Goal: Information Seeking & Learning: Learn about a topic

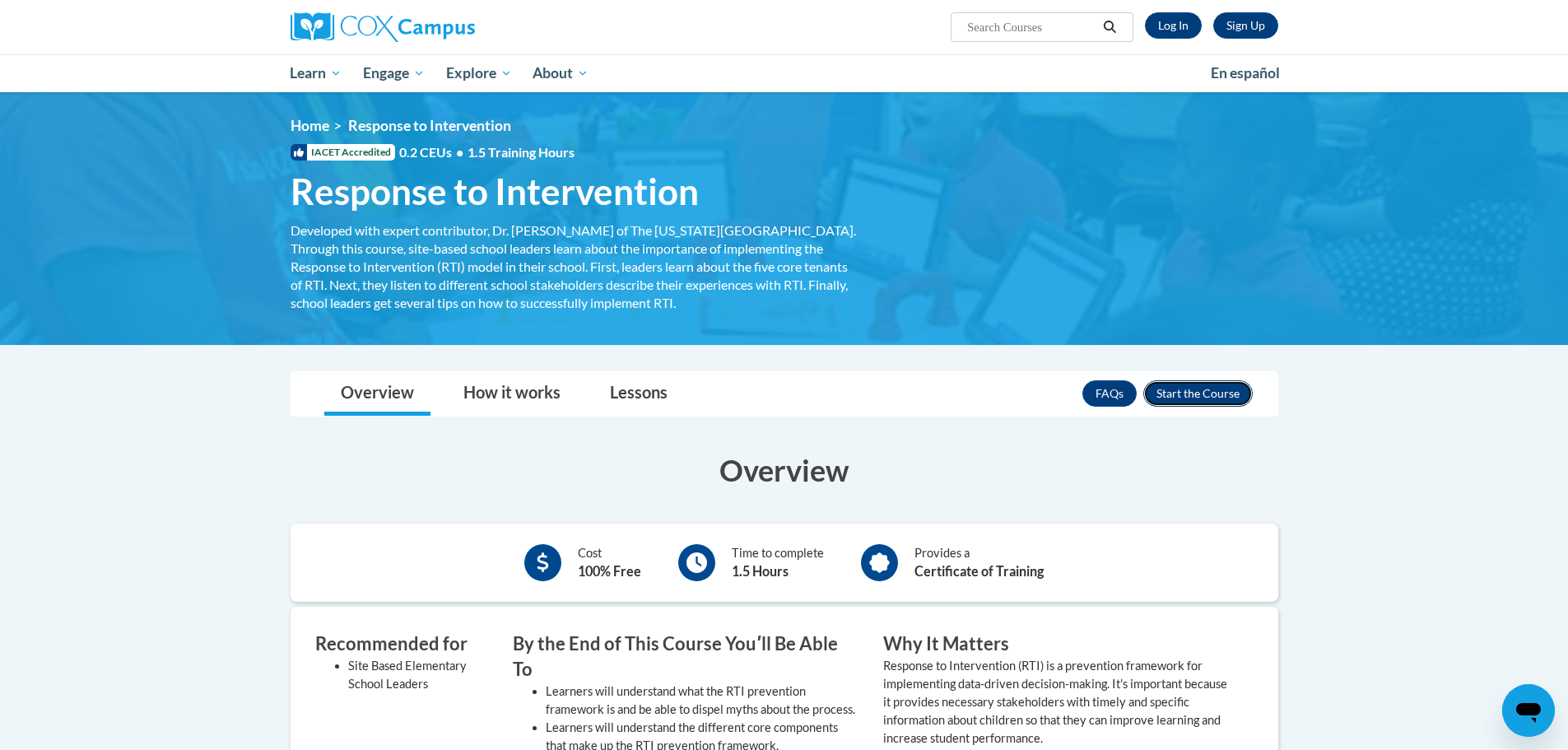
click at [1221, 401] on button "Enroll" at bounding box center [1199, 394] width 110 height 26
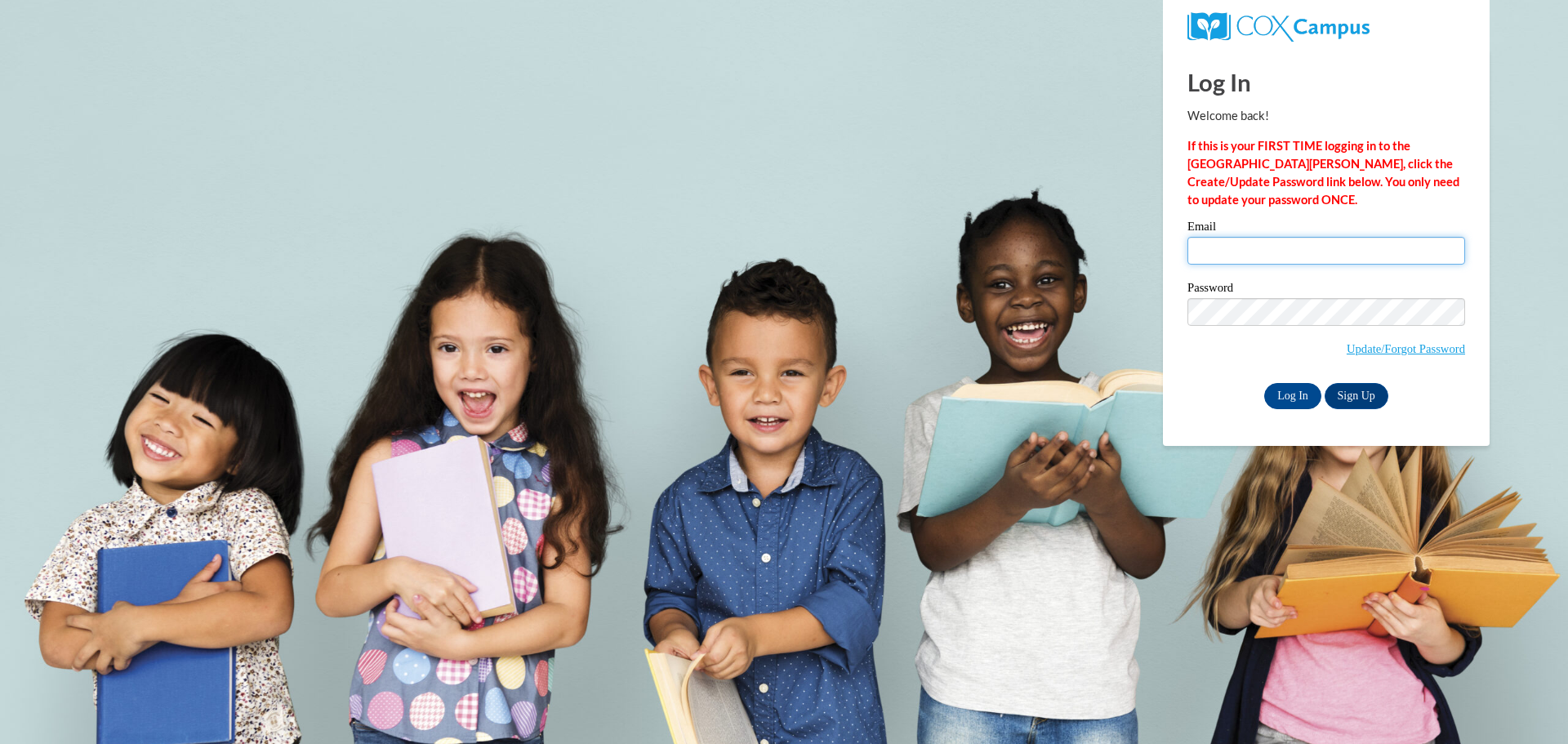
click at [1291, 259] on input "Email" at bounding box center [1326, 250] width 278 height 28
type input "Kaseymsmith@valdosta.edu"
click at [1279, 403] on input "Log In" at bounding box center [1293, 396] width 57 height 26
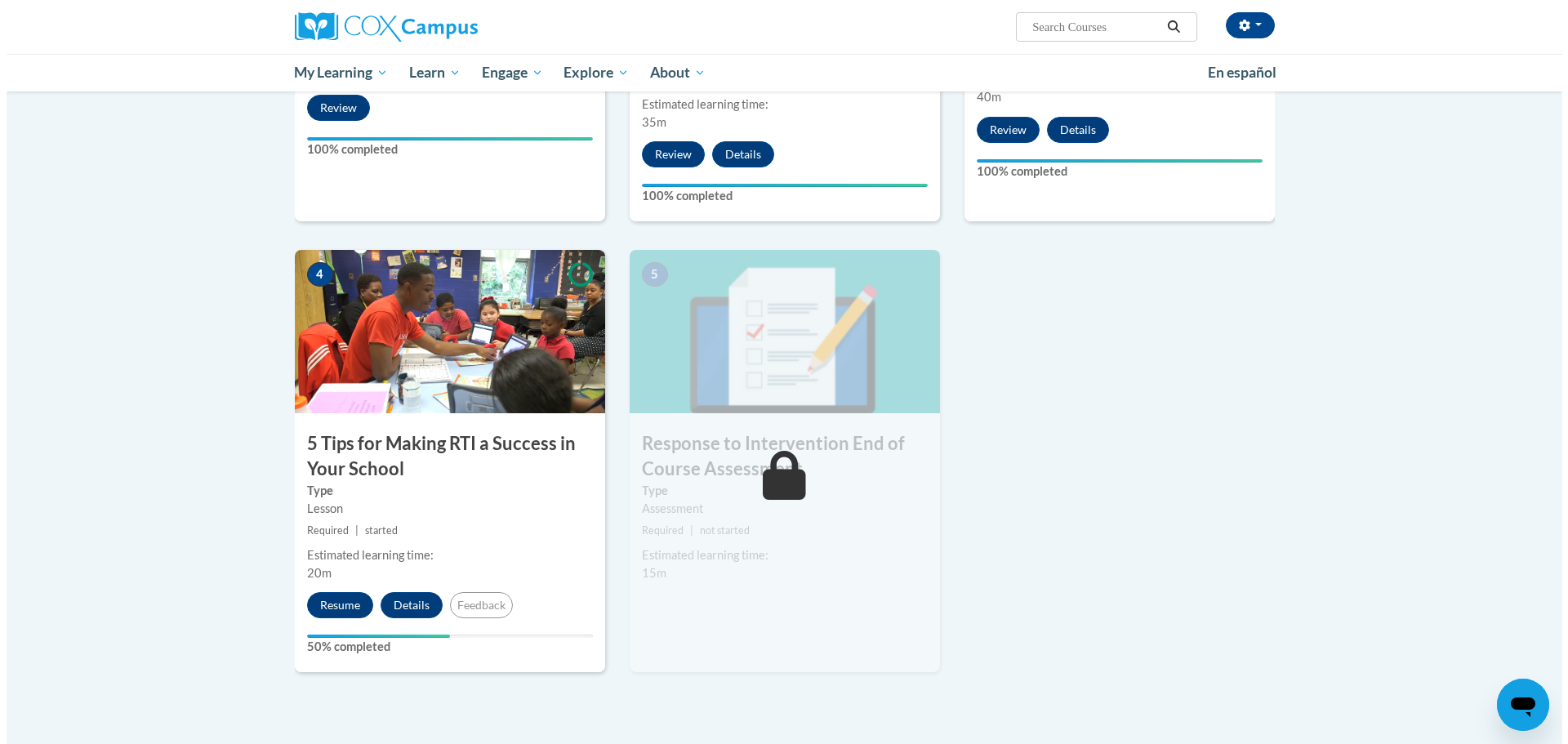
scroll to position [653, 0]
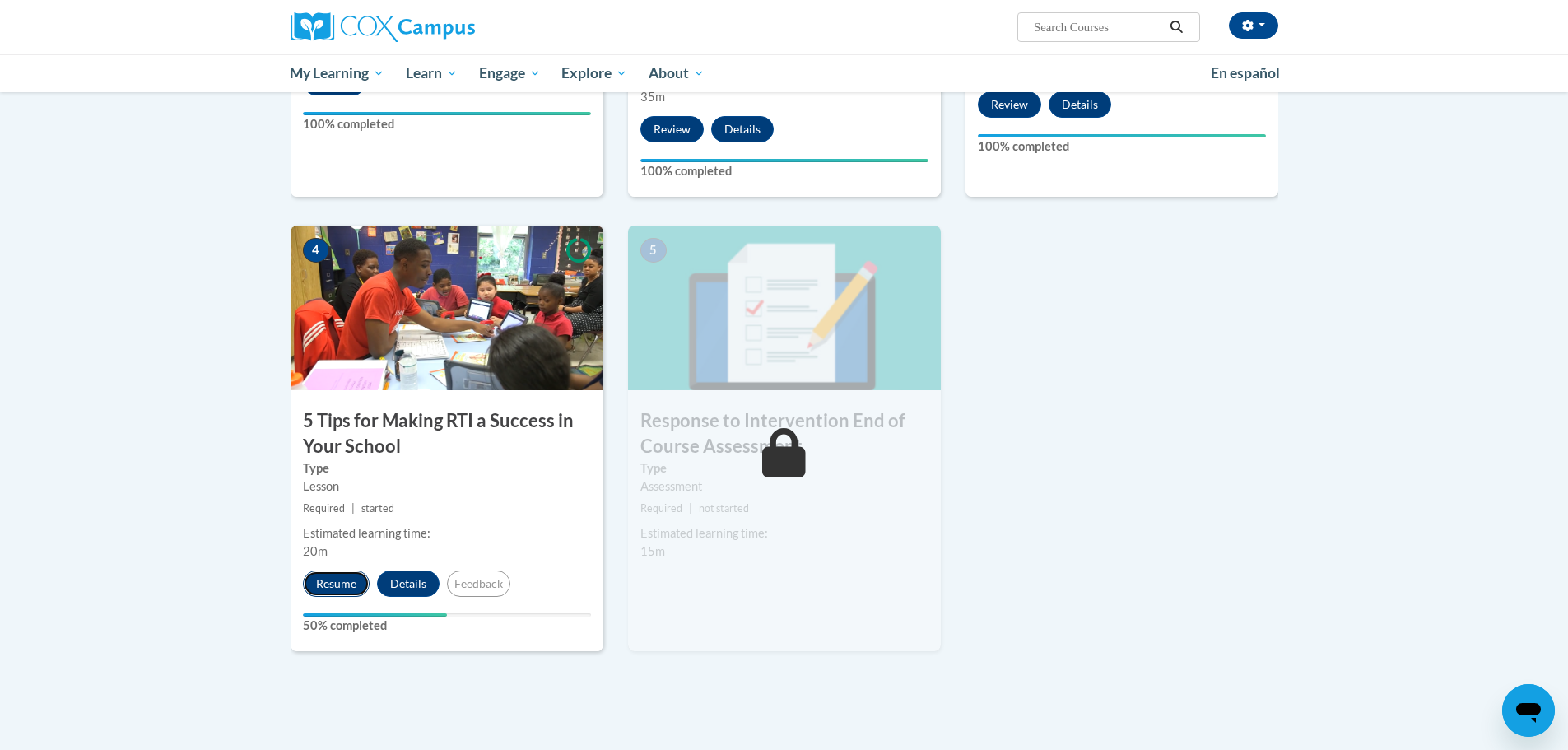
click at [360, 583] on button "Resume" at bounding box center [336, 584] width 67 height 26
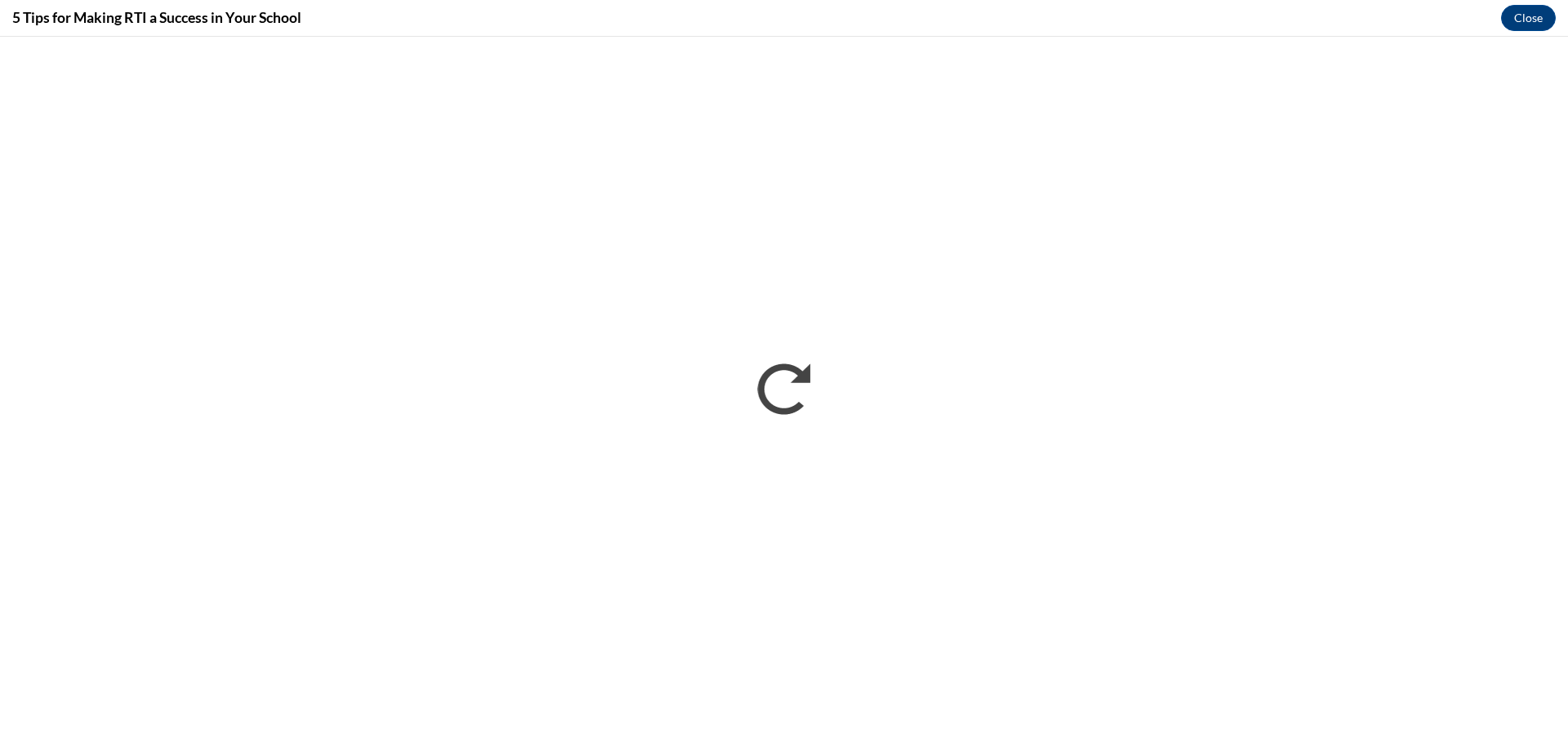
scroll to position [0, 0]
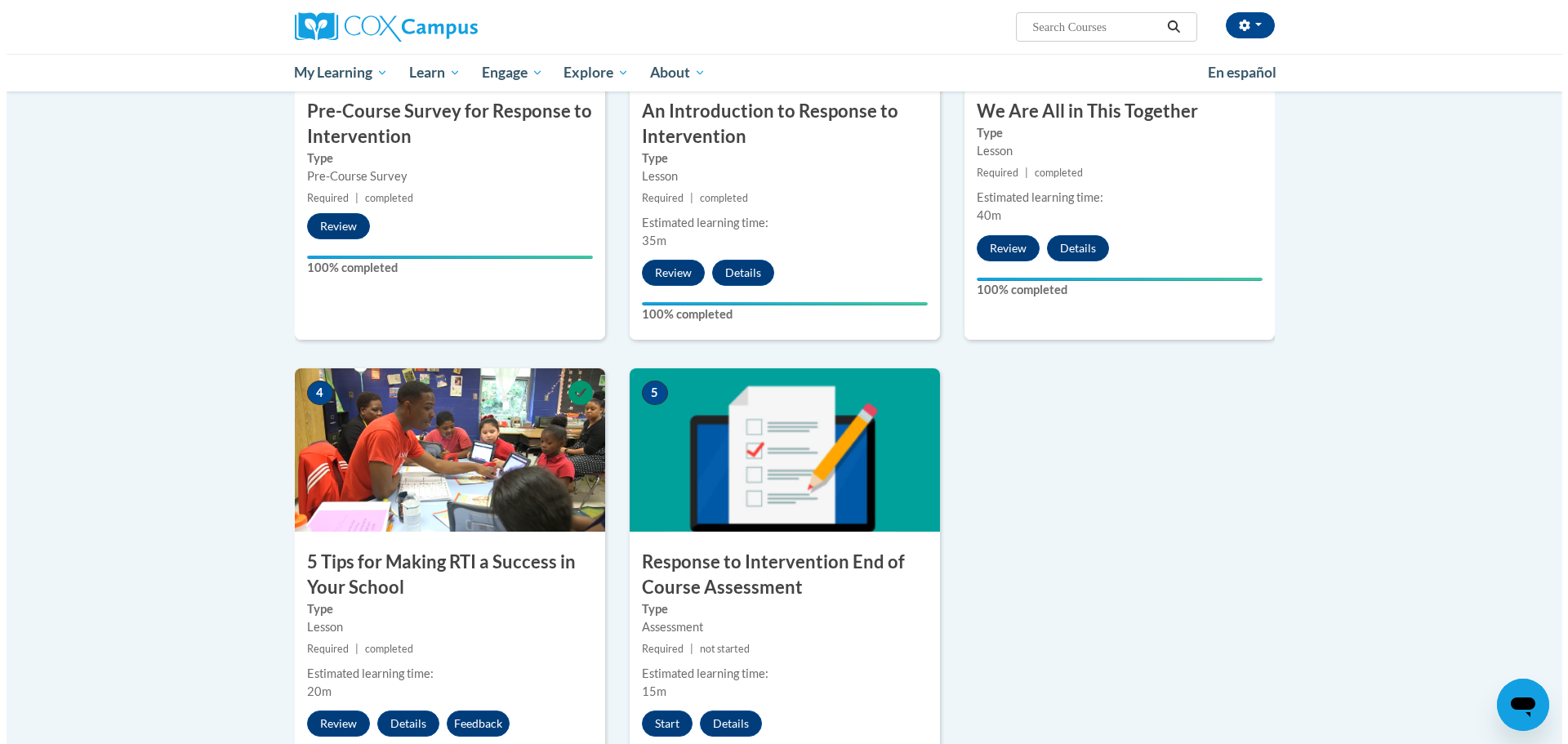
scroll to position [572, 0]
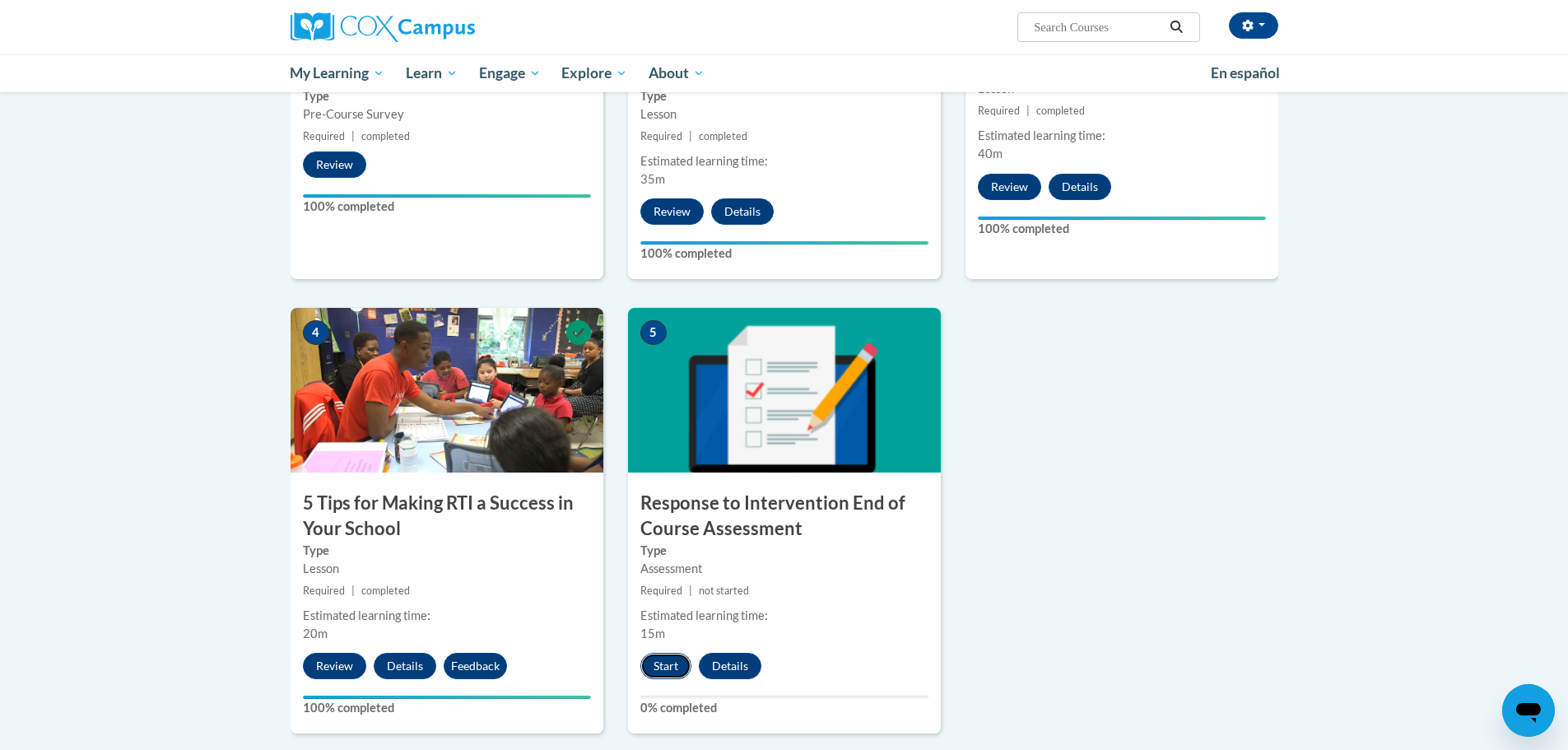
click at [658, 670] on button "Start" at bounding box center [666, 666] width 51 height 26
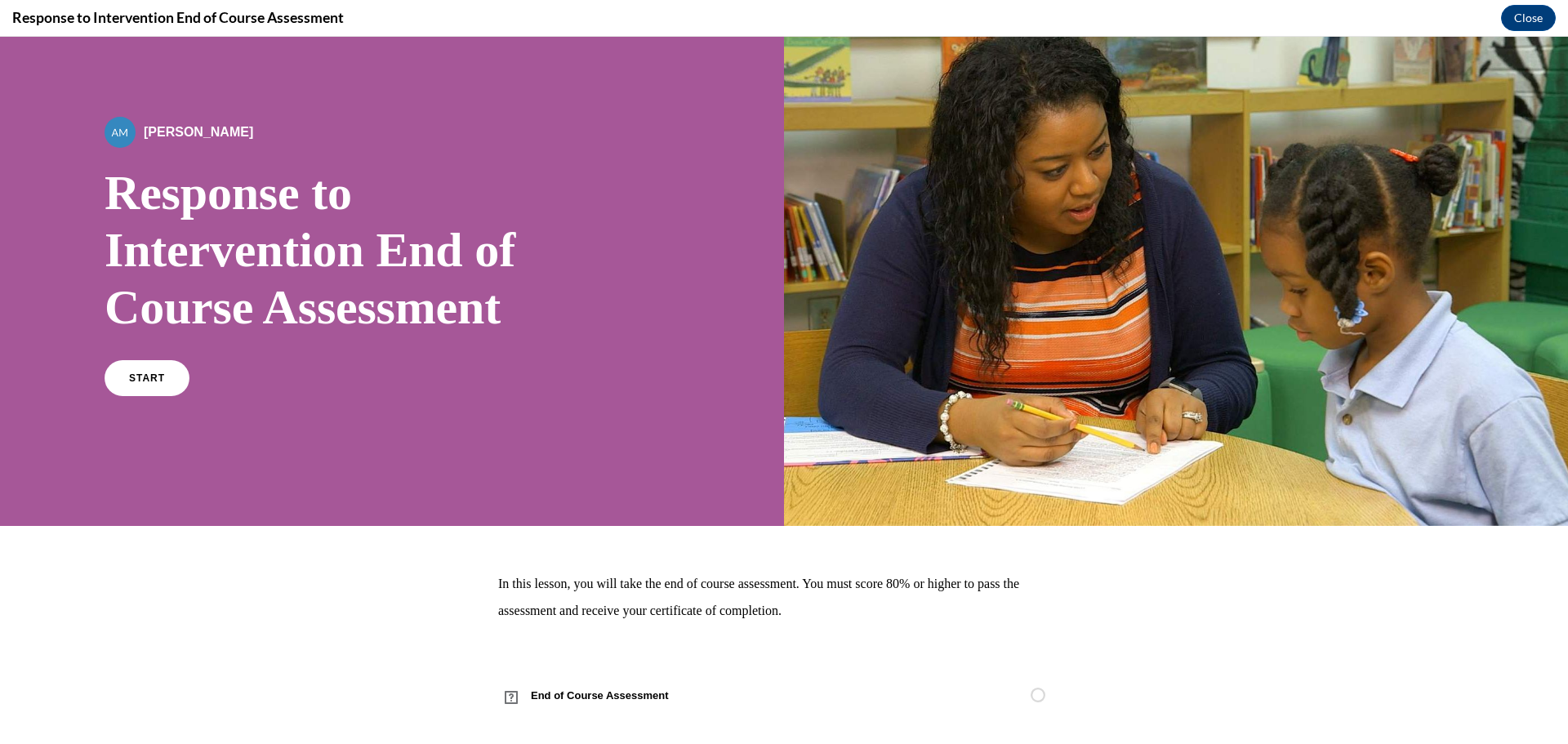
scroll to position [54, 0]
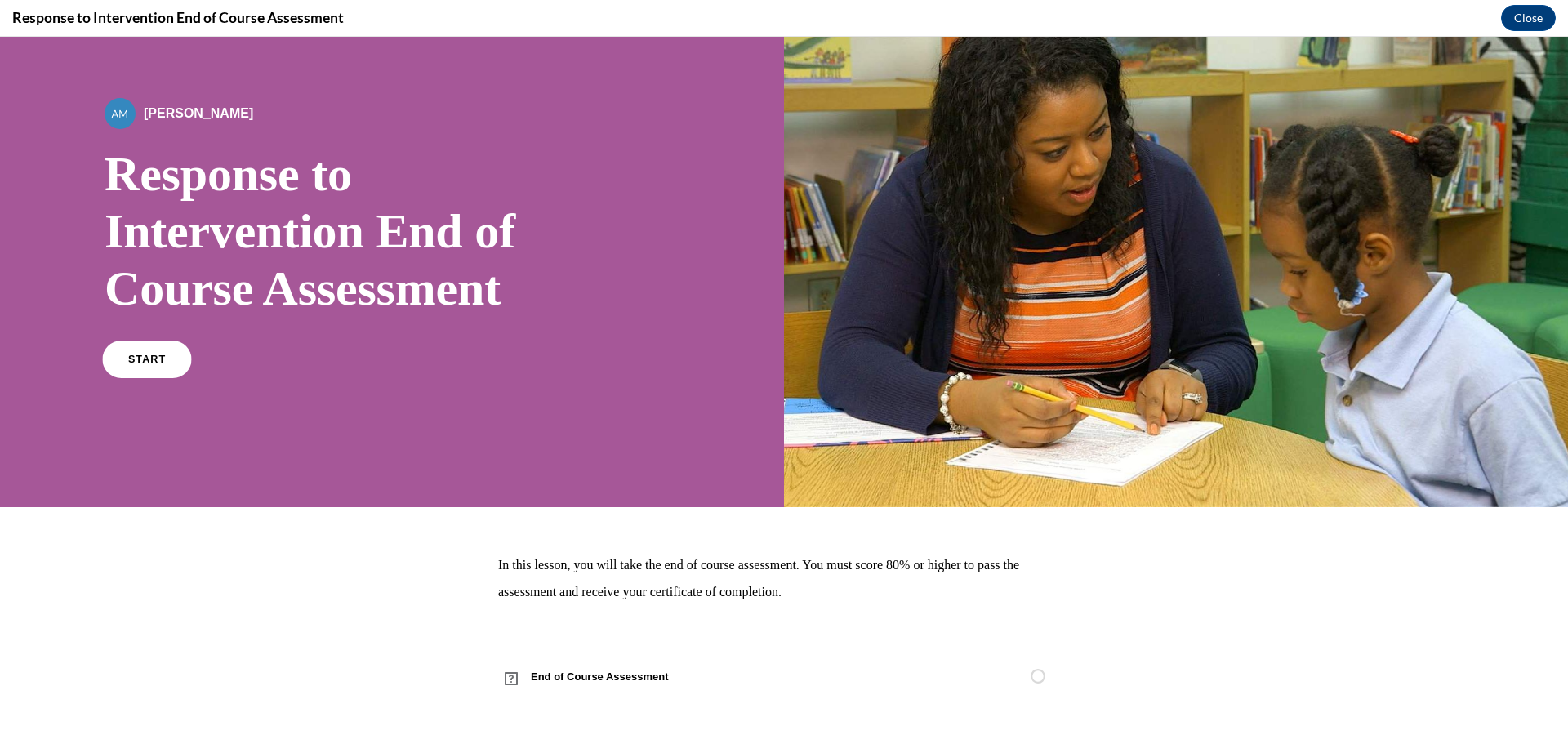
click at [155, 357] on span "START" at bounding box center [146, 359] width 38 height 12
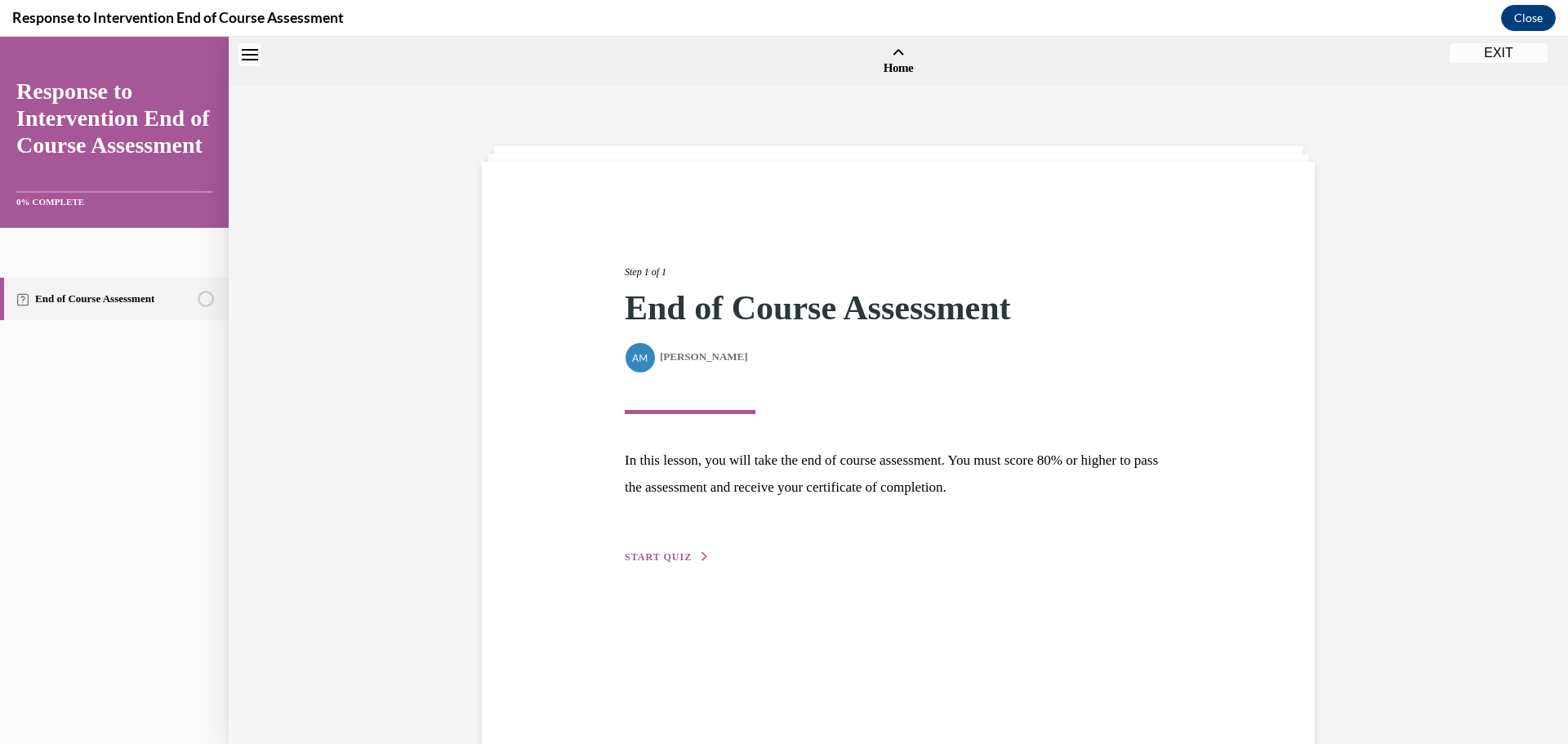
scroll to position [51, 0]
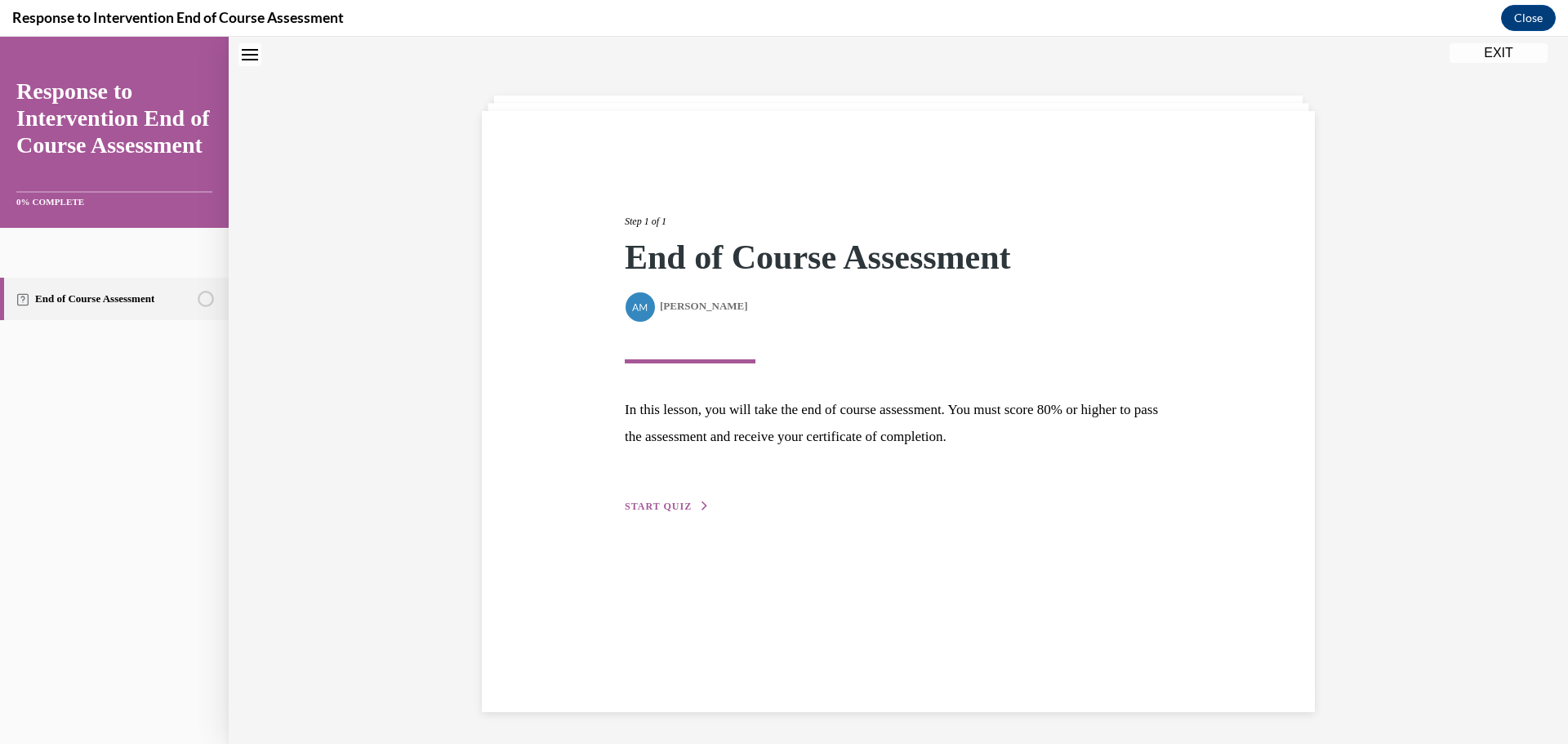
click at [660, 503] on span "START QUIZ" at bounding box center [657, 506] width 67 height 11
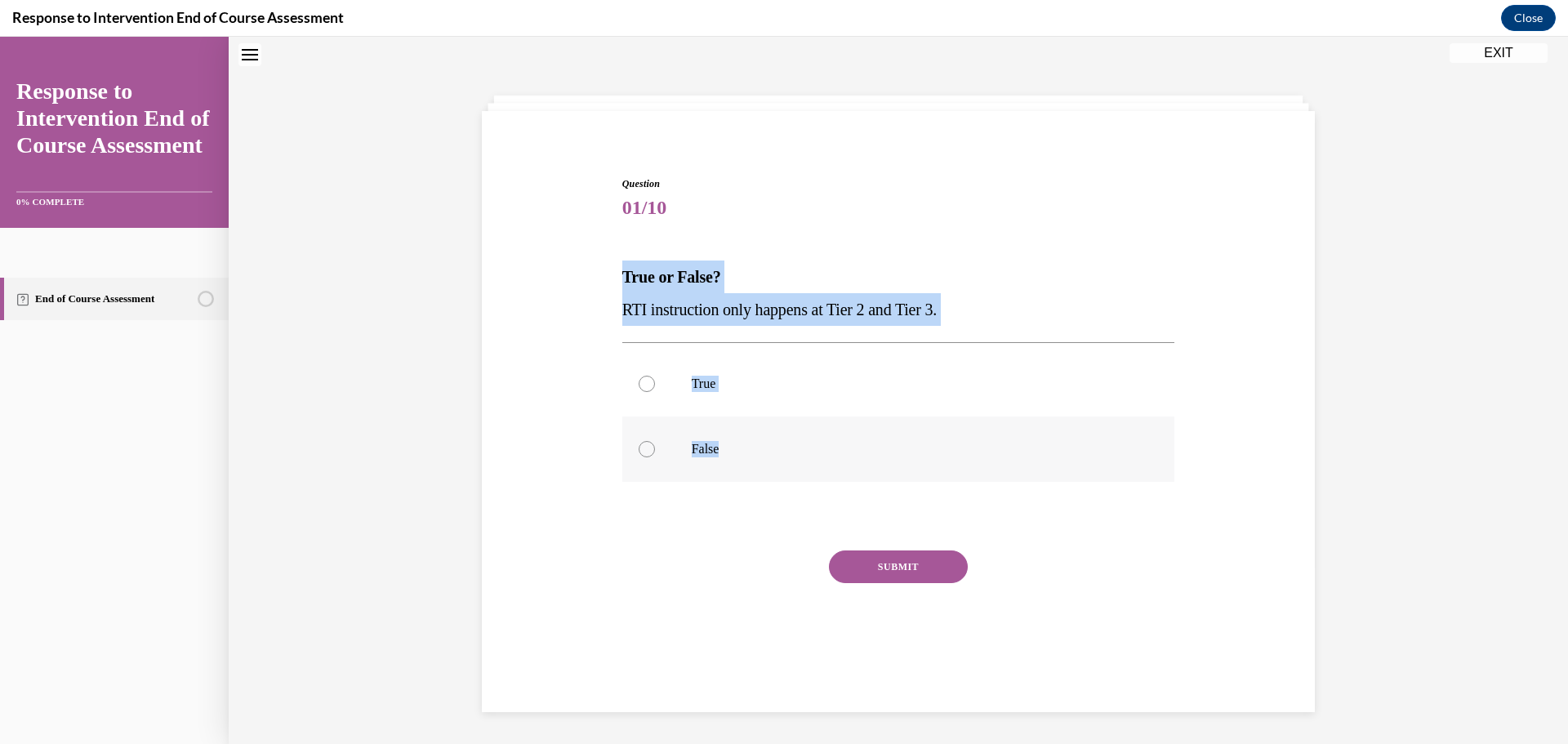
drag, startPoint x: 613, startPoint y: 279, endPoint x: 769, endPoint y: 450, distance: 231.5
click at [769, 450] on div "Question 01/10 True or False? RTI instruction only happens at Tier 2 and Tier 3…" at bounding box center [898, 418] width 561 height 532
drag, startPoint x: 681, startPoint y: 438, endPoint x: 805, endPoint y: 516, distance: 146.5
click at [681, 438] on label "False" at bounding box center [899, 448] width 552 height 65
click at [655, 441] on input "False" at bounding box center [646, 449] width 17 height 17
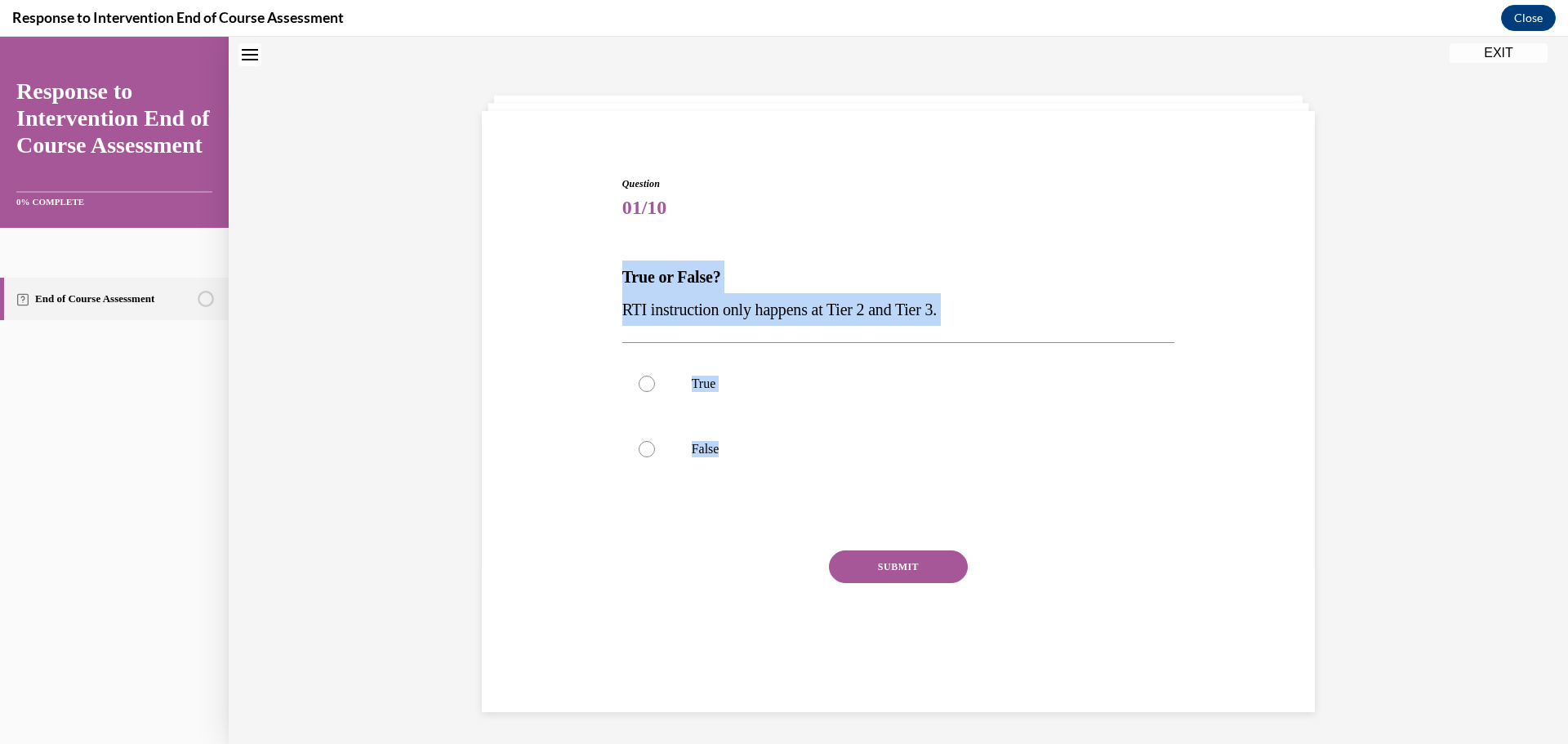
radio input "true"
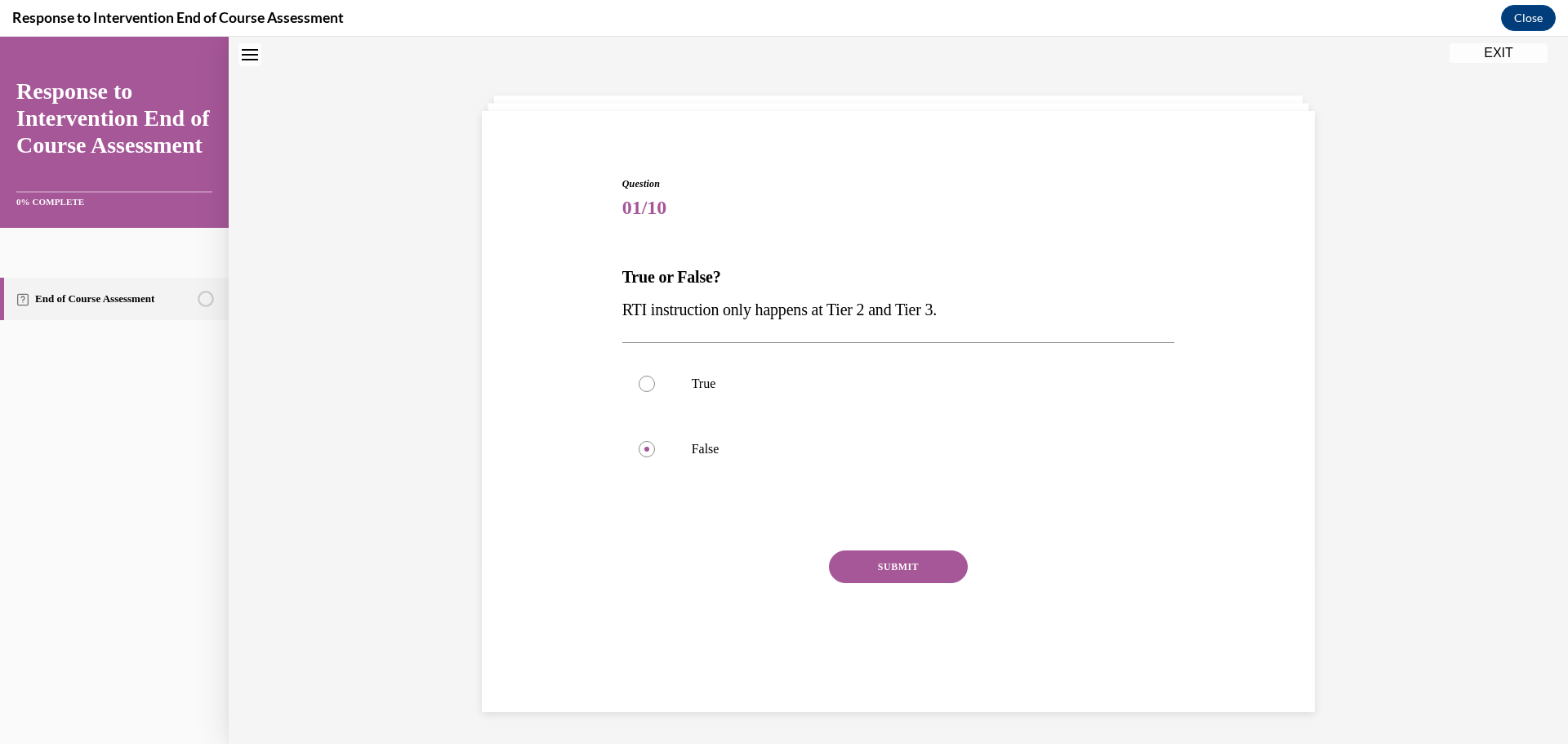
click at [877, 566] on button "SUBMIT" at bounding box center [898, 566] width 139 height 32
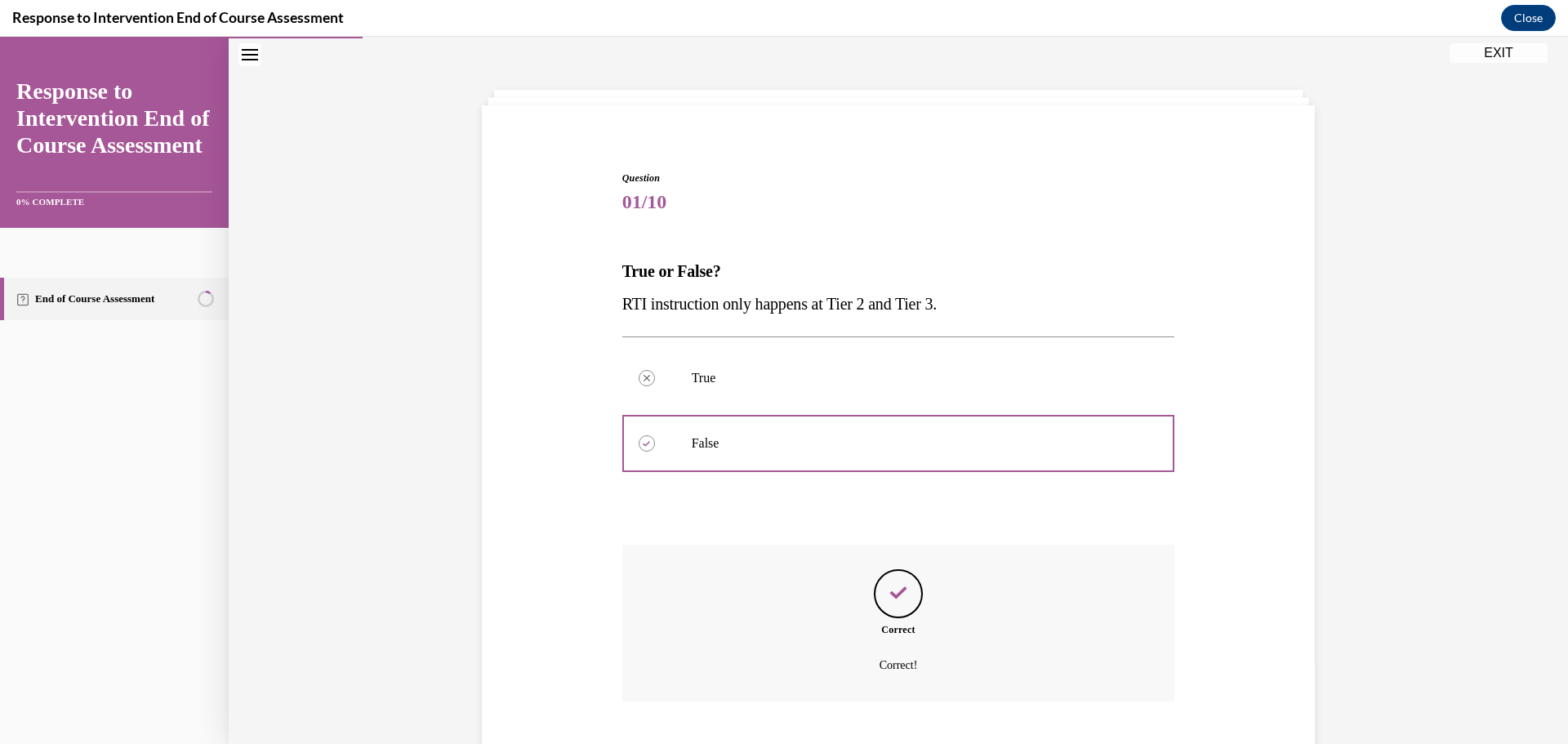
scroll to position [156, 0]
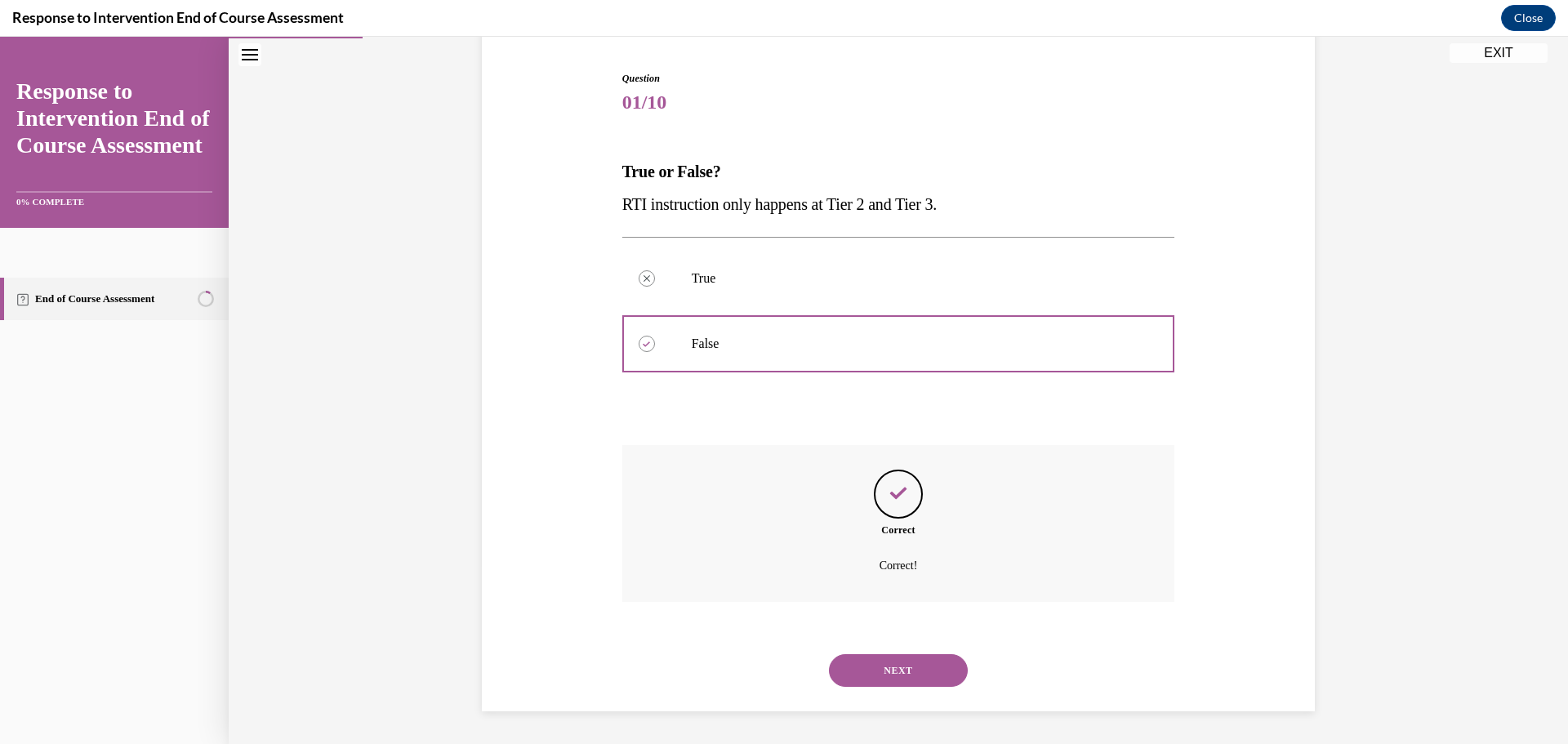
drag, startPoint x: 884, startPoint y: 593, endPoint x: 889, endPoint y: 601, distance: 9.4
click at [886, 598] on div "Correct Correct!" at bounding box center [899, 523] width 552 height 157
click at [908, 653] on div "NEXT" at bounding box center [899, 670] width 552 height 65
click at [912, 659] on button "NEXT" at bounding box center [898, 669] width 139 height 32
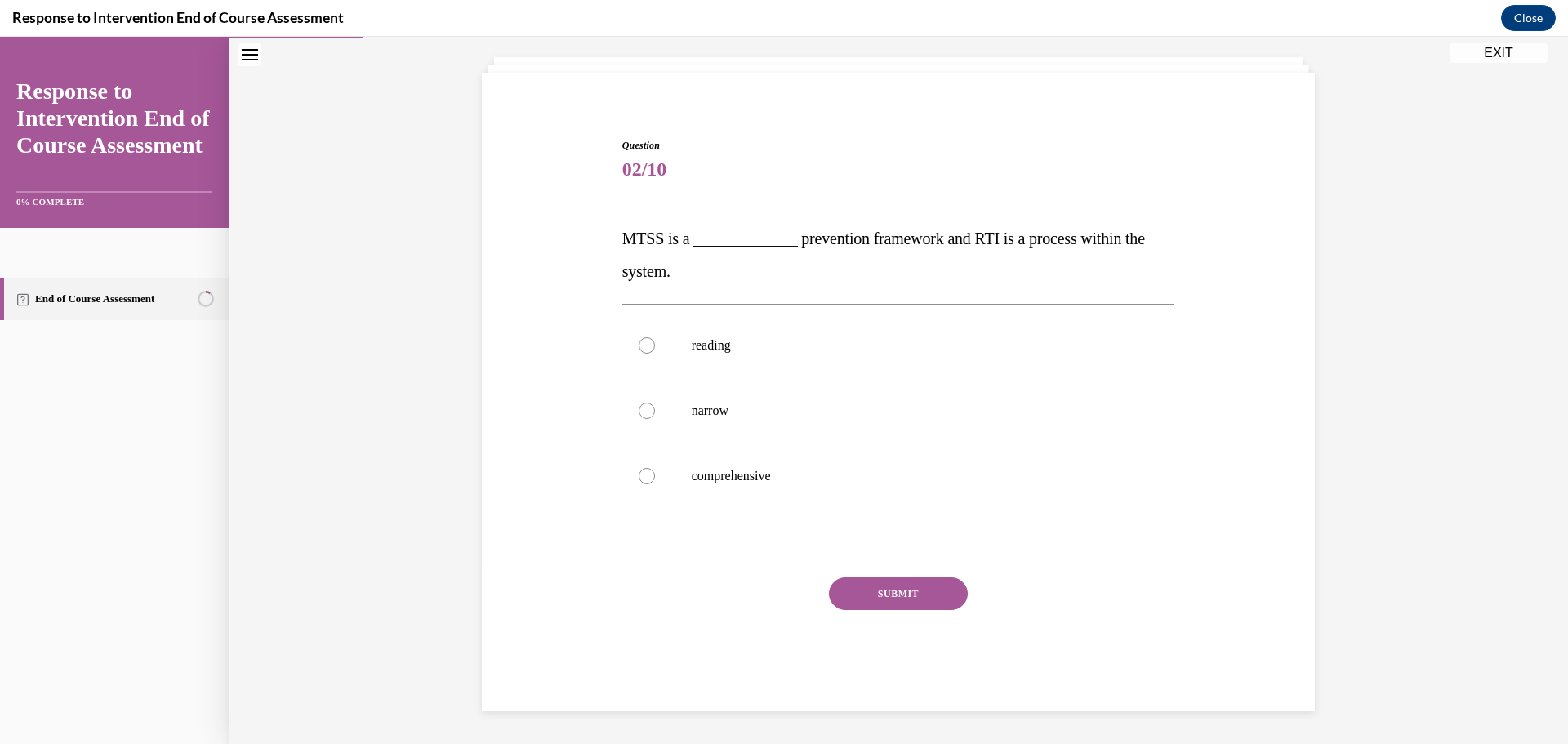
scroll to position [89, 0]
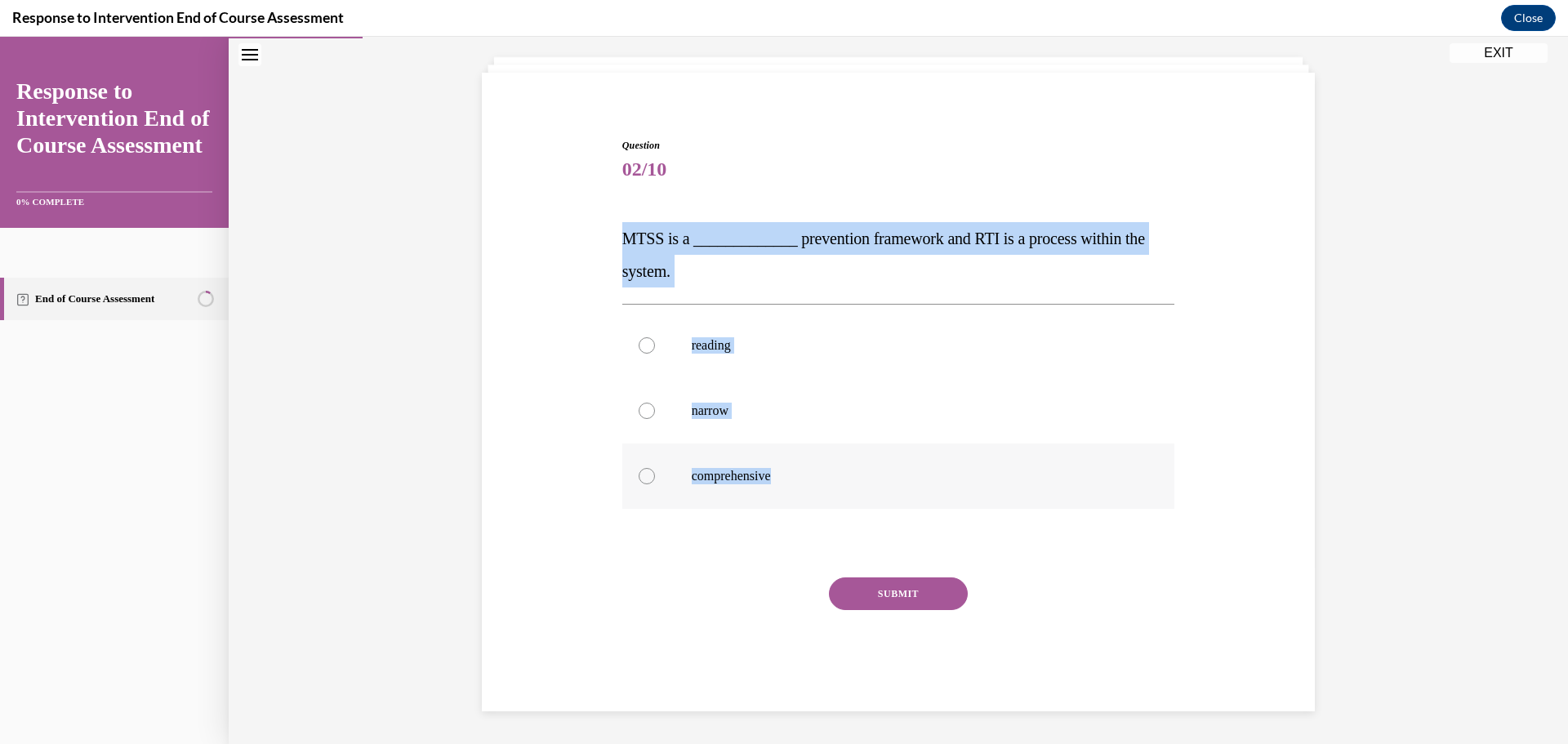
drag, startPoint x: 669, startPoint y: 261, endPoint x: 862, endPoint y: 475, distance: 288.2
click at [862, 481] on div "Question 02/10 MTSS is a _____________ prevention framework and RTI is a proces…" at bounding box center [898, 401] width 841 height 622
click at [1350, 618] on div "Question 02/10 MTSS is a _____________ prevention framework and RTI is a proces…" at bounding box center [898, 371] width 1339 height 745
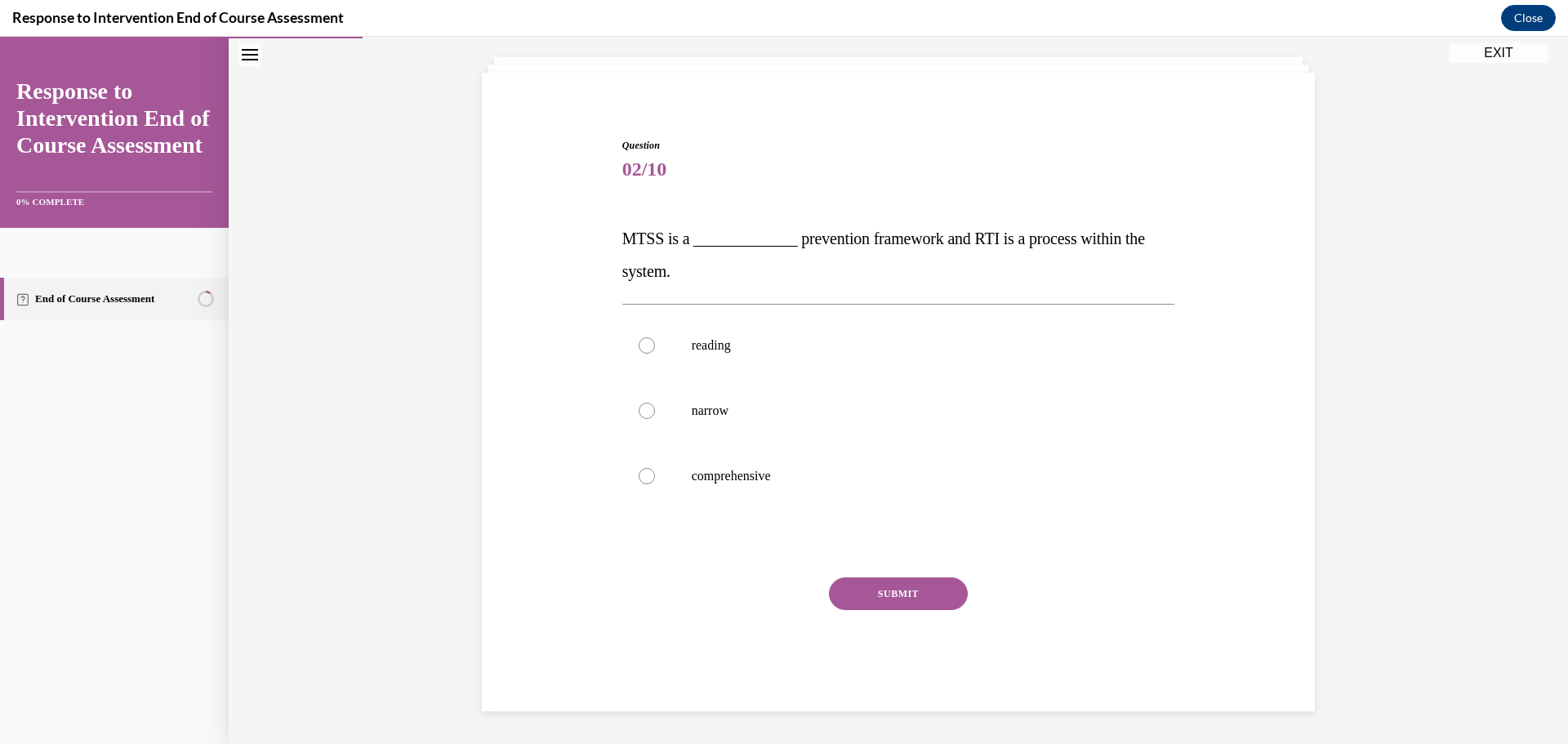
drag, startPoint x: 721, startPoint y: 458, endPoint x: 807, endPoint y: 523, distance: 107.8
click at [721, 459] on label "comprehensive" at bounding box center [899, 476] width 552 height 65
click at [655, 468] on input "comprehensive" at bounding box center [646, 476] width 17 height 17
radio input "true"
click at [877, 589] on button "SUBMIT" at bounding box center [898, 593] width 139 height 32
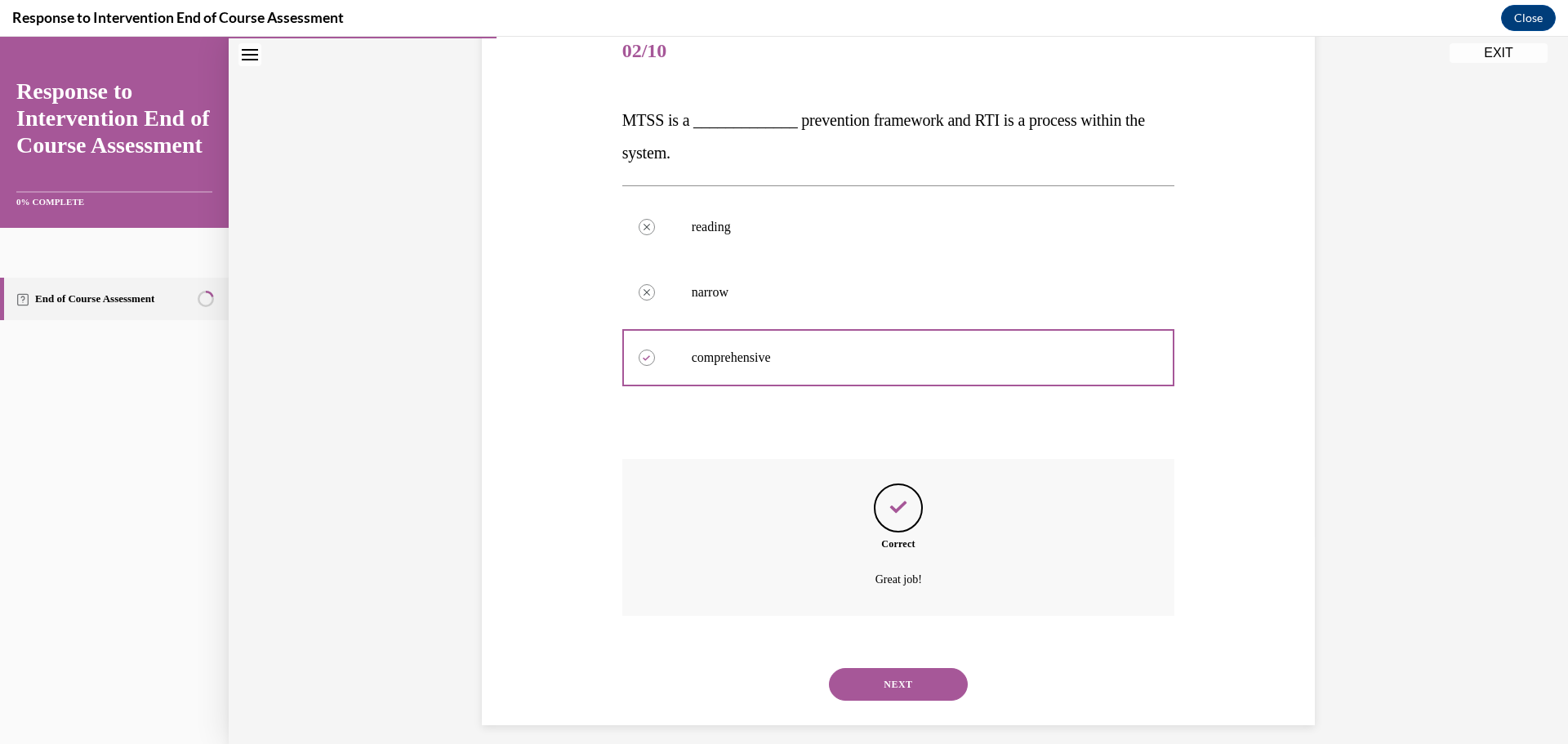
scroll to position [221, 0]
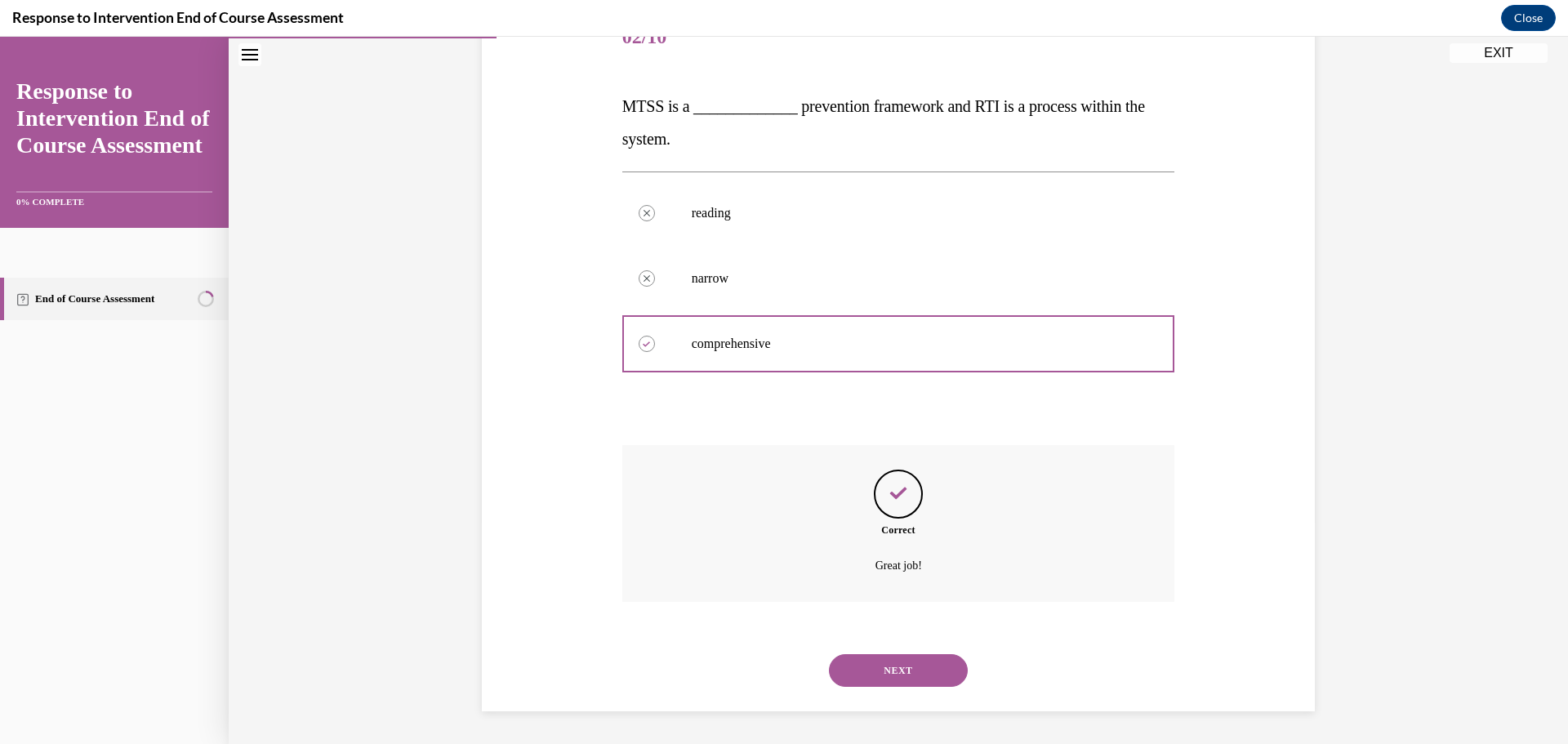
click at [912, 642] on div "SUBMIT NEXT" at bounding box center [899, 668] width 552 height 85
click at [916, 654] on button "NEXT" at bounding box center [898, 669] width 139 height 32
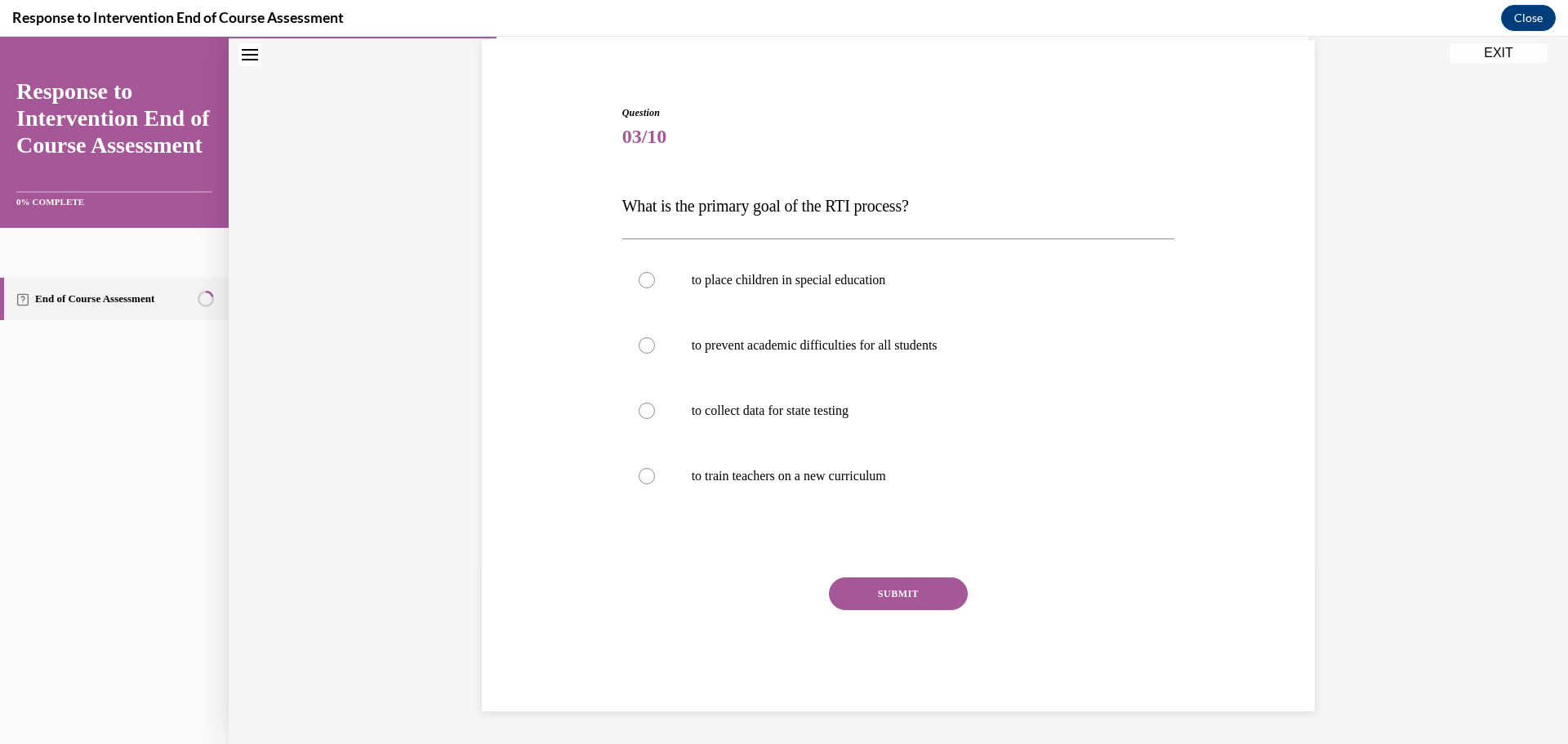
scroll to position [122, 0]
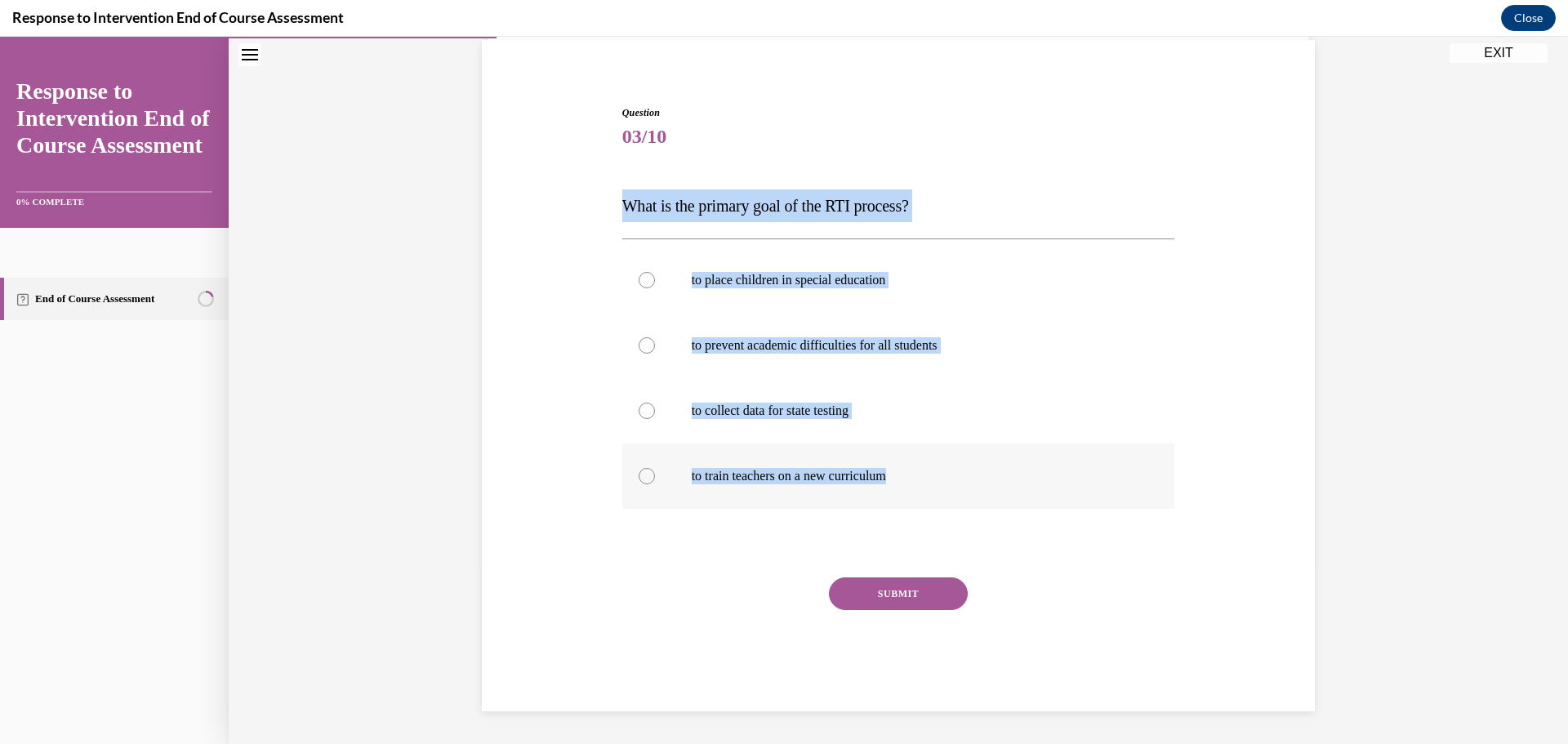
drag, startPoint x: 617, startPoint y: 199, endPoint x: 913, endPoint y: 487, distance: 413.0
click at [913, 487] on div "Question 03/10 What is the primary goal of the RTI process? to place children i…" at bounding box center [899, 408] width 552 height 606
click at [1002, 376] on label "to prevent academic difficulties for all students" at bounding box center [899, 345] width 552 height 65
click at [655, 354] on input "to prevent academic difficulties for all students" at bounding box center [646, 345] width 17 height 17
radio input "true"
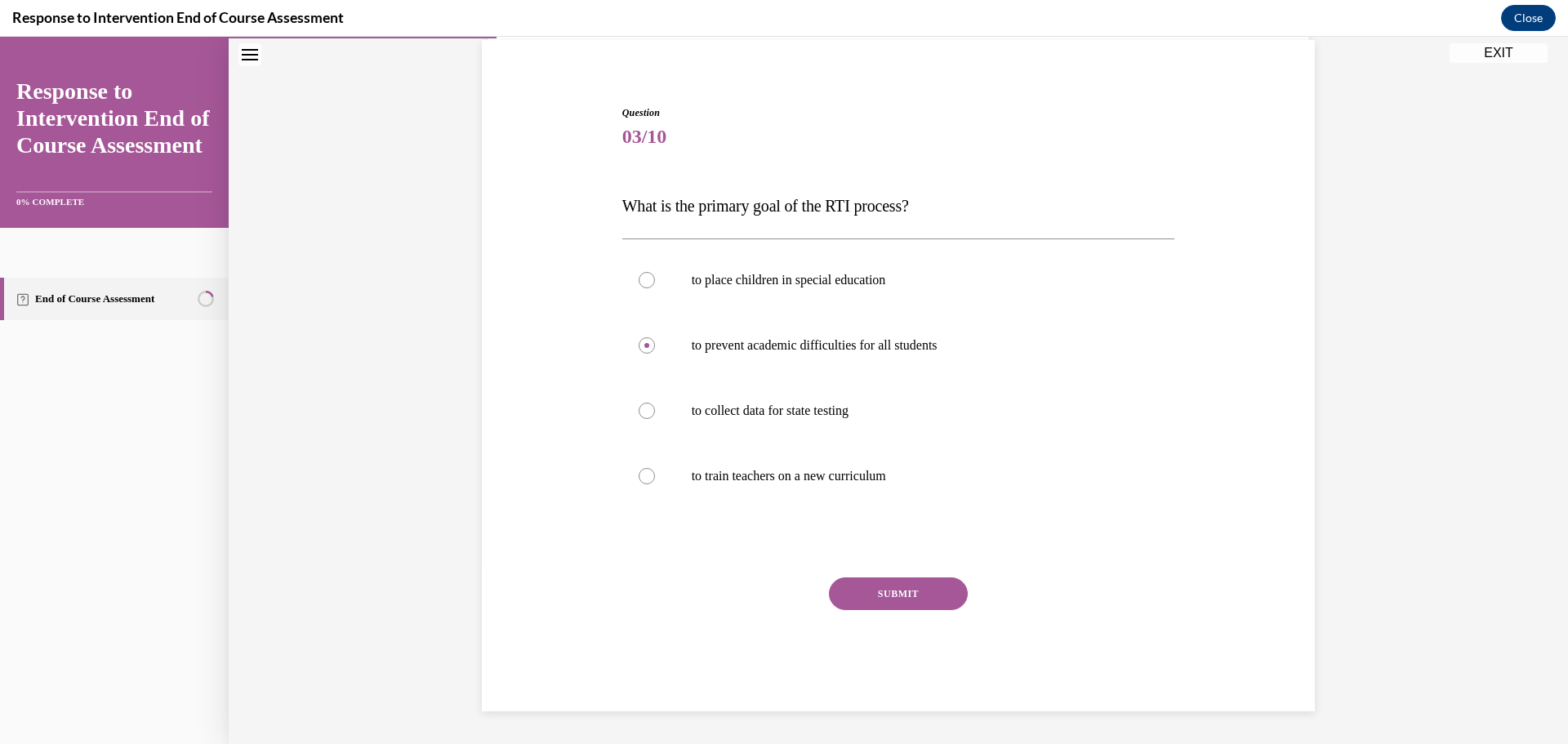
click at [919, 602] on button "SUBMIT" at bounding box center [898, 593] width 139 height 32
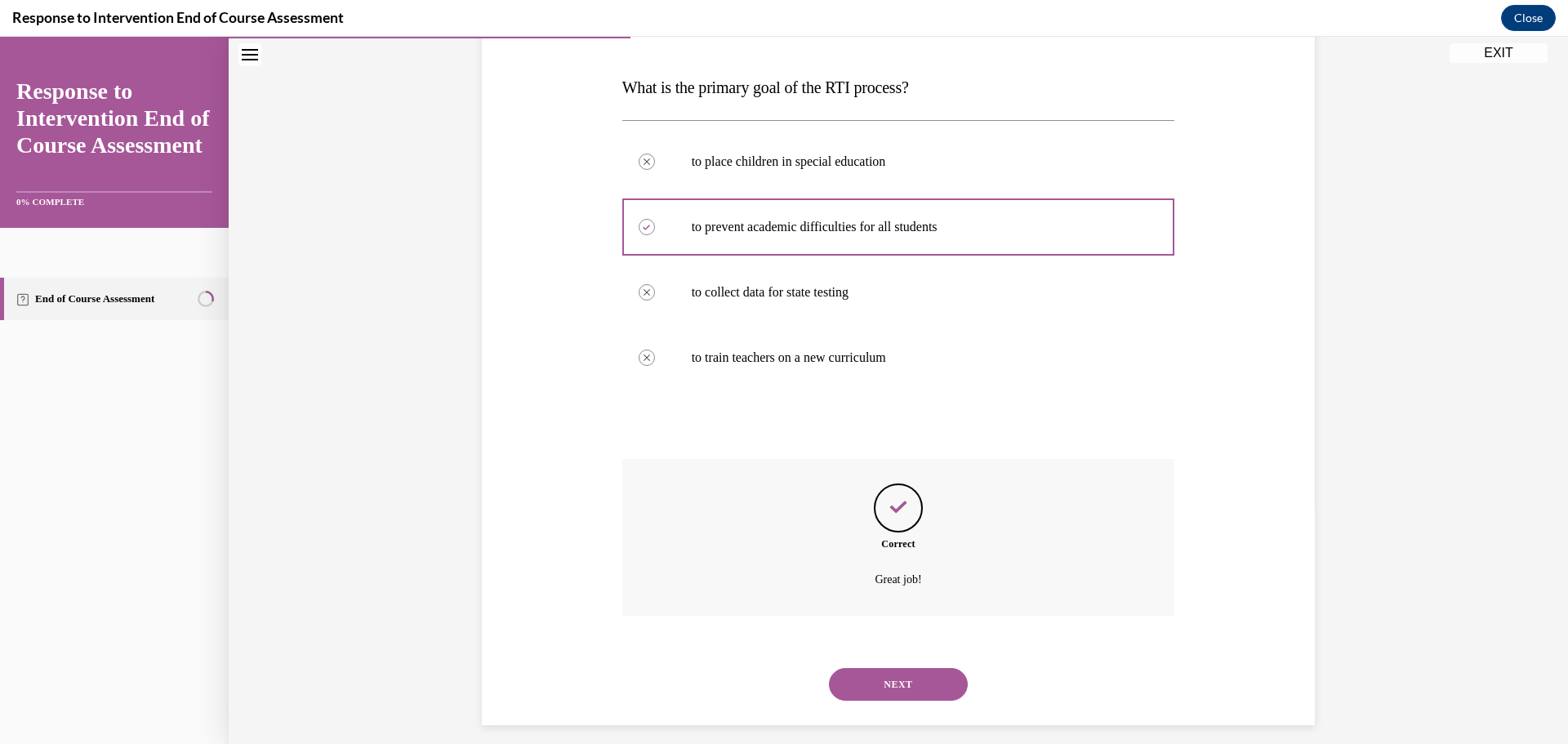
scroll to position [254, 0]
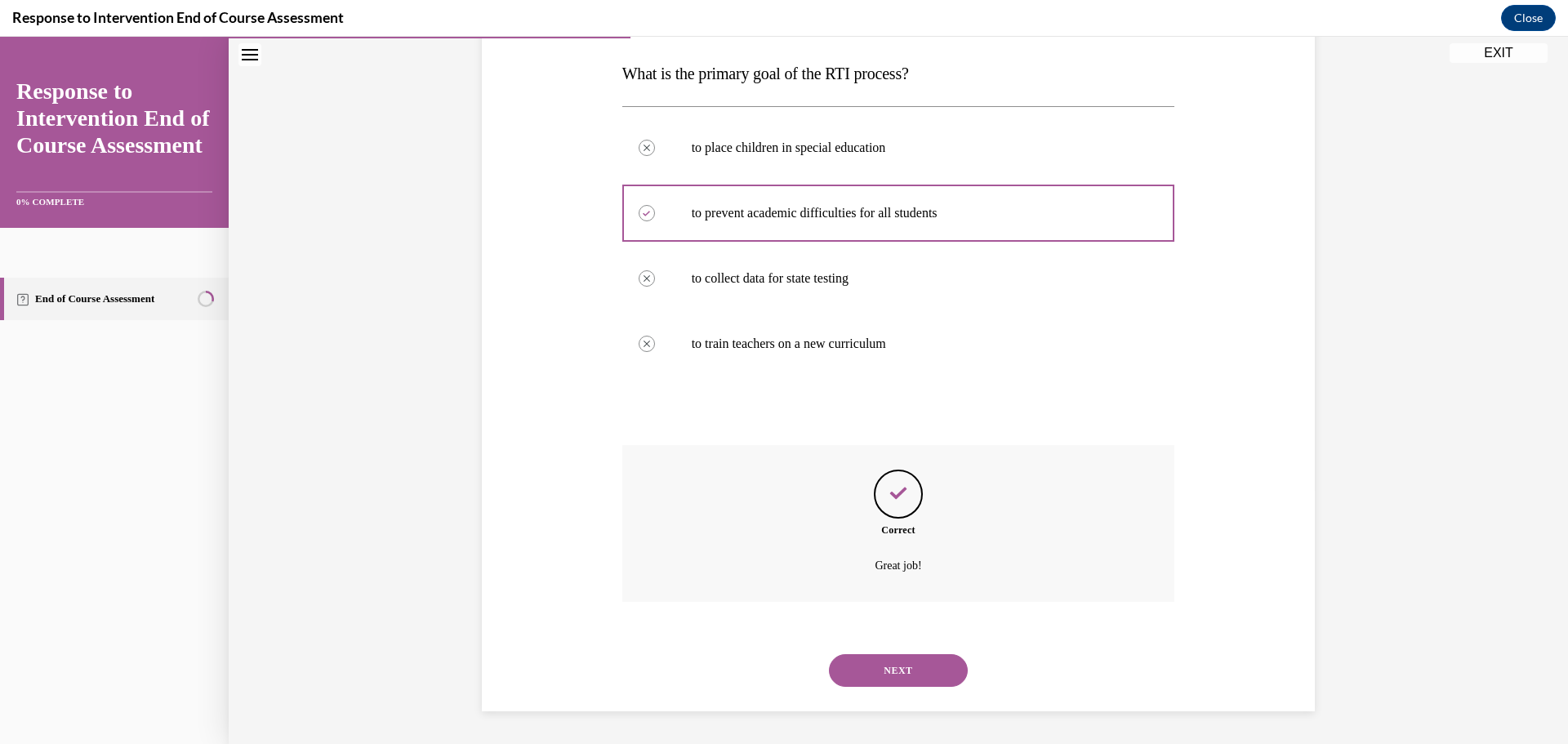
click at [915, 653] on div "NEXT" at bounding box center [899, 670] width 552 height 65
click at [920, 665] on button "NEXT" at bounding box center [898, 669] width 139 height 32
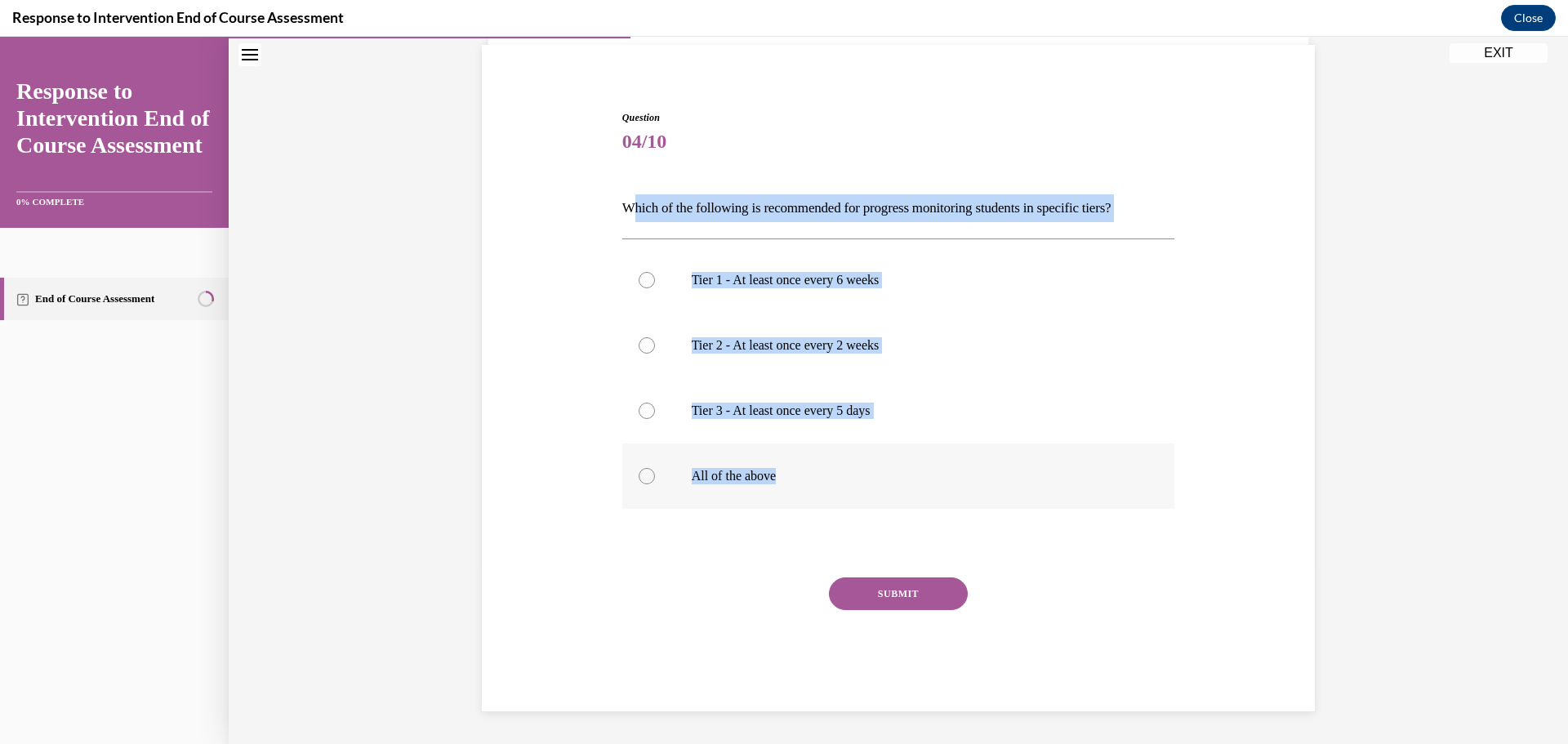
drag, startPoint x: 741, startPoint y: 220, endPoint x: 994, endPoint y: 476, distance: 359.9
click at [995, 480] on div "Question 04/10 Which of the following is recommended for progress monitoring st…" at bounding box center [899, 411] width 552 height 601
click at [1228, 469] on div "Question 04/10 Which of the following is recommended for progress monitoring st…" at bounding box center [898, 387] width 841 height 650
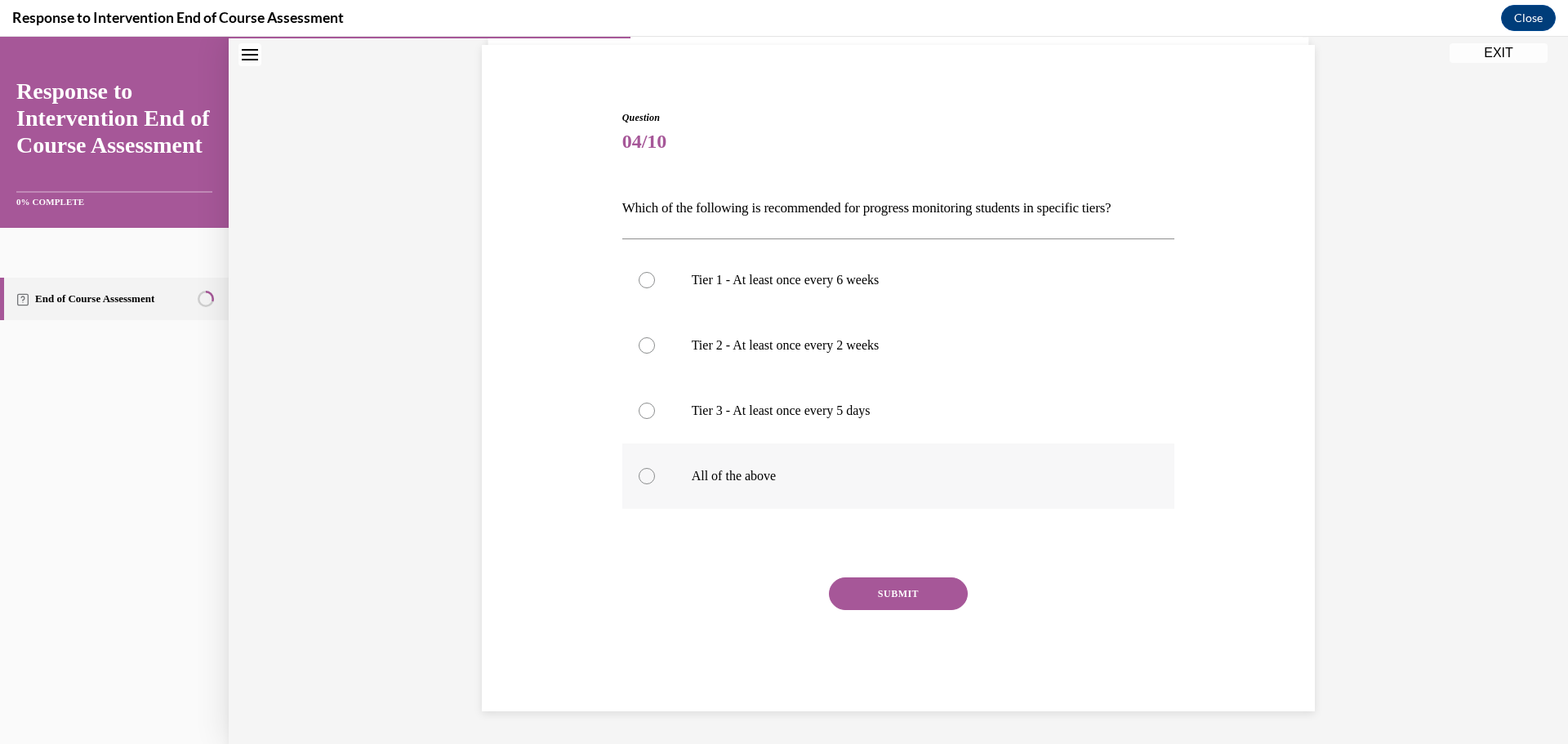
click at [954, 473] on p "All of the above" at bounding box center [912, 476] width 443 height 17
click at [655, 473] on input "All of the above" at bounding box center [646, 476] width 17 height 17
radio input "true"
click at [907, 595] on button "SUBMIT" at bounding box center [898, 593] width 139 height 32
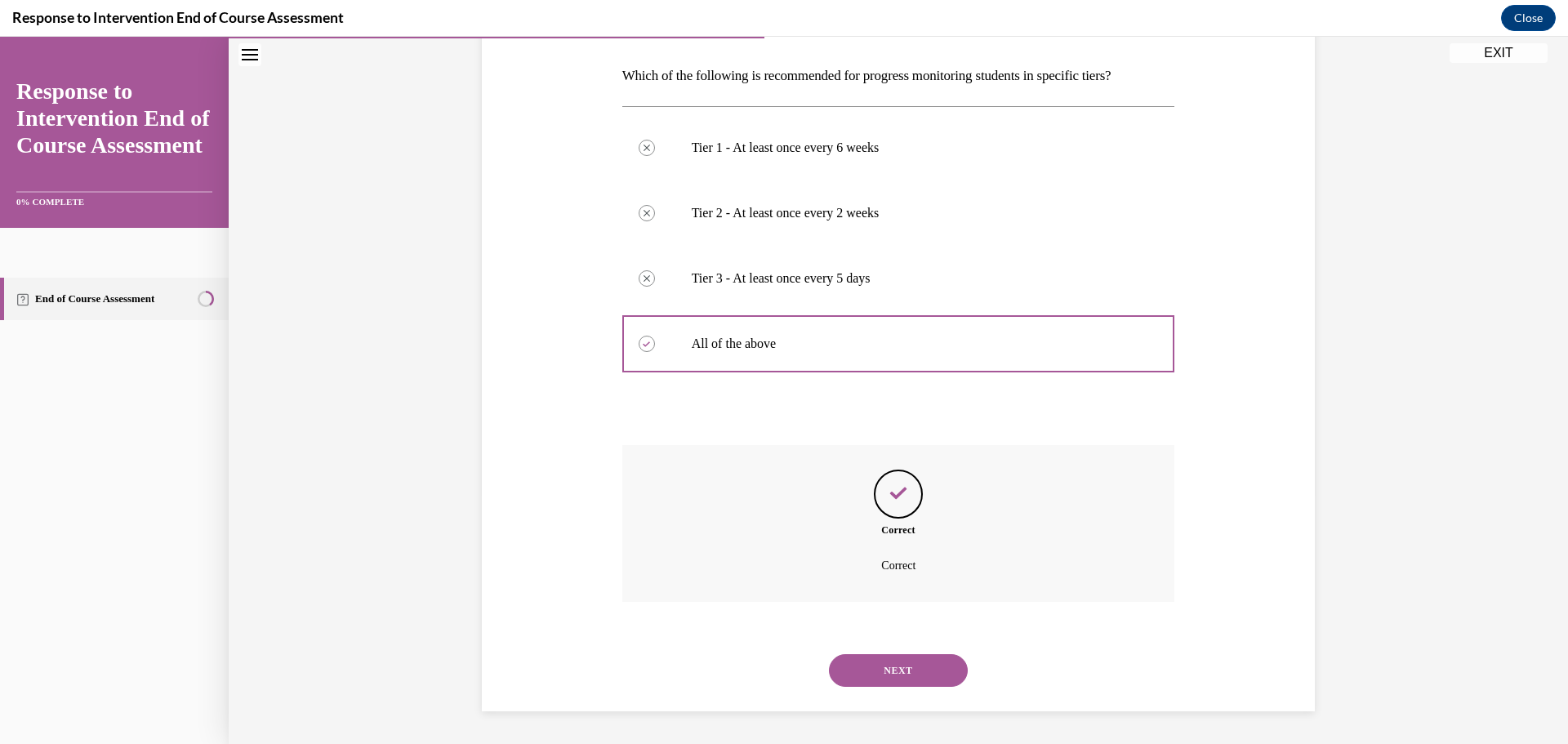
click at [880, 660] on button "NEXT" at bounding box center [898, 669] width 139 height 32
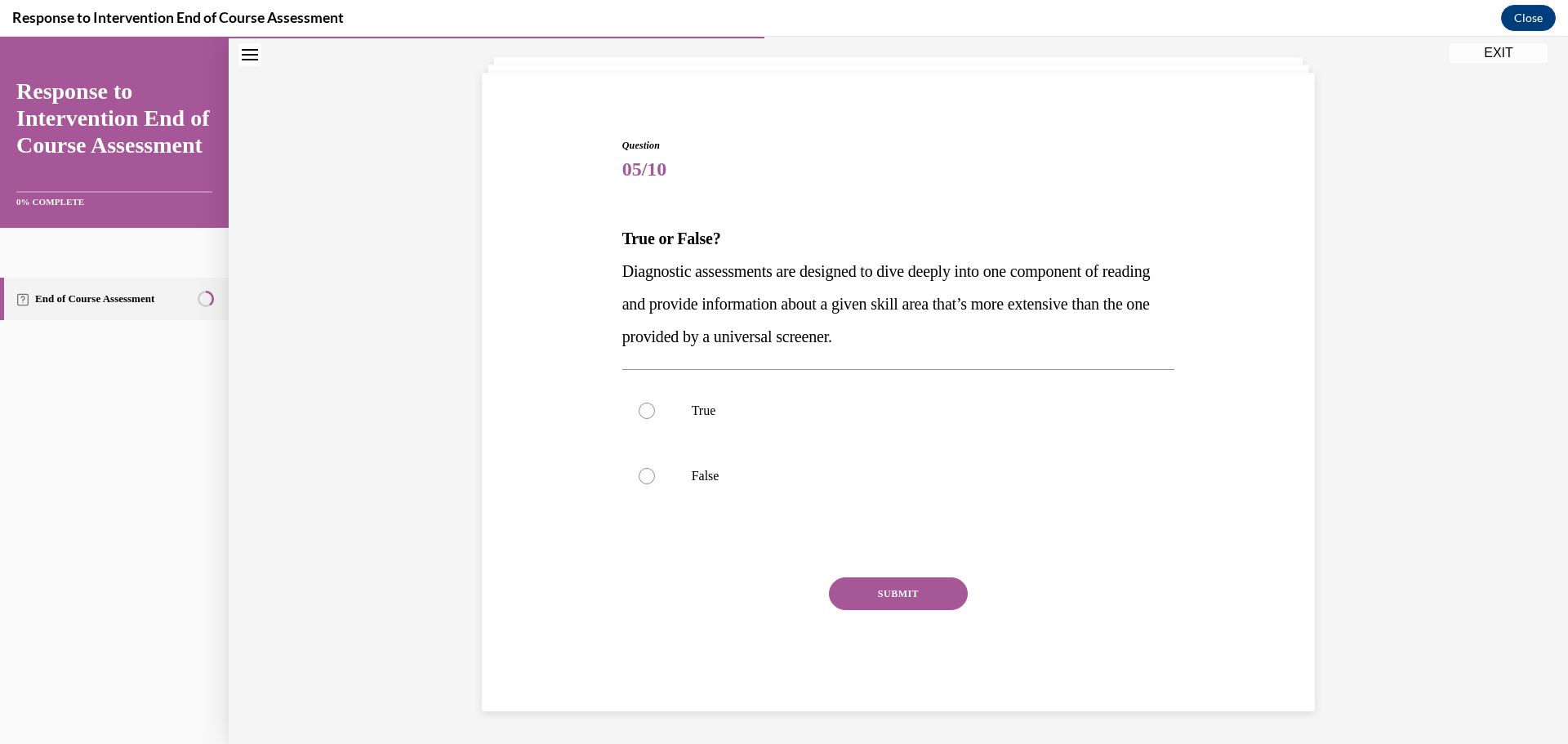
scroll to position [89, 0]
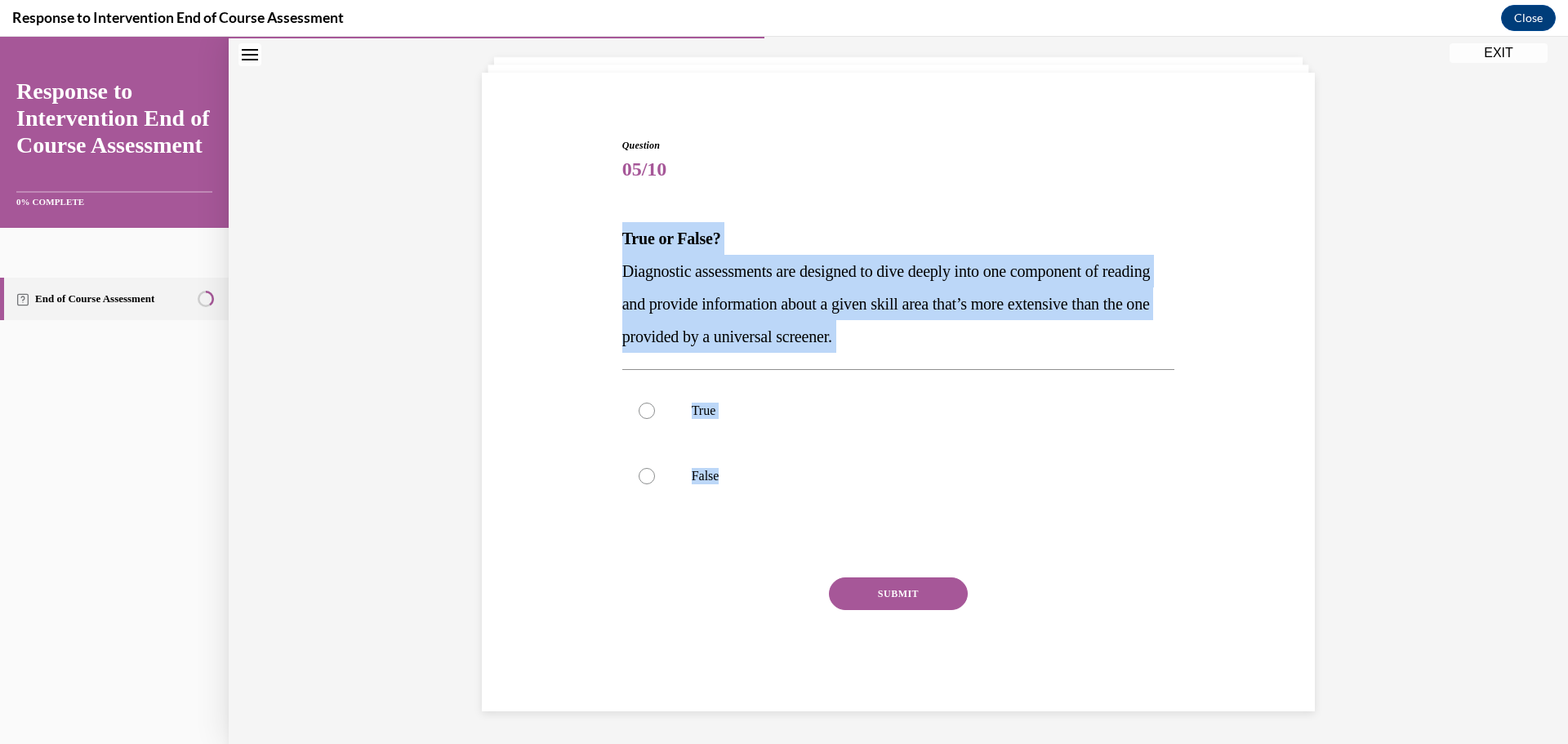
drag, startPoint x: 606, startPoint y: 227, endPoint x: 837, endPoint y: 362, distance: 267.6
click at [867, 500] on div "Question 05/10 True or False? Diagnostic assessments are designed to dive deepl…" at bounding box center [898, 401] width 841 height 622
drag, startPoint x: 792, startPoint y: 424, endPoint x: 828, endPoint y: 483, distance: 69.1
click at [794, 424] on label "True" at bounding box center [899, 411] width 552 height 65
click at [655, 419] on input "True" at bounding box center [646, 411] width 17 height 17
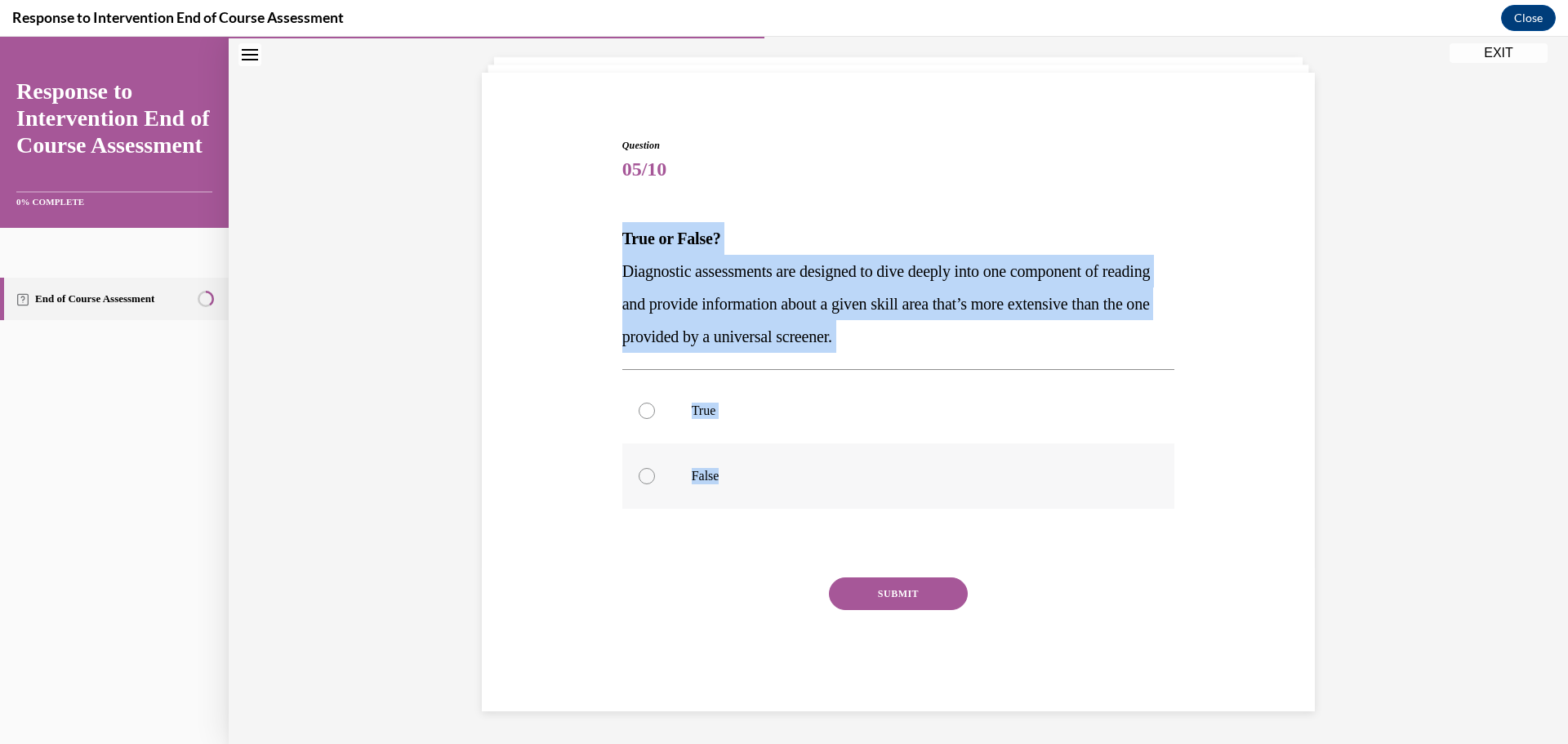
radio input "true"
click at [891, 608] on button "SUBMIT" at bounding box center [898, 593] width 139 height 32
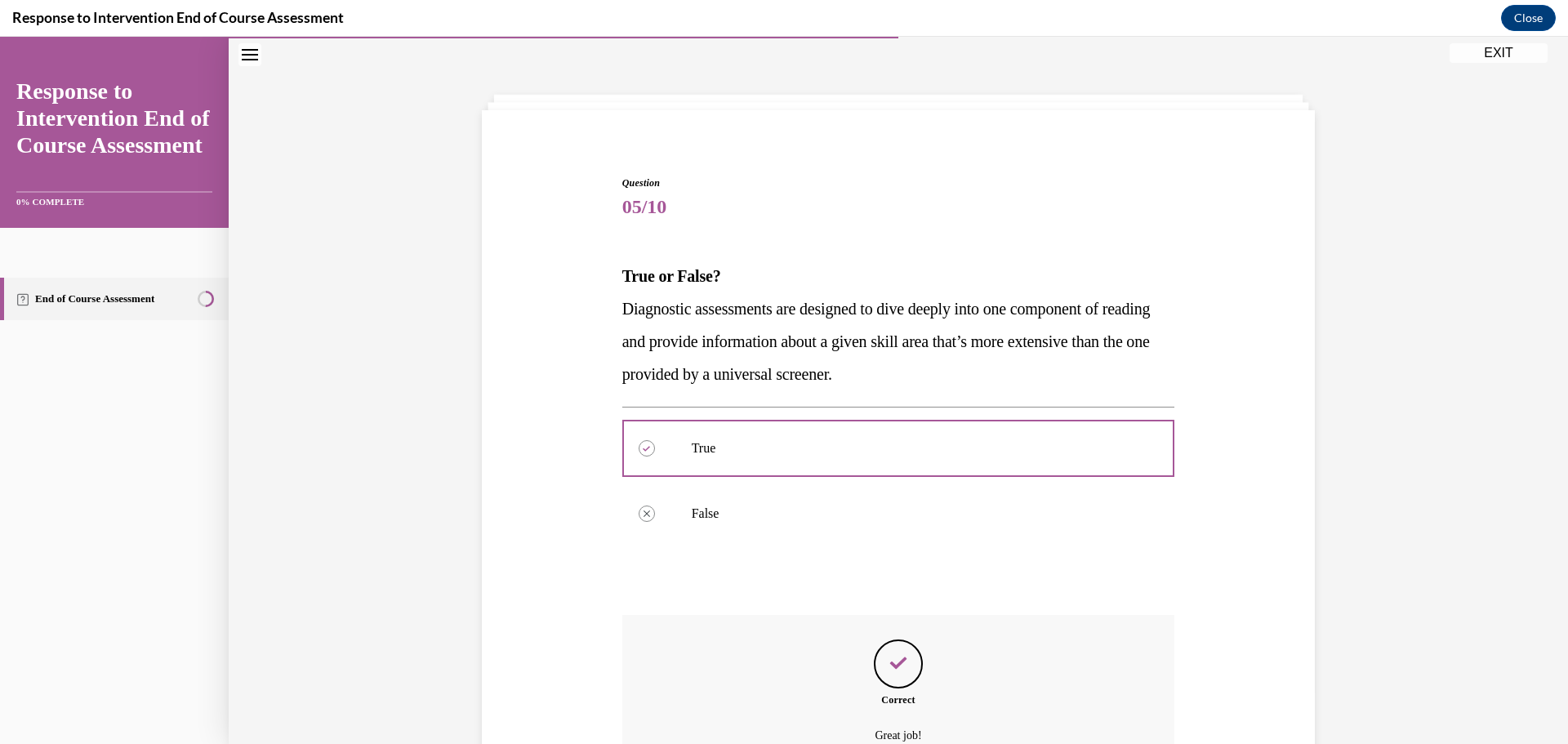
click at [905, 595] on div "Question 05/10 True or False? Diagnostic assessments are designed to dive deepl…" at bounding box center [899, 529] width 552 height 705
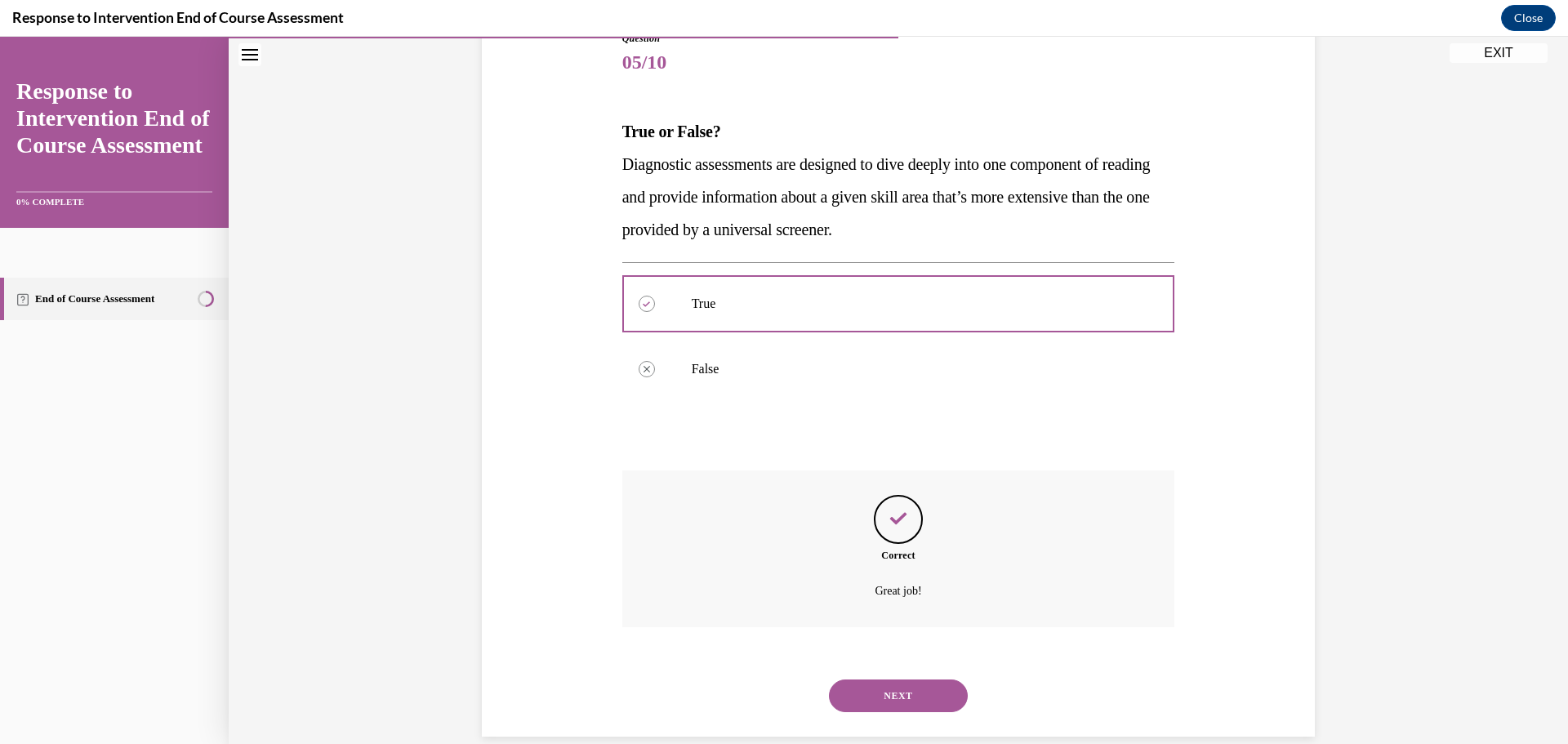
scroll to position [221, 0]
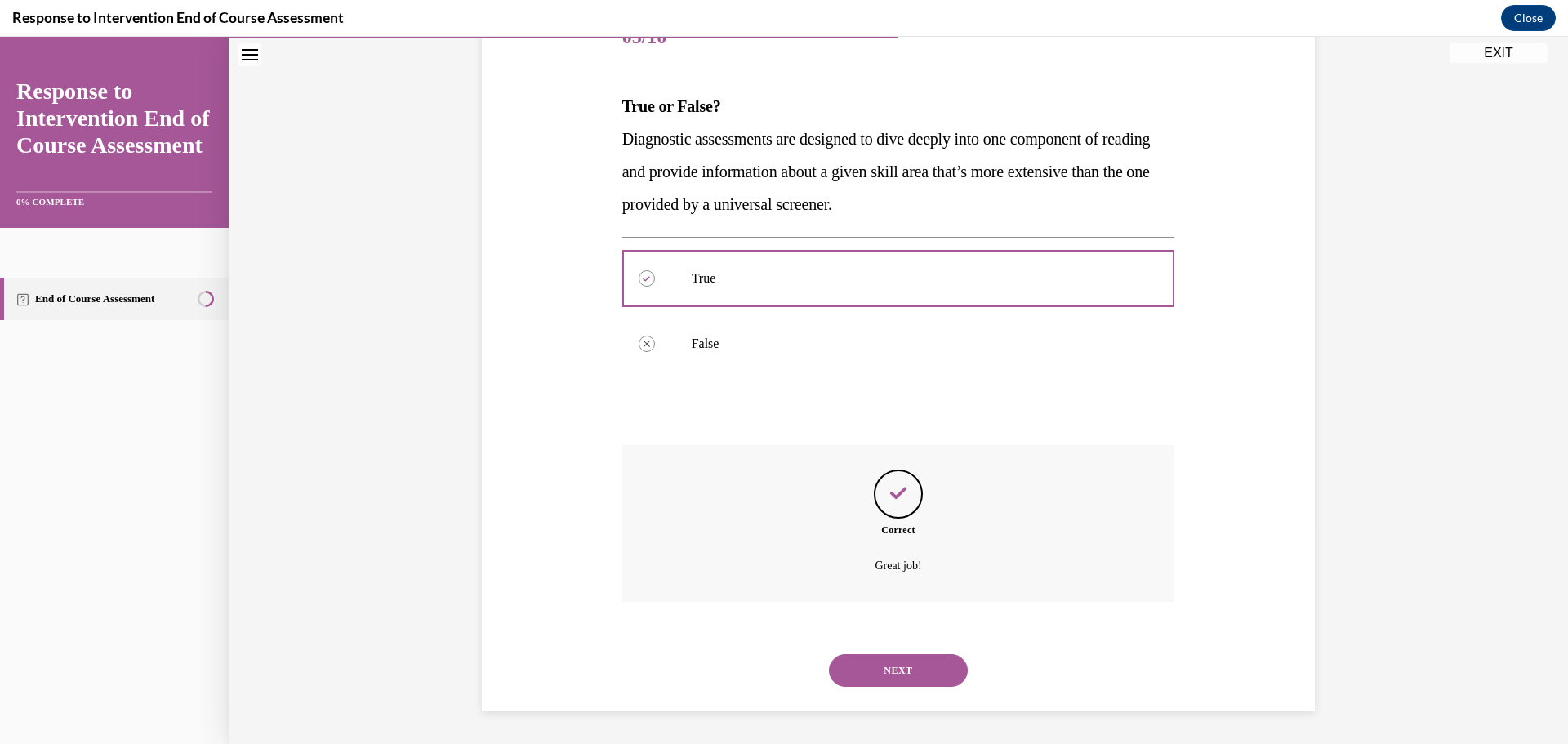
drag, startPoint x: 903, startPoint y: 595, endPoint x: 906, endPoint y: 611, distance: 16.3
click at [903, 595] on div "Correct Great job!" at bounding box center [899, 523] width 552 height 157
click at [902, 662] on button "NEXT" at bounding box center [898, 669] width 139 height 32
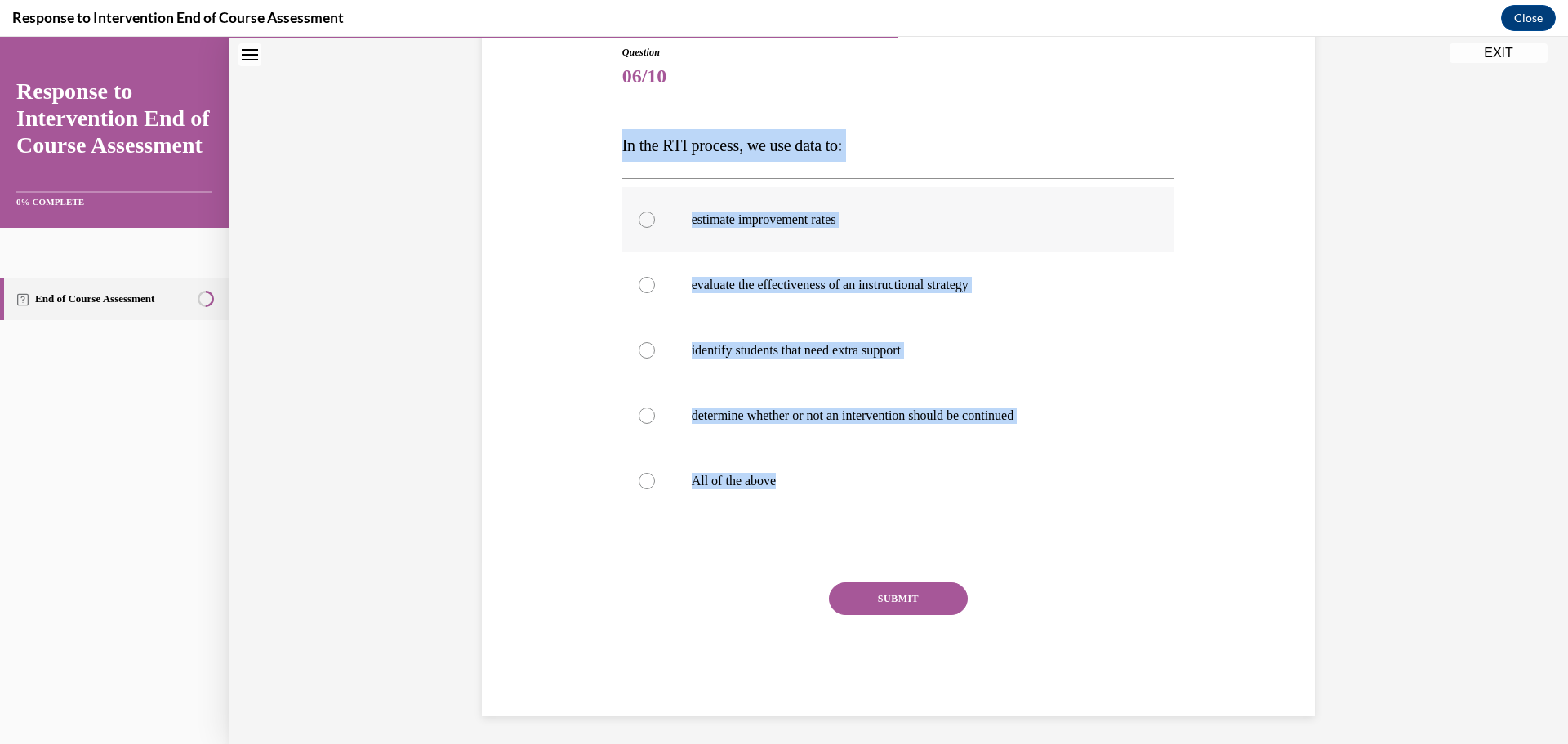
drag, startPoint x: 587, startPoint y: 145, endPoint x: 784, endPoint y: 220, distance: 210.8
click at [944, 497] on div "Question 06/10 In the RTI process, we use data to: estimate improvement rates e…" at bounding box center [898, 356] width 841 height 720
click at [797, 502] on label "All of the above" at bounding box center [899, 481] width 552 height 65
click at [655, 489] on input "All of the above" at bounding box center [646, 481] width 17 height 17
radio input "true"
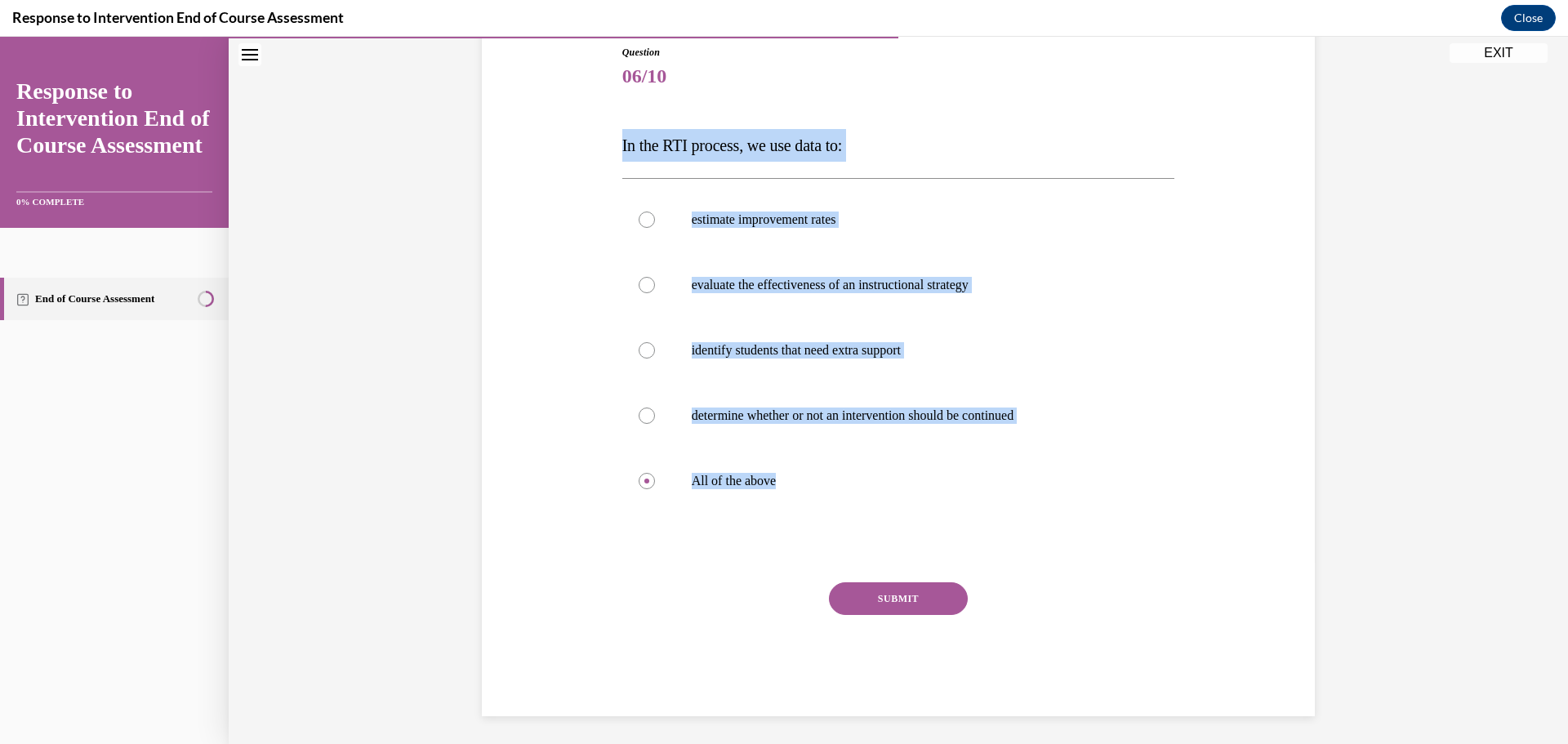
click at [891, 605] on button "SUBMIT" at bounding box center [898, 598] width 139 height 32
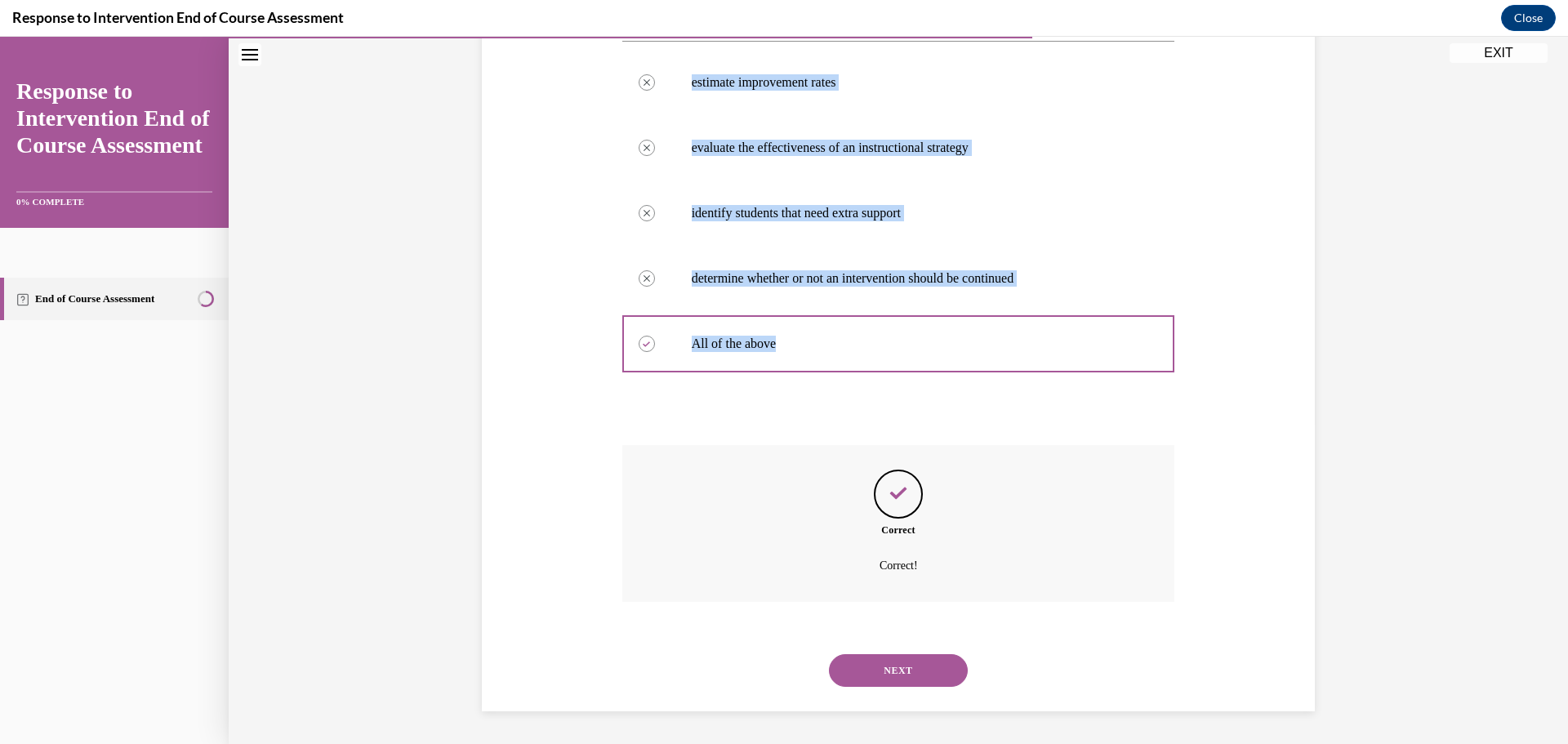
scroll to position [155, 0]
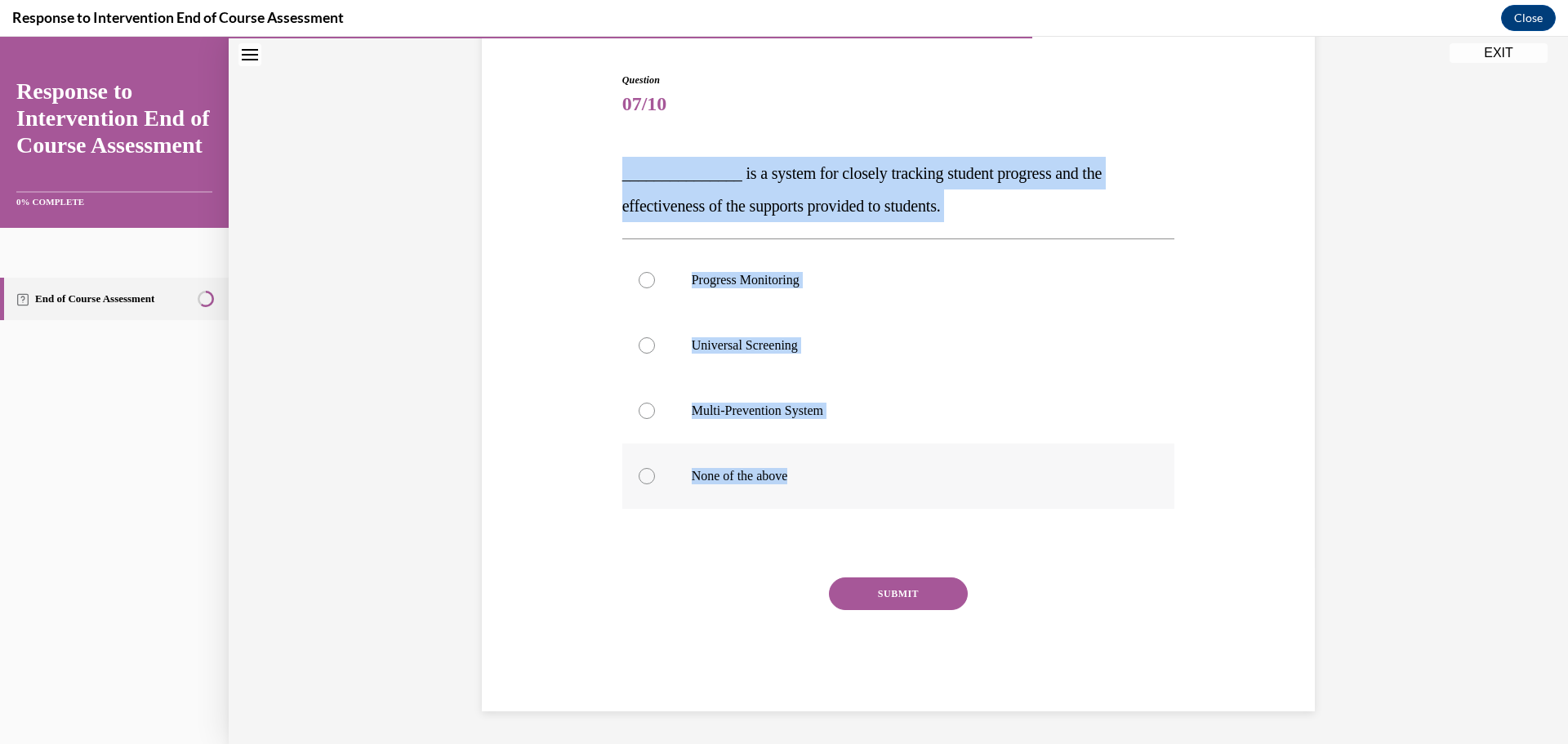
drag, startPoint x: 809, startPoint y: 210, endPoint x: 1084, endPoint y: 471, distance: 379.1
click at [1085, 472] on div "Question 07/10 _______________ is a system for closely tracking student progres…" at bounding box center [898, 367] width 841 height 688
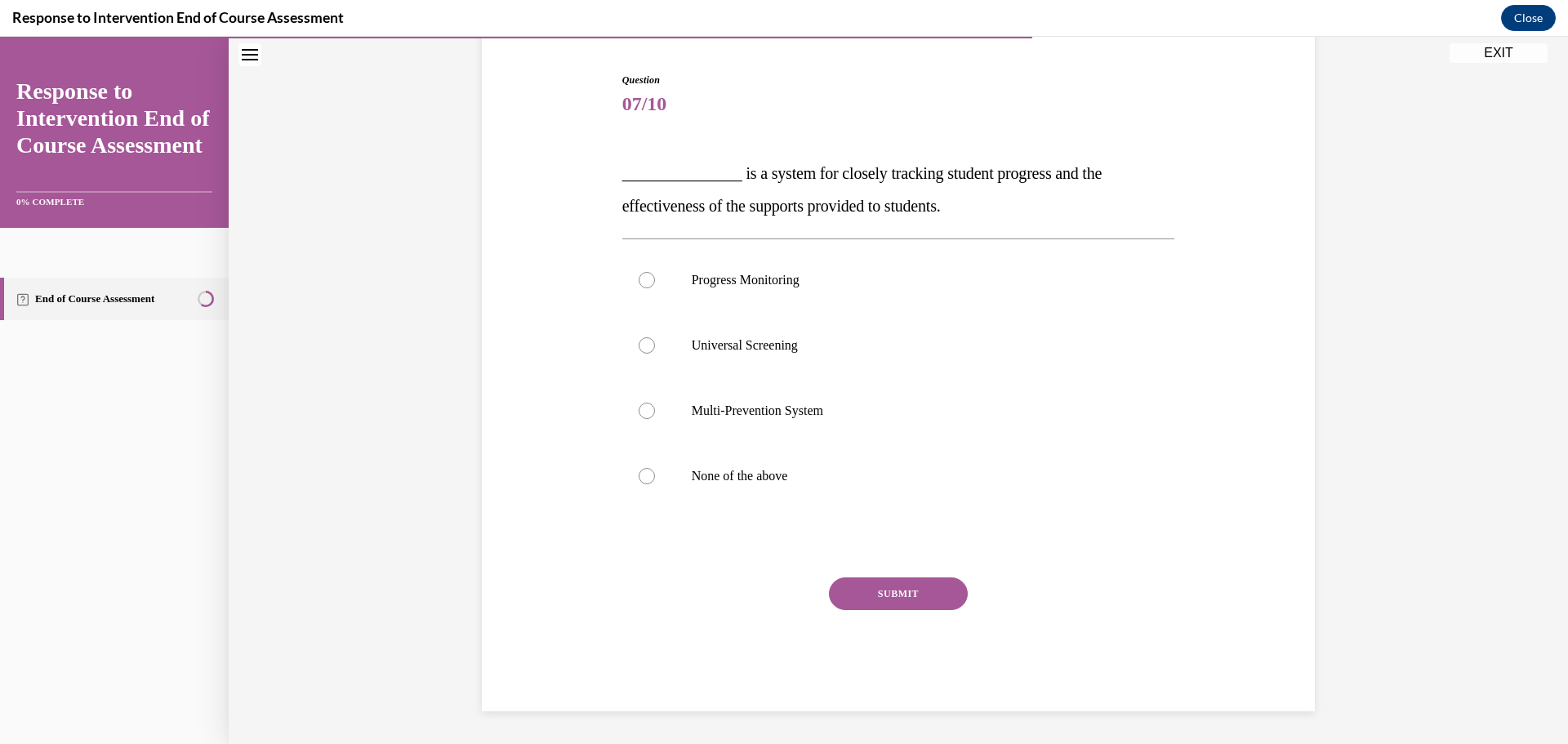
click at [546, 528] on div "Question 07/10 _______________ is a system for closely tracking student progres…" at bounding box center [898, 367] width 841 height 688
click at [713, 276] on p "Progress Monitoring" at bounding box center [912, 280] width 443 height 17
click at [655, 276] on input "Progress Monitoring" at bounding box center [646, 280] width 17 height 17
radio input "true"
click at [902, 606] on button "SUBMIT" at bounding box center [898, 593] width 139 height 32
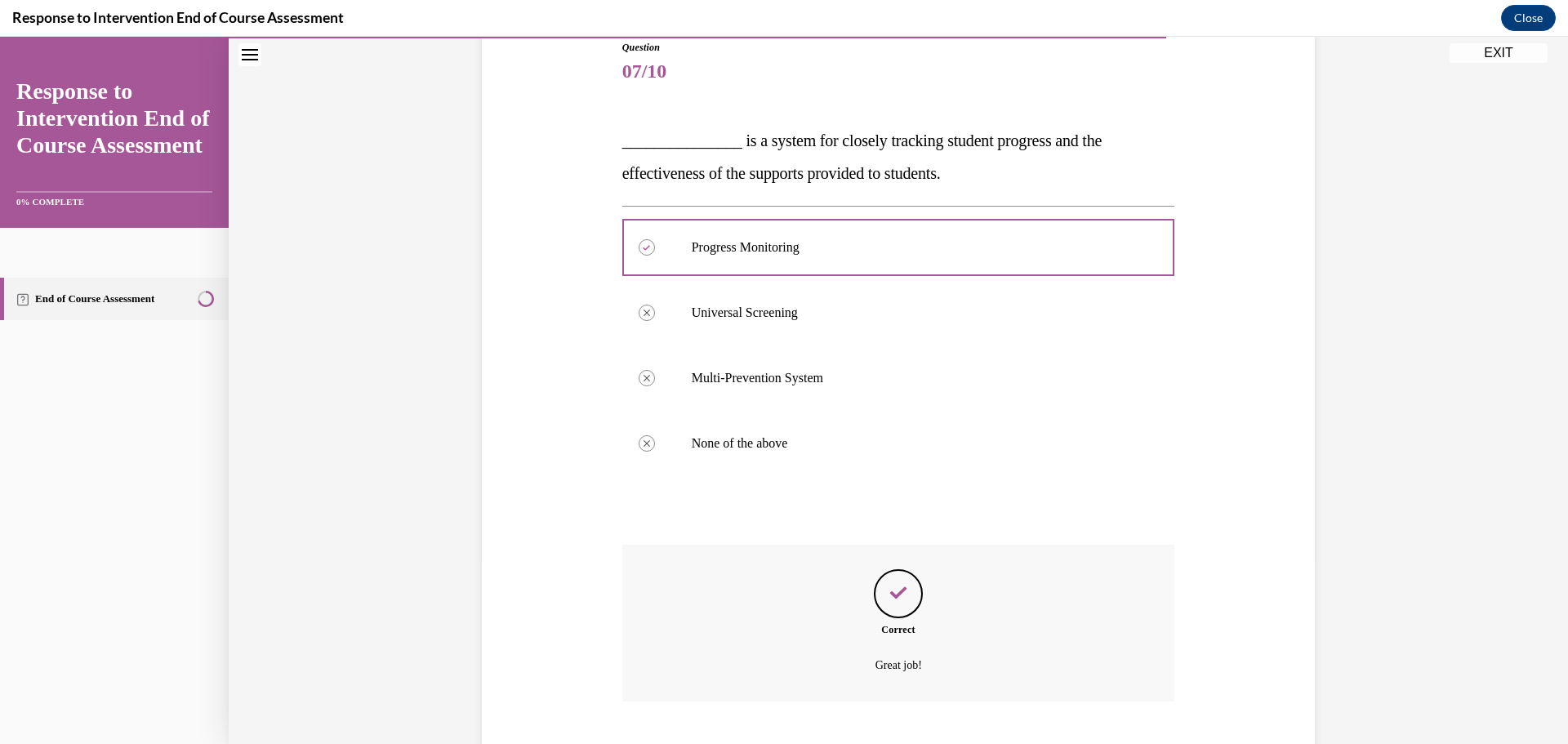
scroll to position [286, 0]
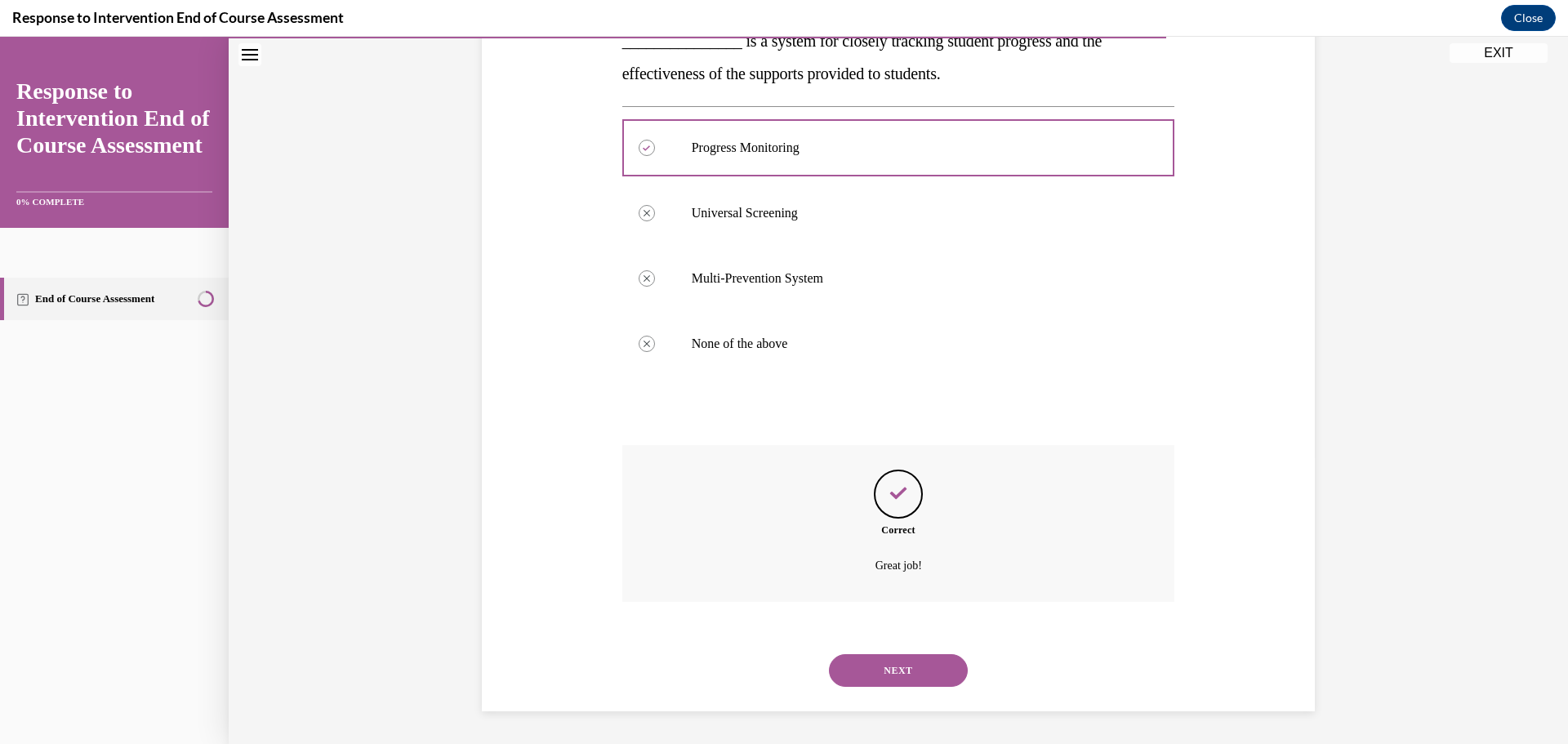
click at [920, 702] on div "NEXT" at bounding box center [899, 670] width 552 height 65
click at [930, 673] on button "NEXT" at bounding box center [898, 669] width 139 height 32
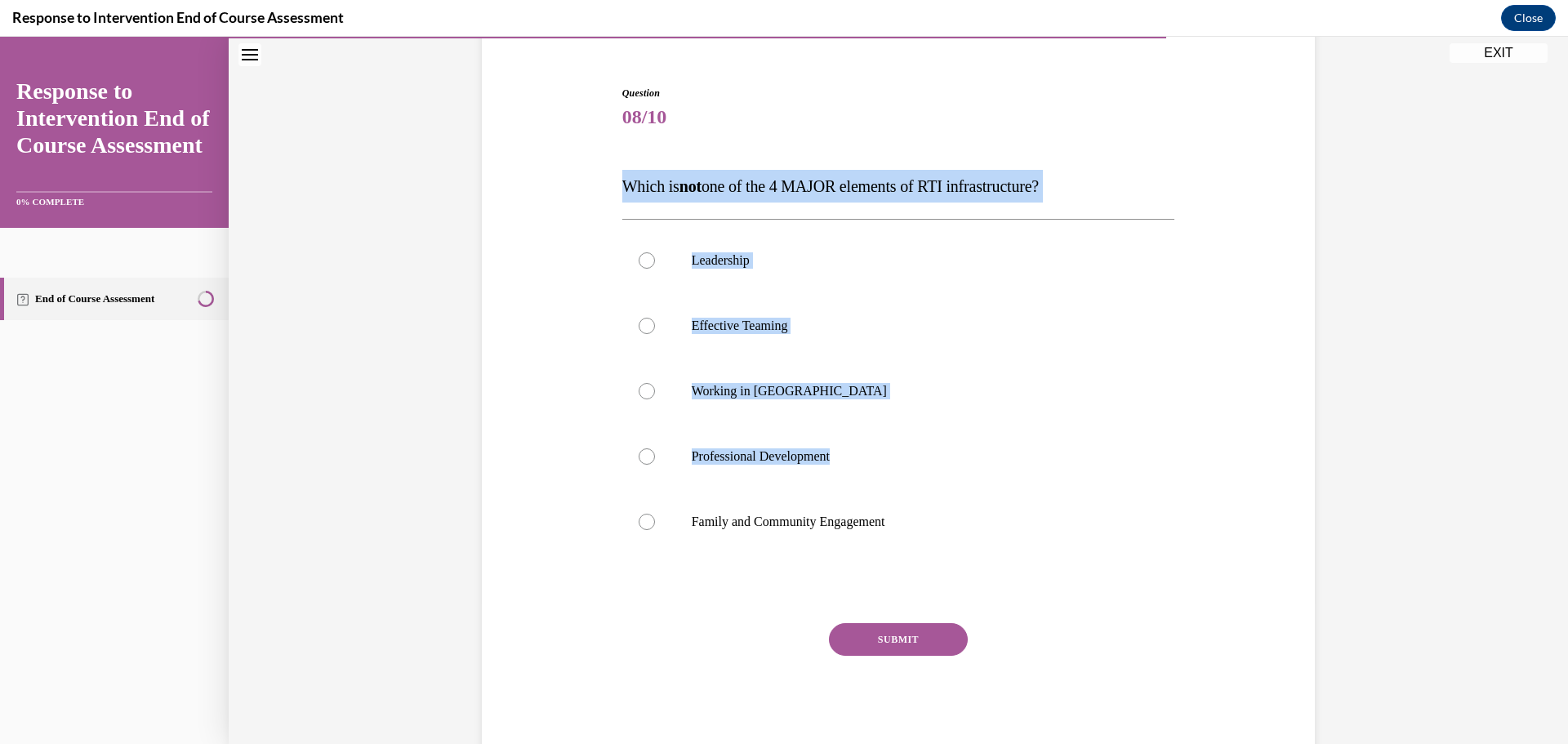
scroll to position [187, 0]
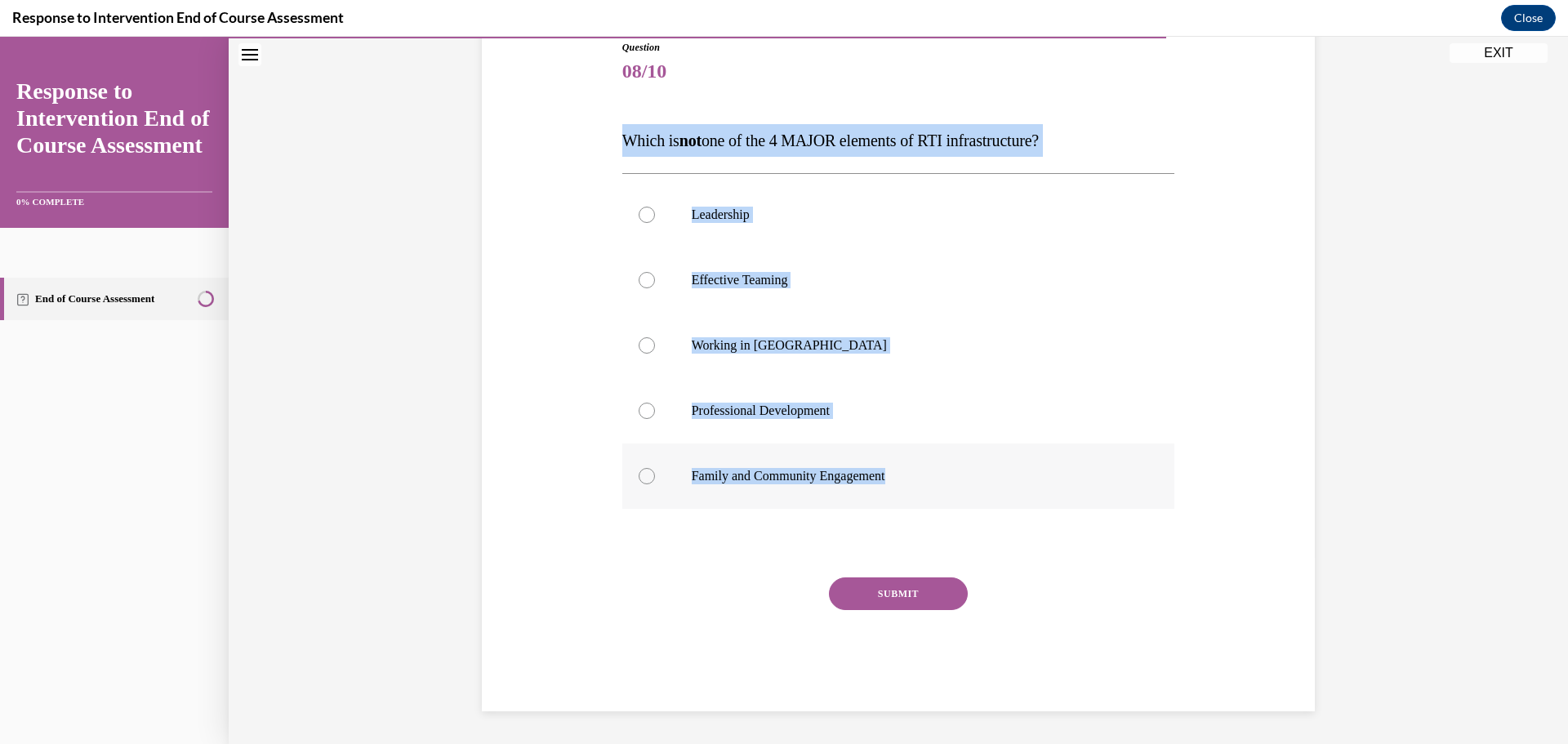
drag, startPoint x: 1003, startPoint y: 217, endPoint x: 1117, endPoint y: 450, distance: 259.4
click at [1187, 526] on div "Question 08/10 Which is not one of the 4 MAJOR elements of RTI infrastructure? …" at bounding box center [898, 351] width 841 height 720
drag, startPoint x: 762, startPoint y: 335, endPoint x: 862, endPoint y: 392, distance: 115.1
click at [762, 335] on label "Working in [GEOGRAPHIC_DATA]" at bounding box center [899, 345] width 552 height 65
click at [655, 337] on input "Working in [GEOGRAPHIC_DATA]" at bounding box center [646, 345] width 17 height 17
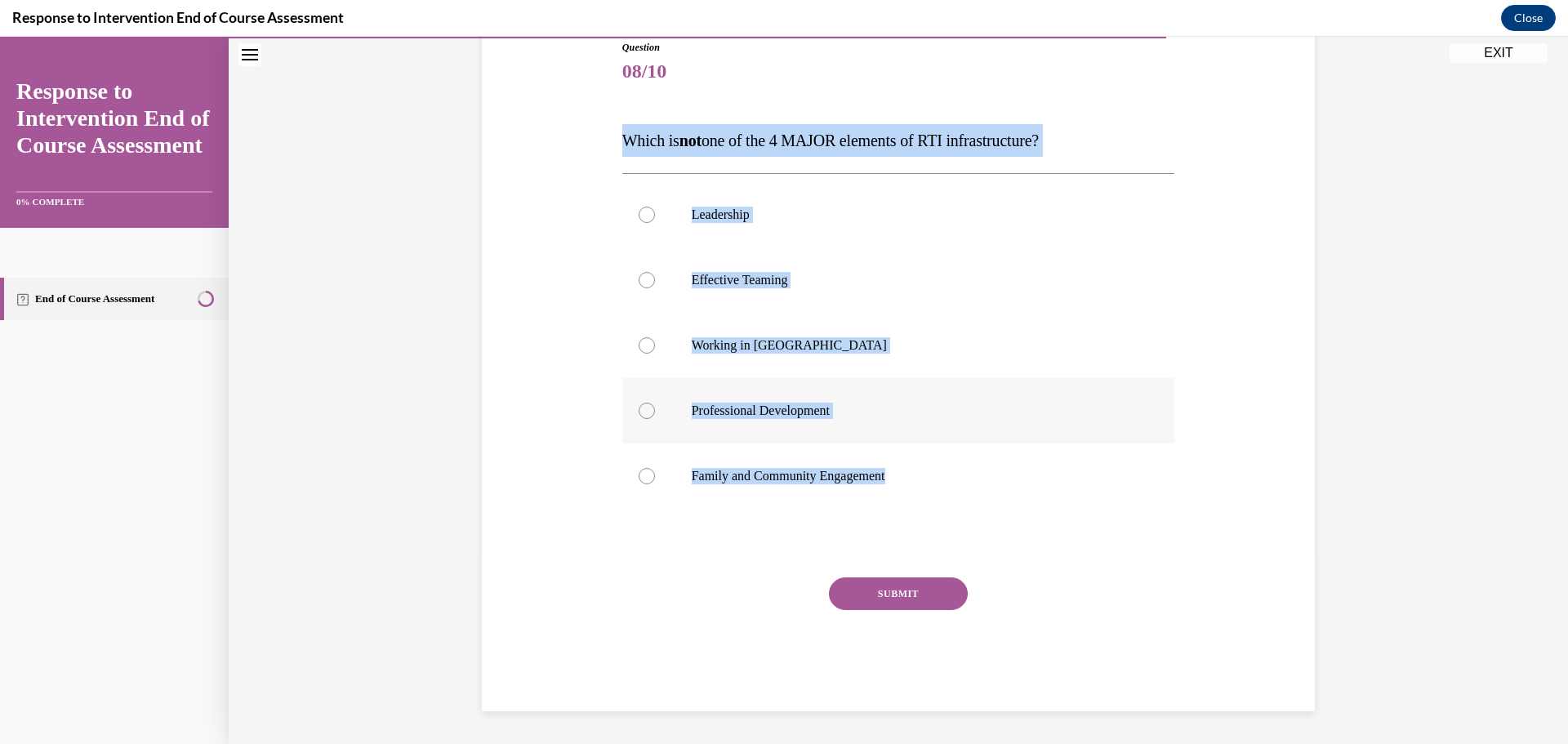
radio input "true"
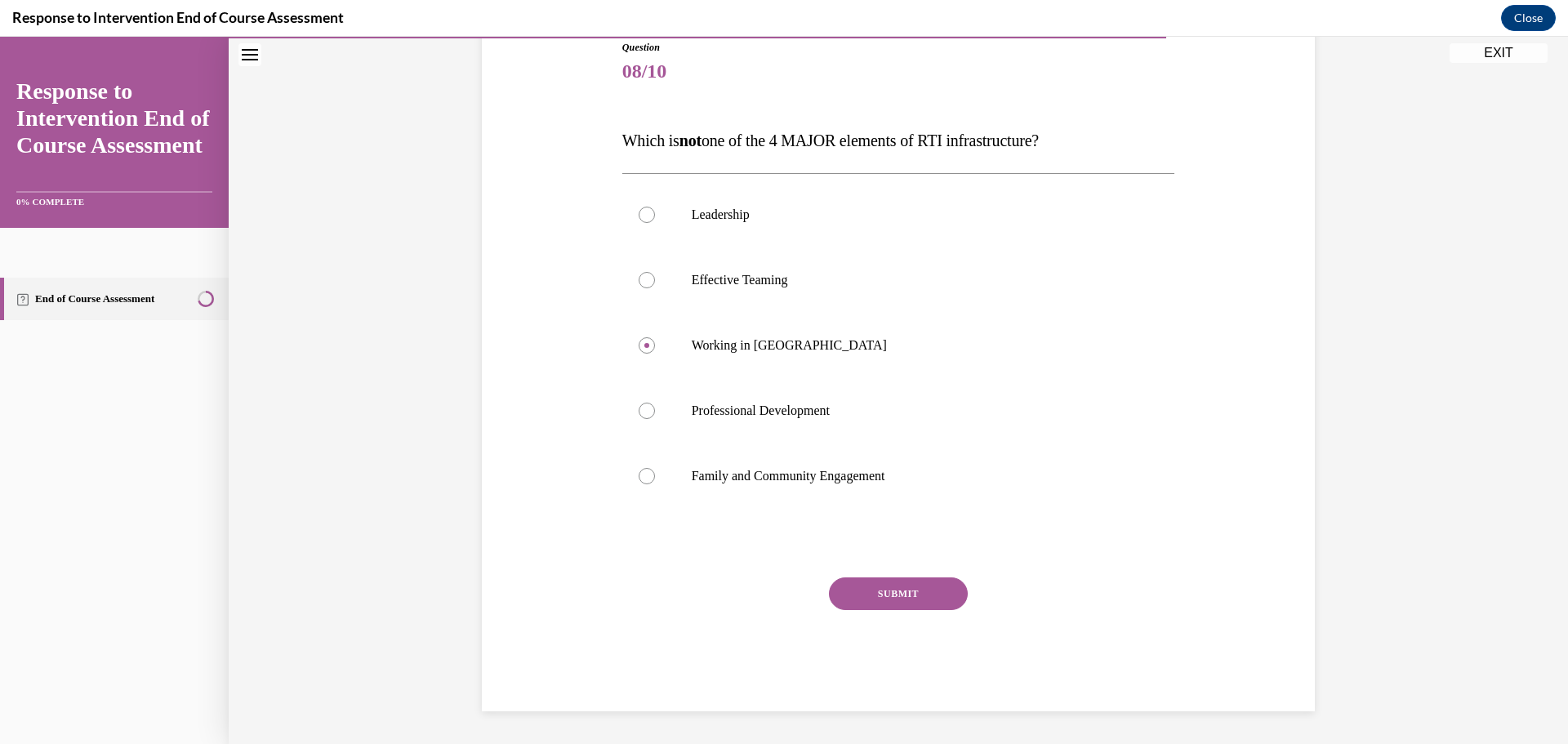
click at [947, 609] on button "SUBMIT" at bounding box center [898, 593] width 139 height 32
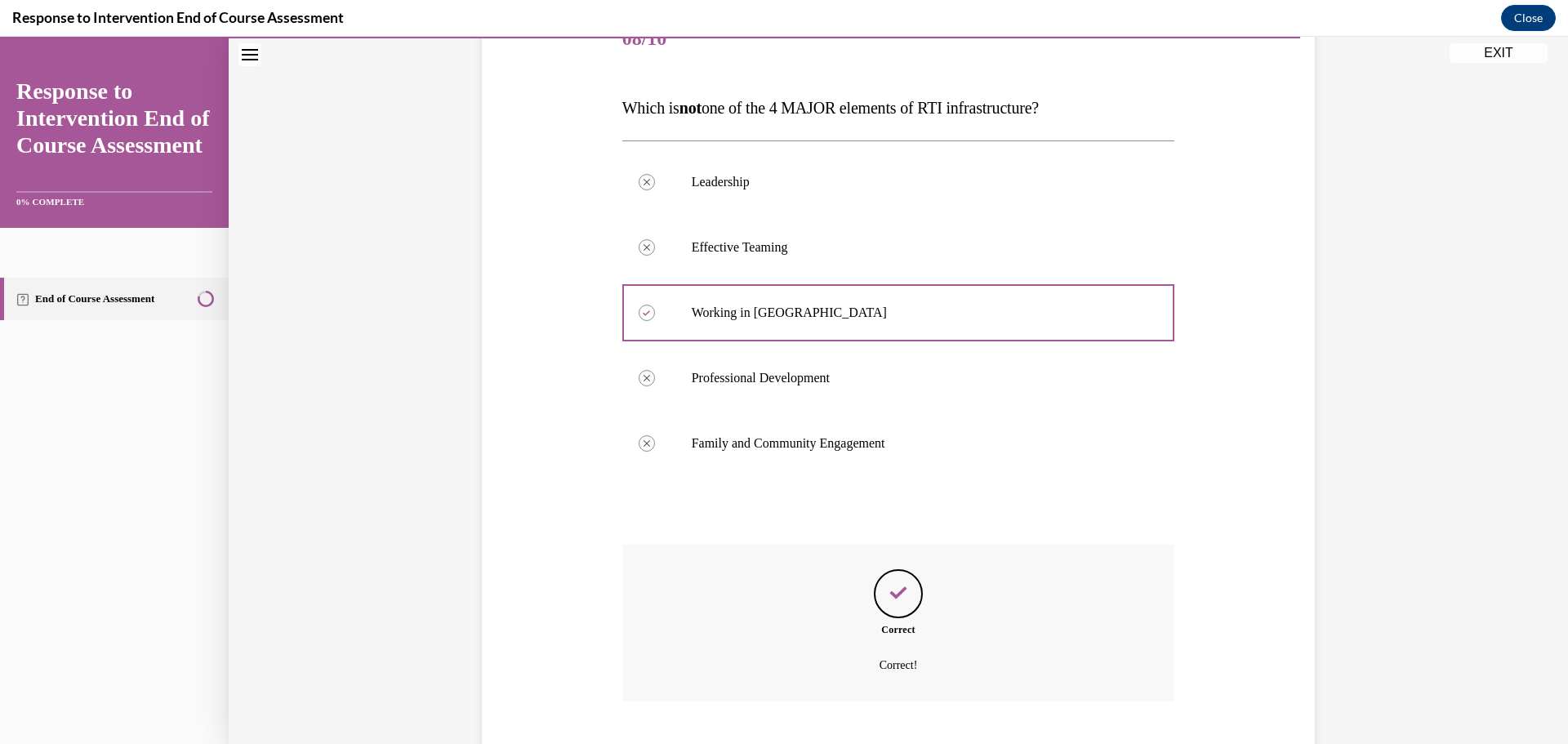
scroll to position [320, 0]
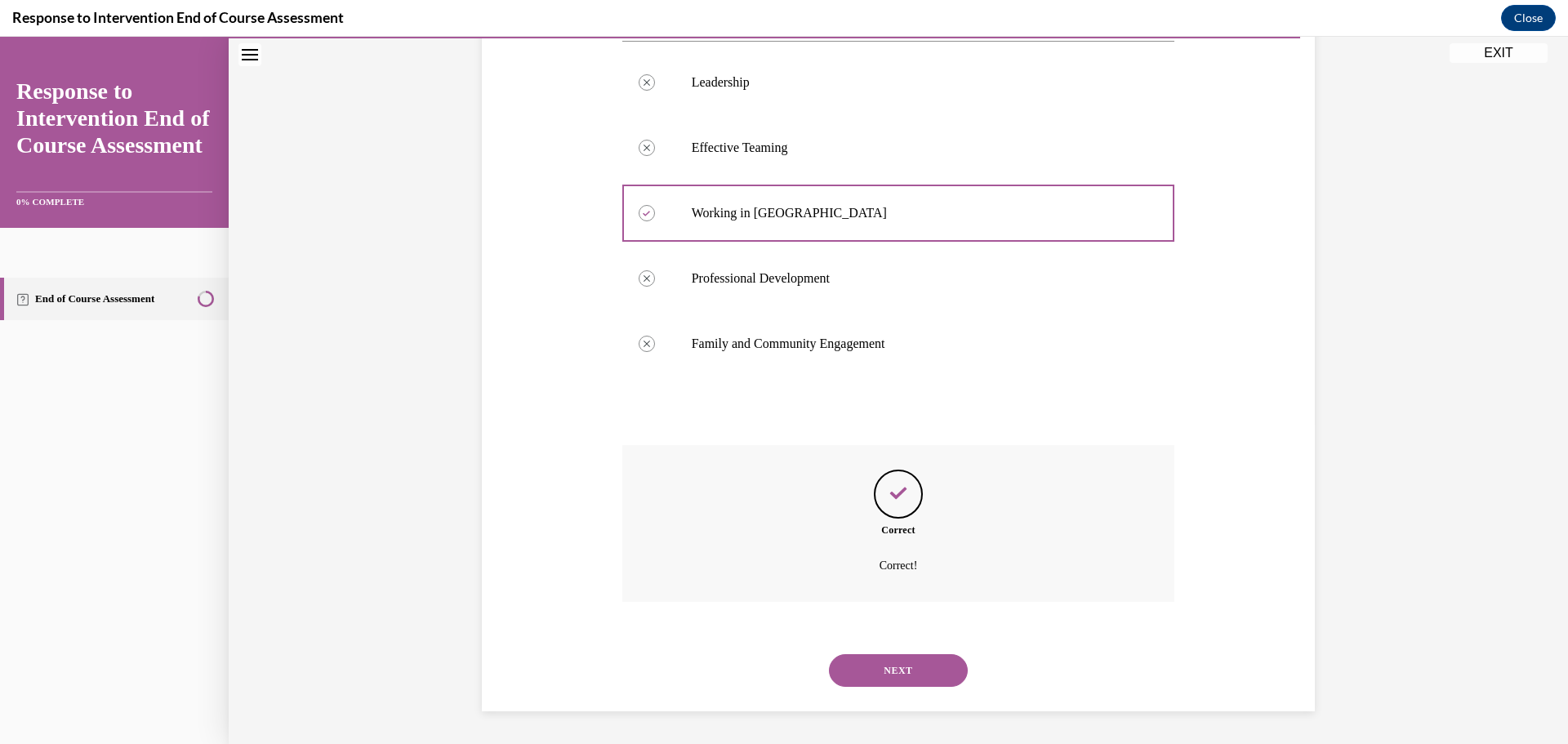
click at [957, 693] on div "NEXT" at bounding box center [899, 670] width 552 height 65
click at [952, 683] on button "NEXT" at bounding box center [898, 669] width 139 height 32
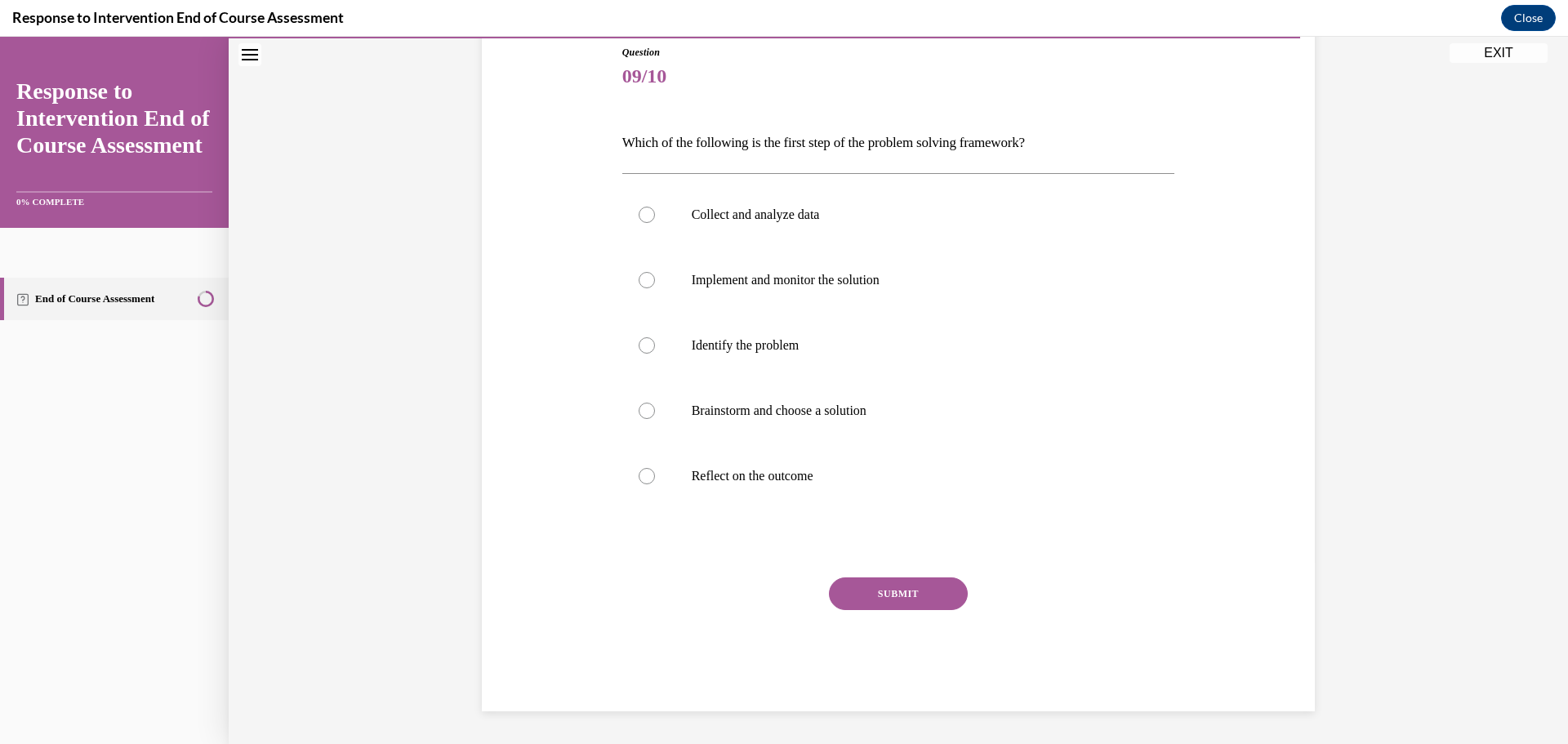
scroll to position [182, 0]
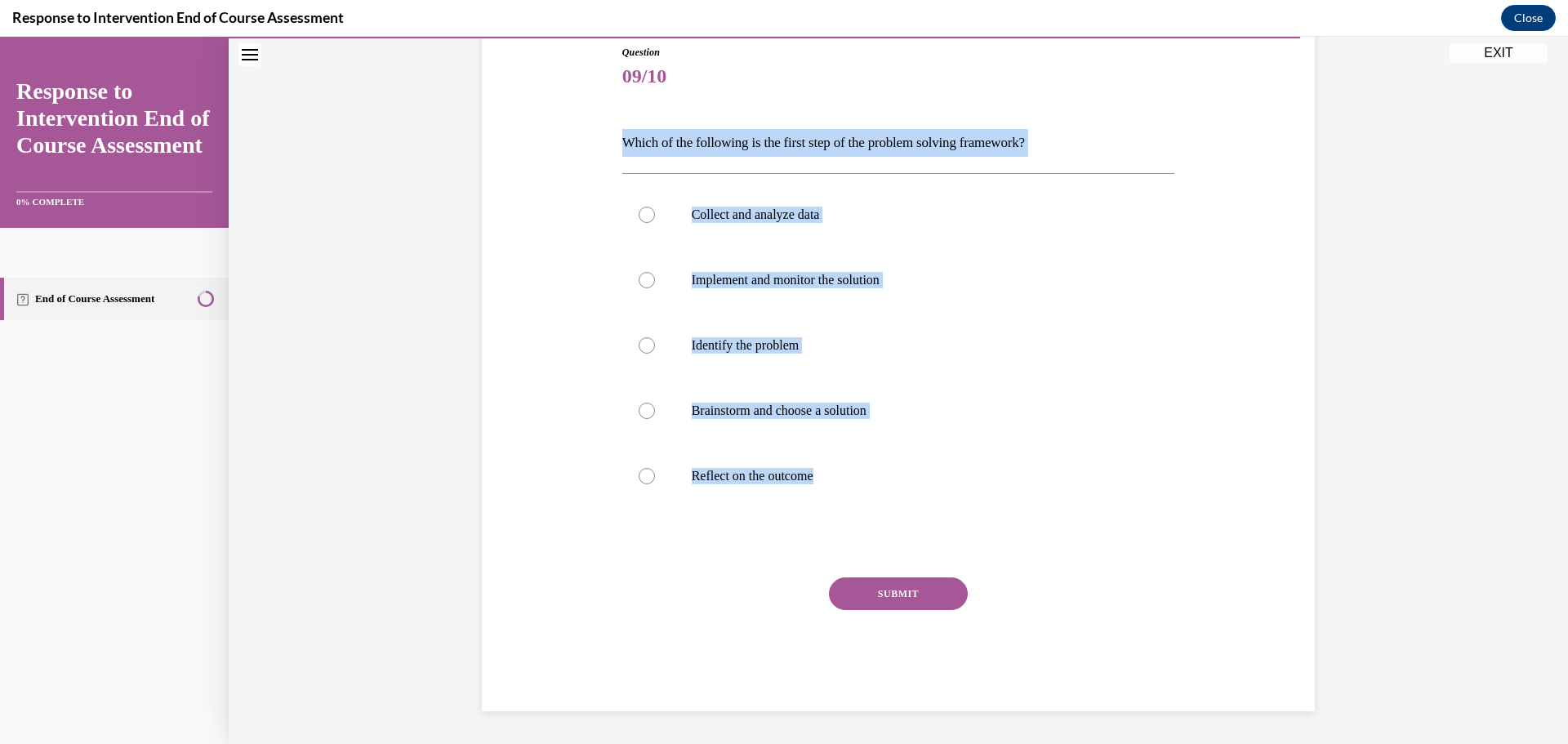
drag, startPoint x: 703, startPoint y: 173, endPoint x: 920, endPoint y: 496, distance: 389.1
click at [940, 529] on div "Question 09/10 Which of the following is the first step of the problem solving …" at bounding box center [898, 354] width 841 height 715
click at [840, 366] on label "Identify the problem" at bounding box center [899, 345] width 552 height 65
click at [655, 354] on input "Identify the problem" at bounding box center [646, 345] width 17 height 17
radio input "true"
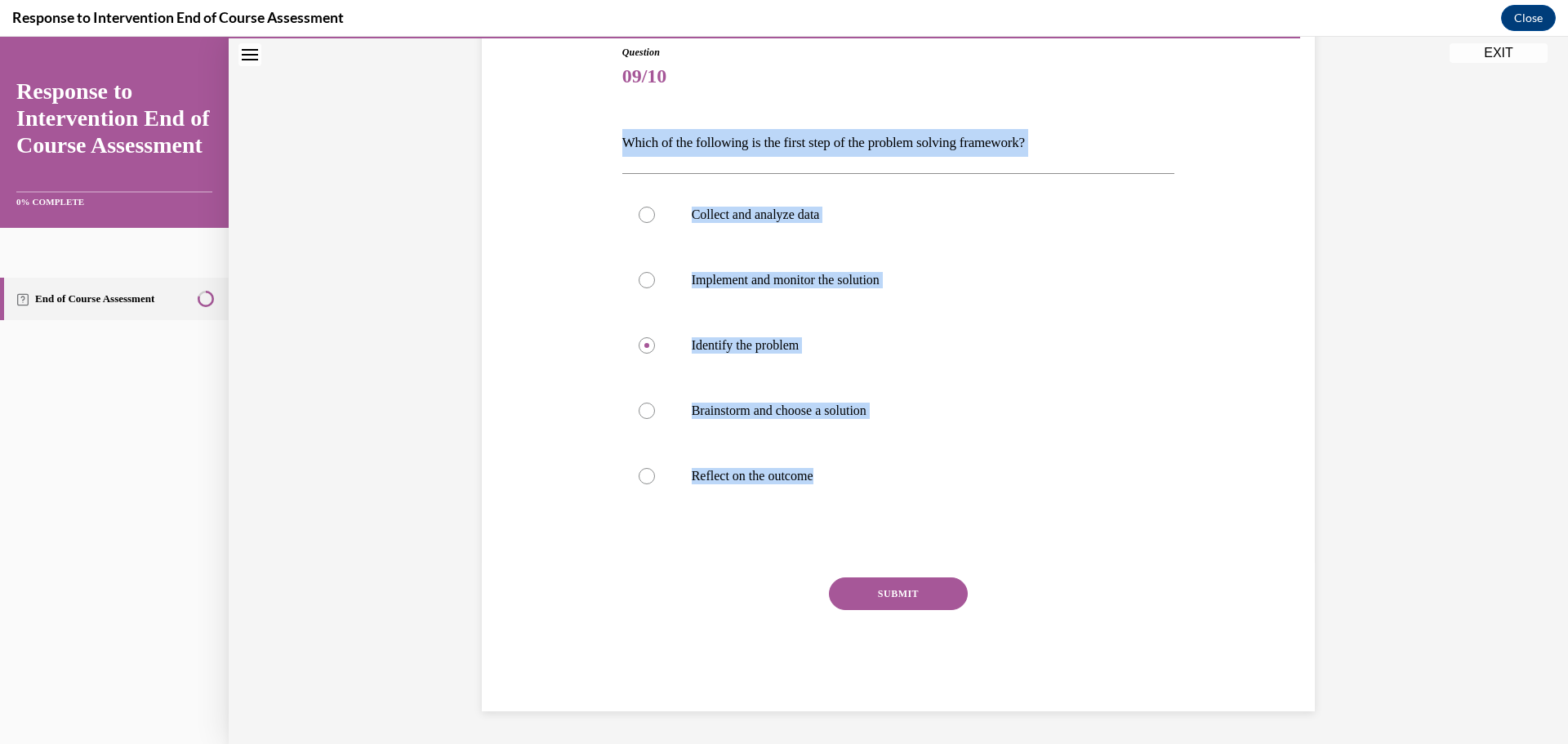
click at [874, 588] on button "SUBMIT" at bounding box center [898, 593] width 139 height 32
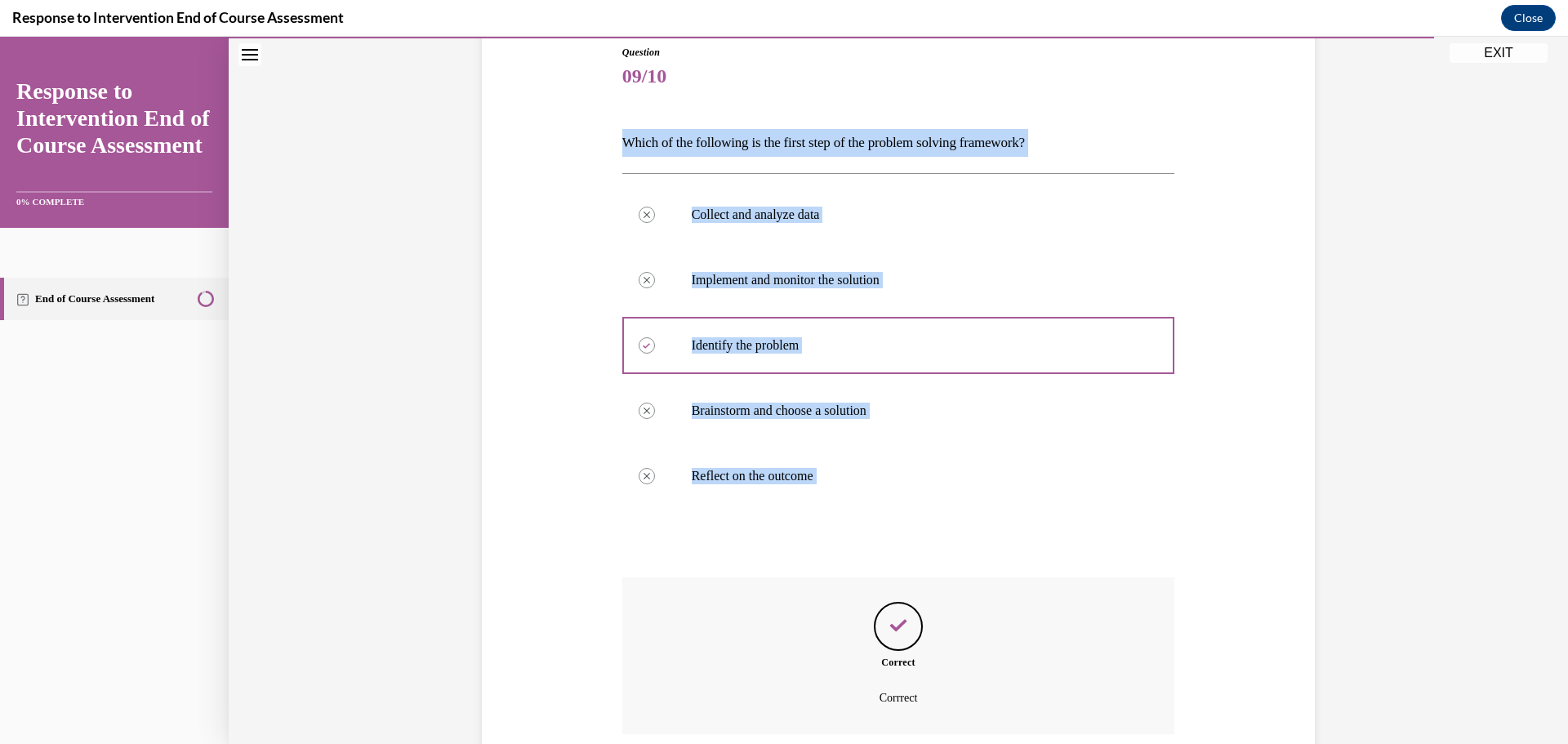
scroll to position [314, 0]
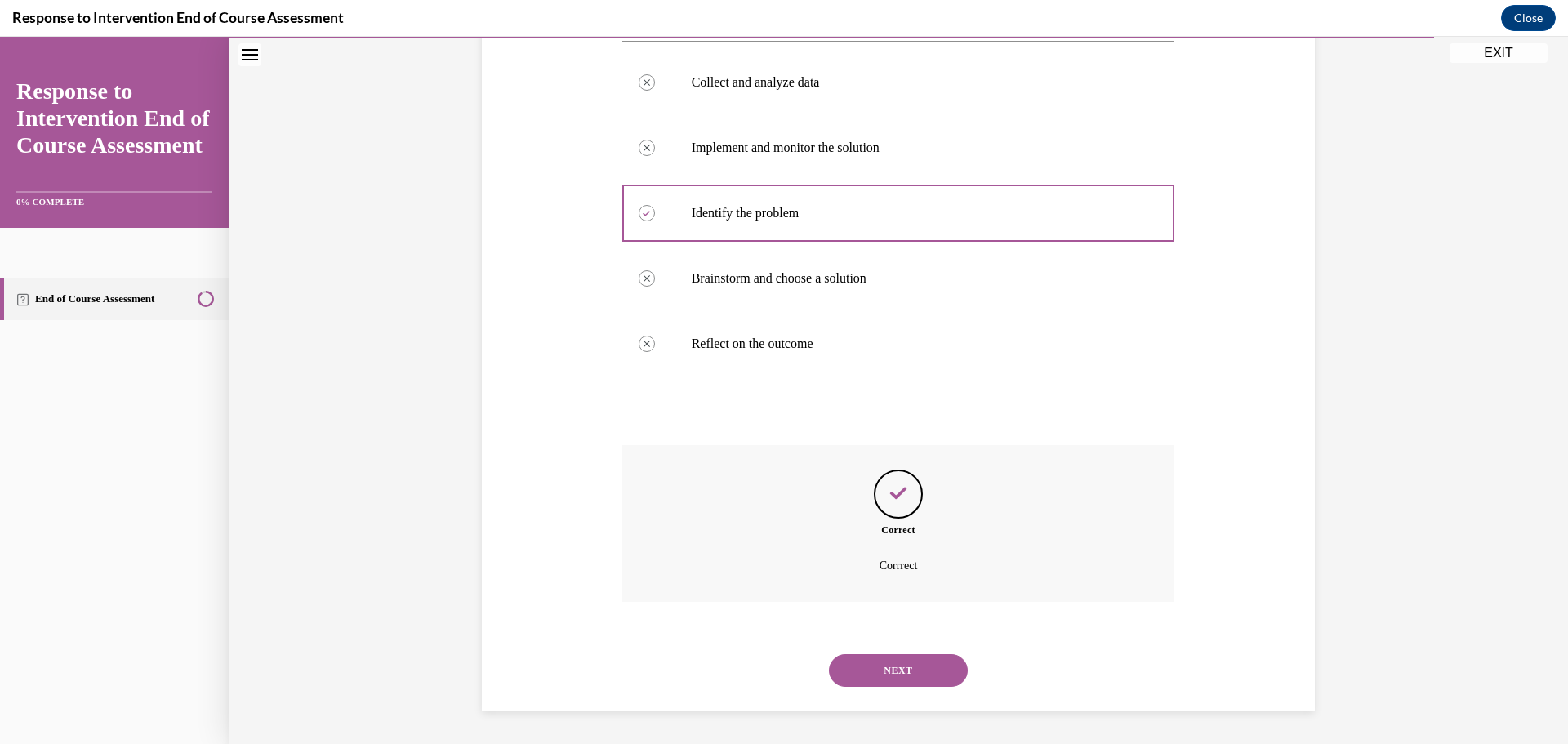
click at [947, 689] on div "NEXT" at bounding box center [899, 670] width 552 height 65
click at [928, 670] on button "NEXT" at bounding box center [898, 669] width 139 height 32
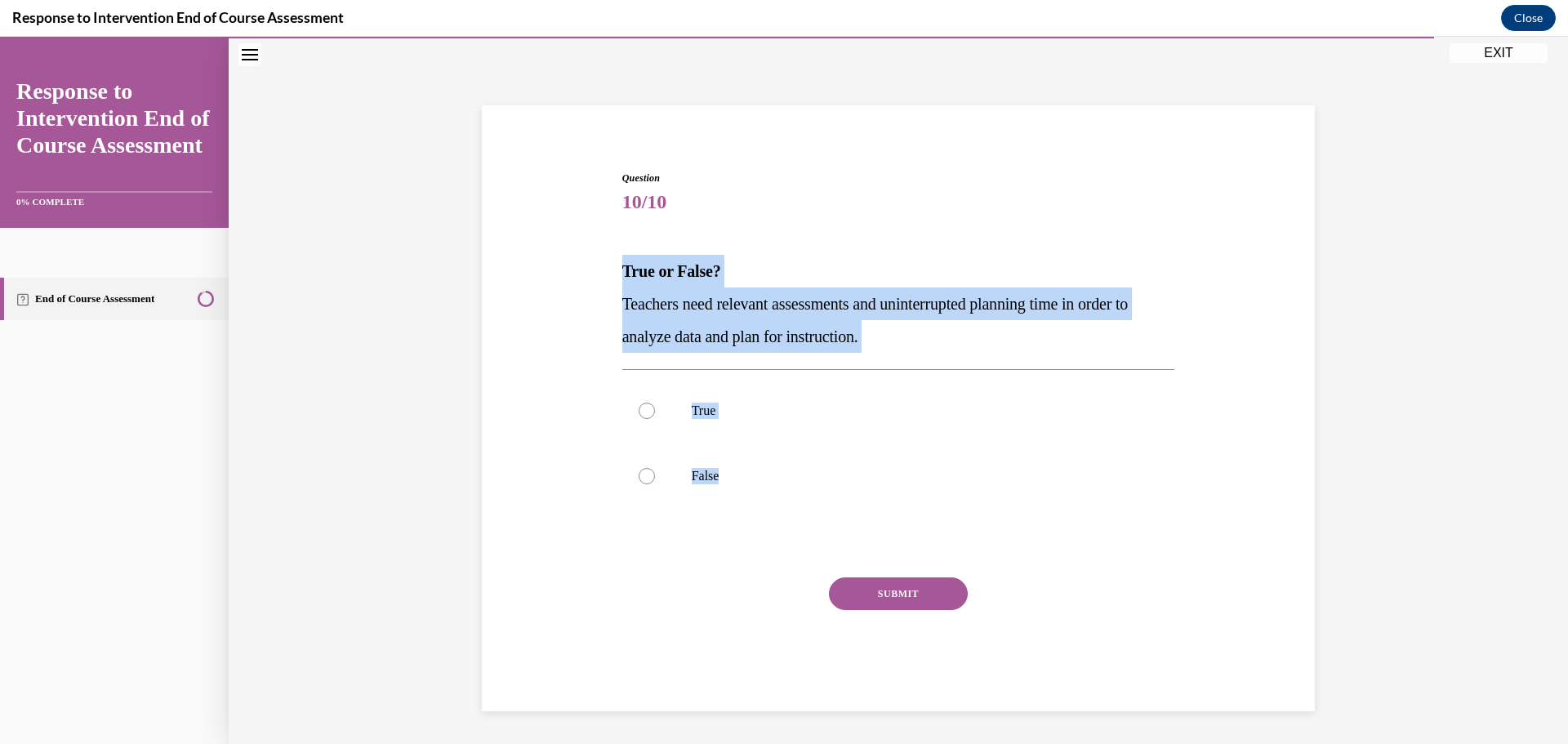
drag, startPoint x: 615, startPoint y: 261, endPoint x: 782, endPoint y: 538, distance: 323.4
click at [781, 545] on div "Question 10/10 True or False? Teachers need relevant assessments and uninterrup…" at bounding box center [898, 429] width 561 height 565
click at [695, 404] on p "True" at bounding box center [912, 411] width 443 height 17
click at [655, 404] on input "True" at bounding box center [646, 411] width 17 height 17
radio input "true"
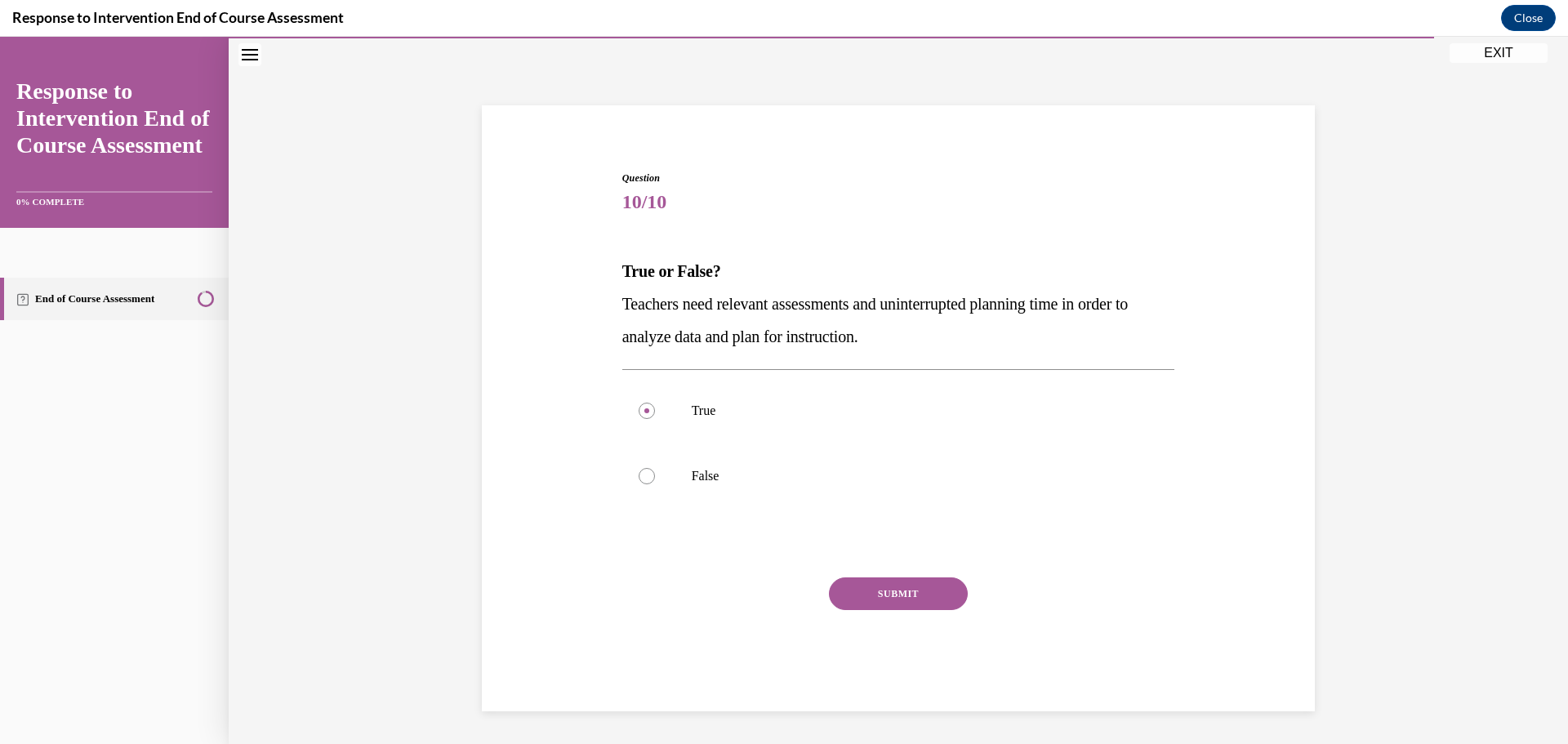
click at [905, 604] on button "SUBMIT" at bounding box center [898, 593] width 139 height 32
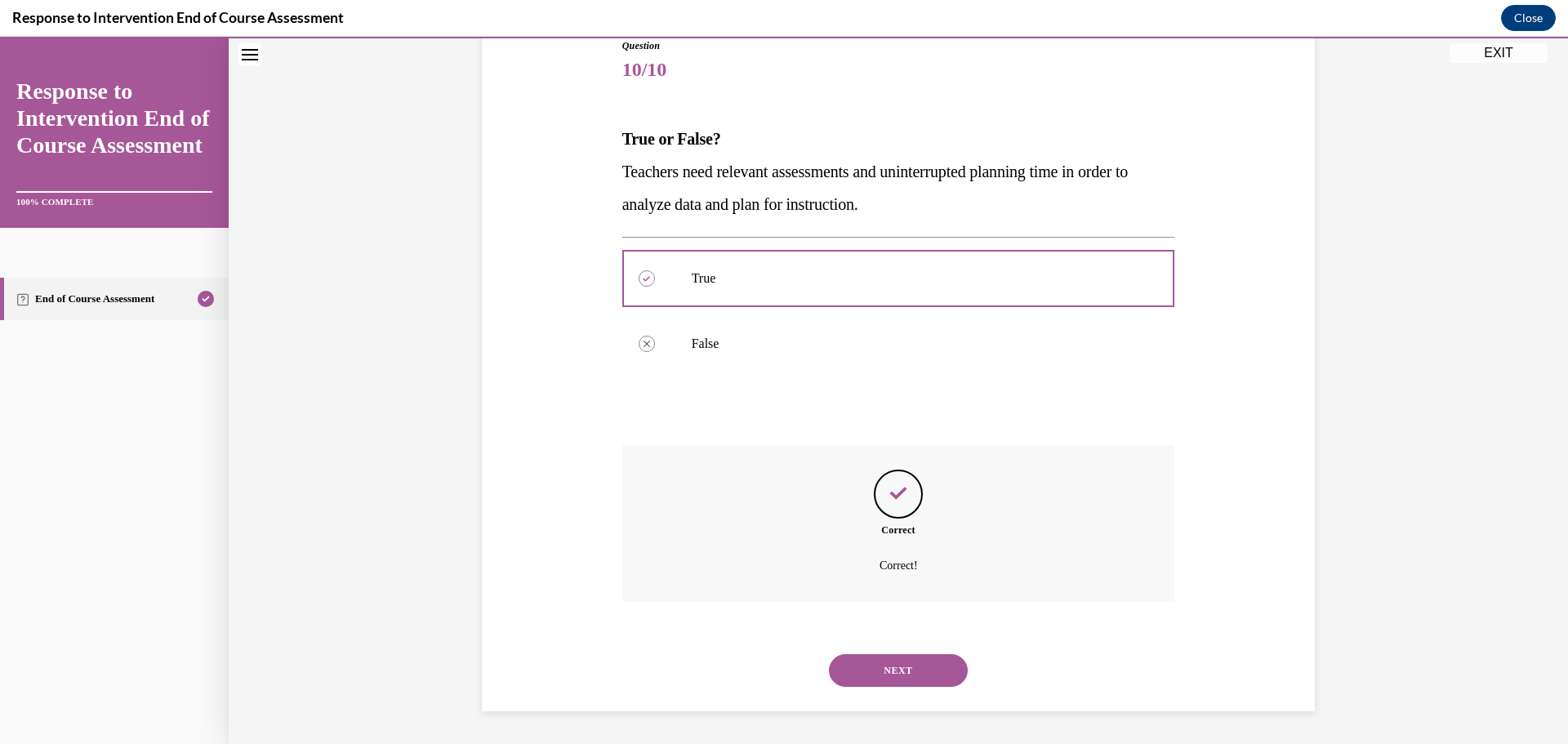
click at [934, 673] on button "NEXT" at bounding box center [898, 669] width 139 height 32
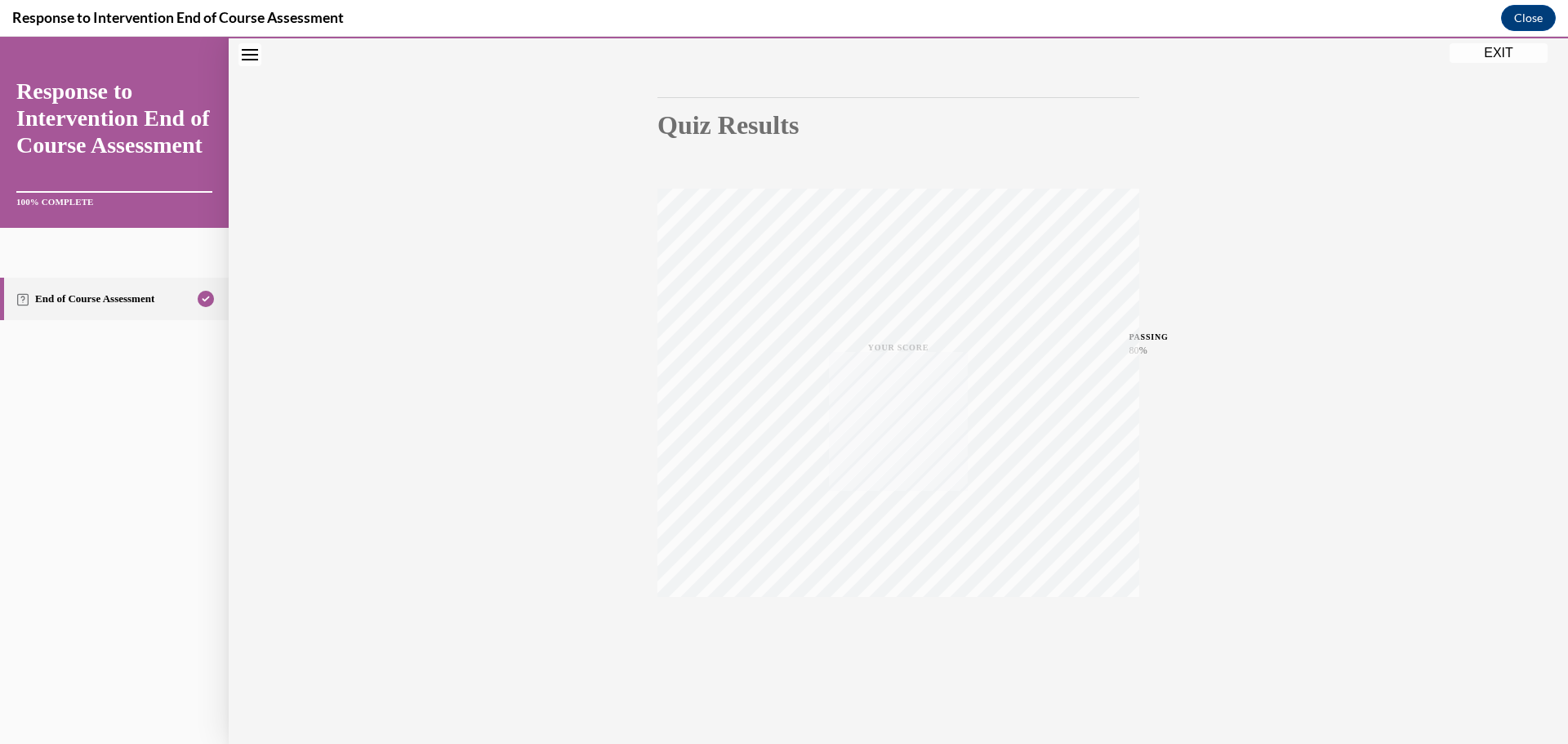
scroll to position [130, 0]
click at [1508, 55] on button "EXIT" at bounding box center [1498, 52] width 98 height 19
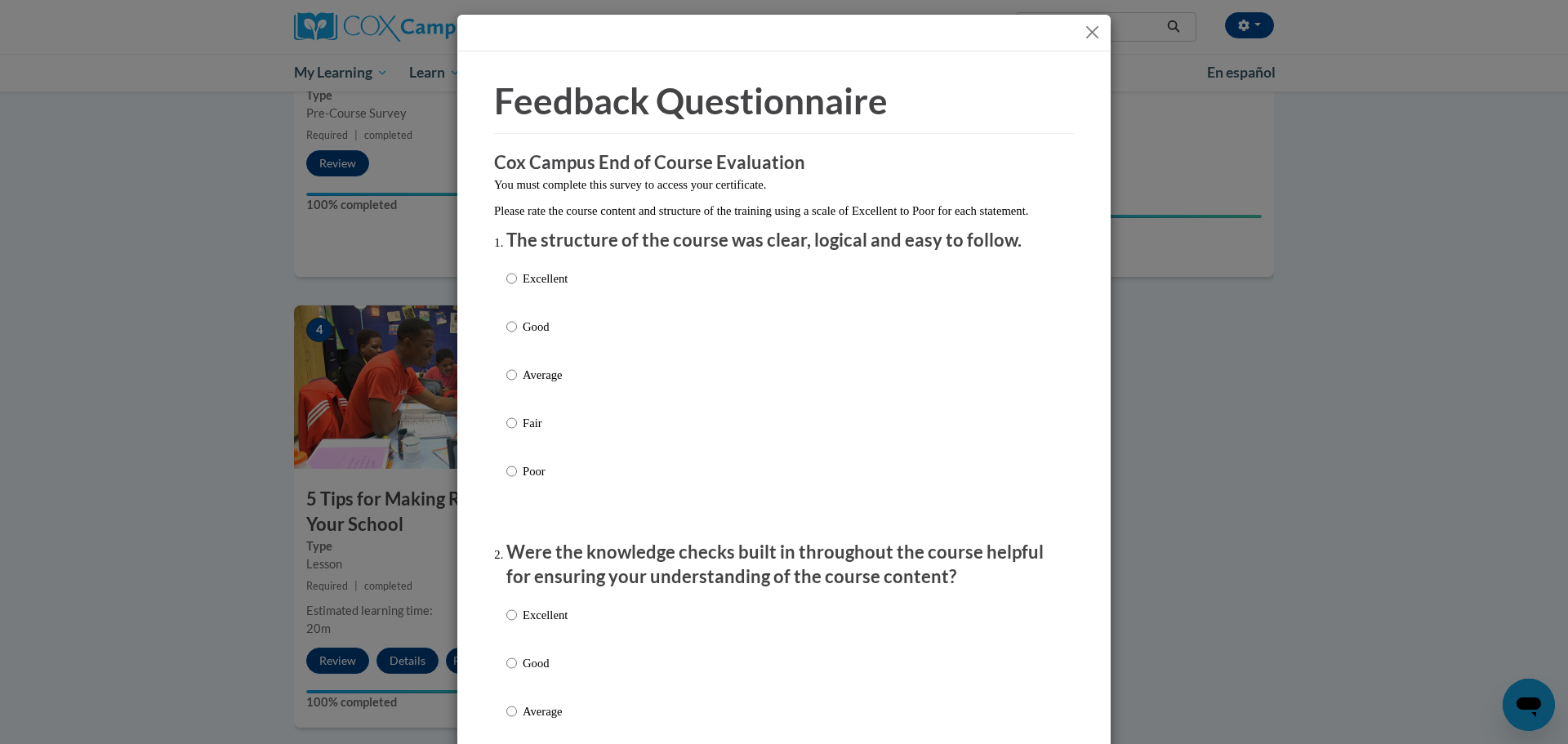
click at [523, 335] on p "Good" at bounding box center [545, 327] width 45 height 18
click at [517, 335] on input "Good" at bounding box center [512, 327] width 11 height 18
radio input "true"
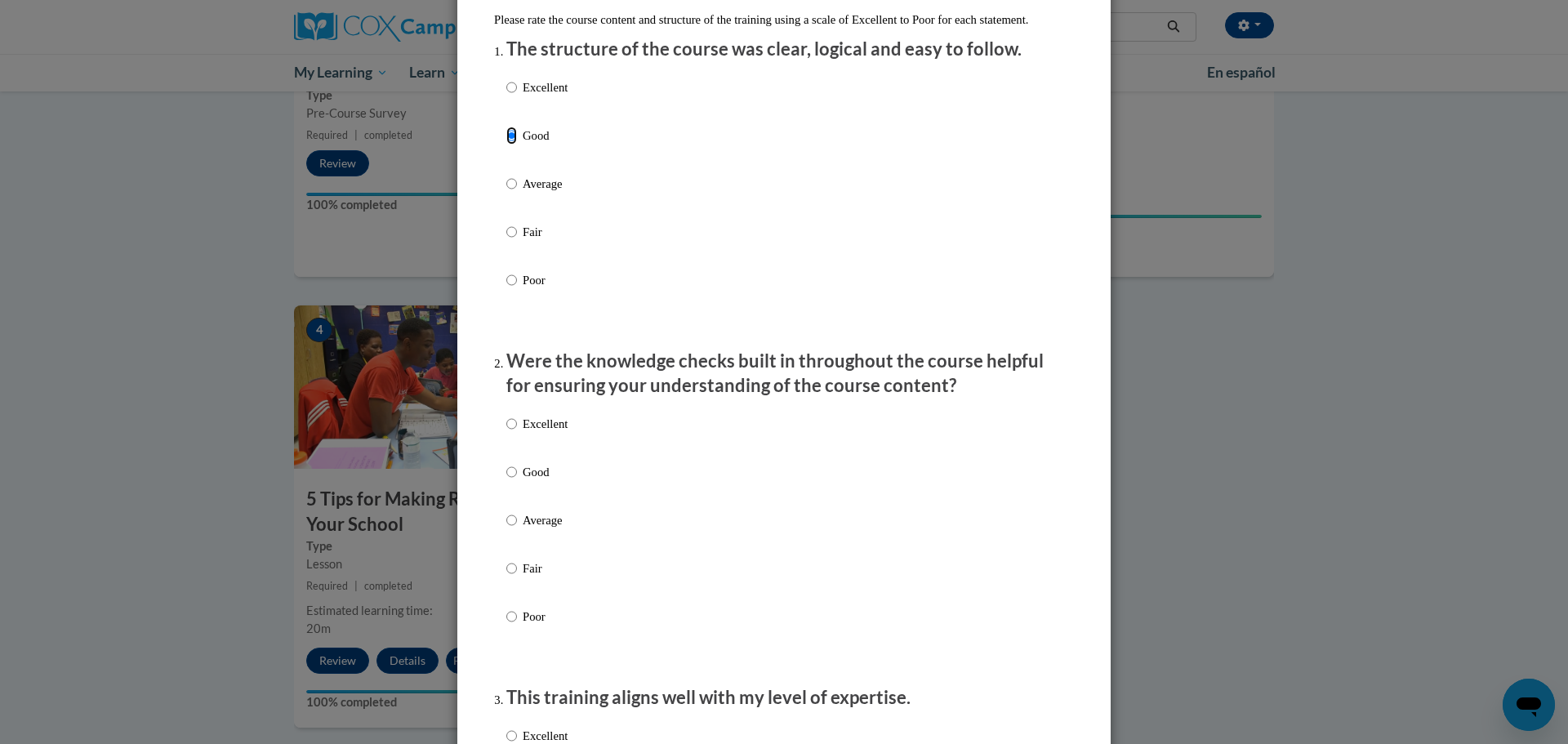
scroll to position [490, 0]
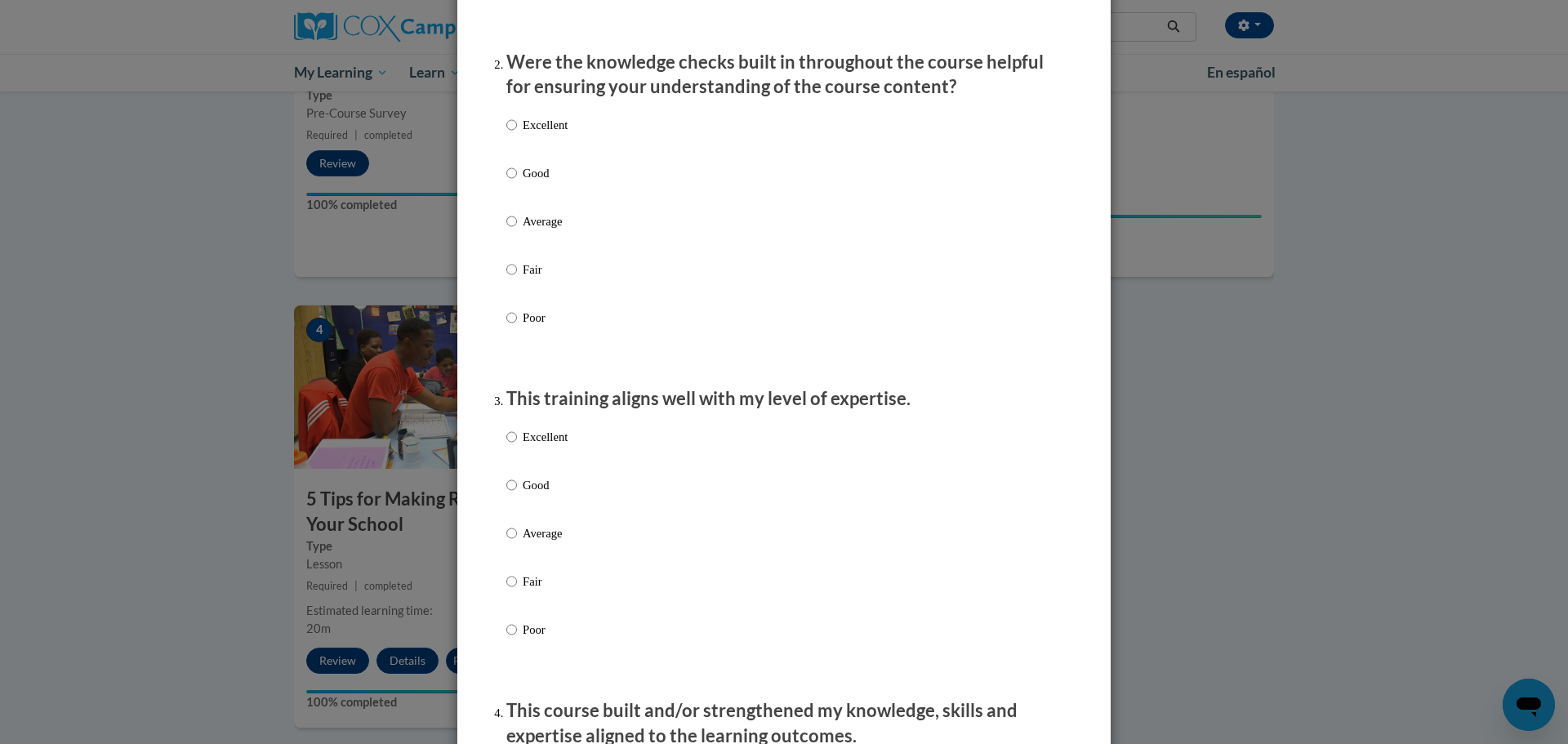
click at [551, 208] on label "Good" at bounding box center [537, 186] width 62 height 44
click at [517, 182] on input "Good" at bounding box center [512, 173] width 11 height 18
radio input "true"
click at [581, 521] on div "Excellent Good Average Fair Poor" at bounding box center [784, 552] width 555 height 266
click at [530, 494] on p "Good" at bounding box center [545, 485] width 45 height 18
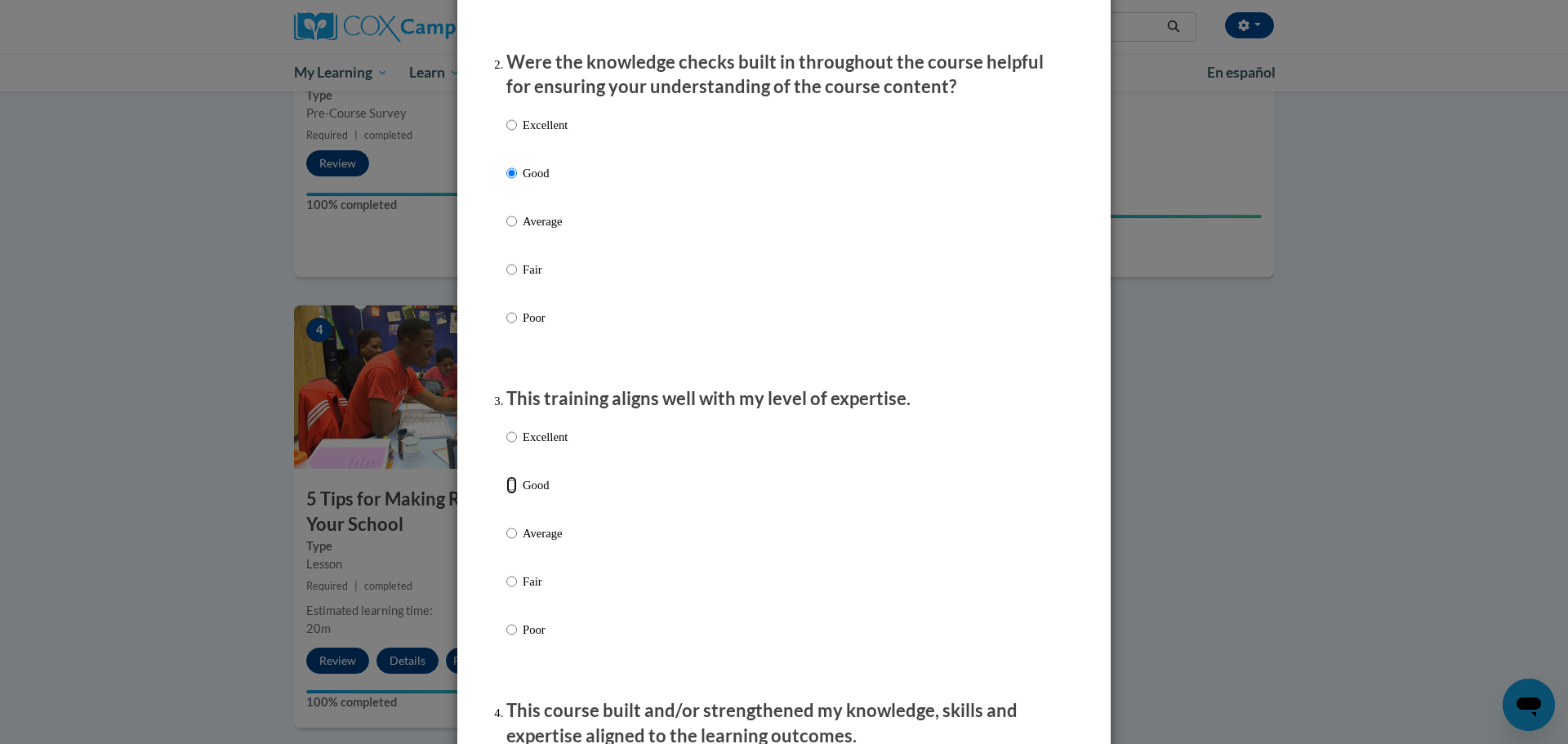
click at [517, 494] on input "Good" at bounding box center [512, 485] width 11 height 18
radio input "true"
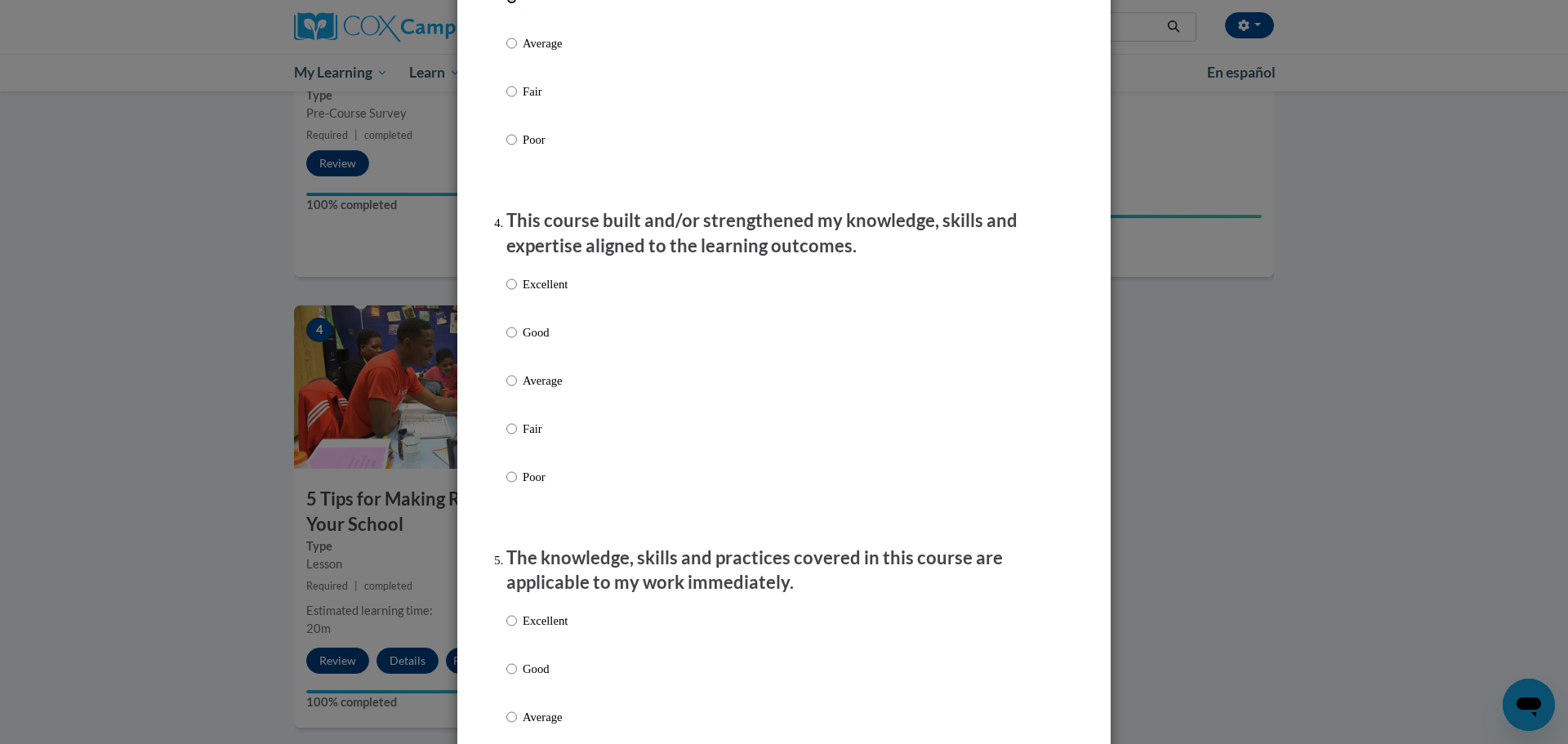
scroll to position [1062, 0]
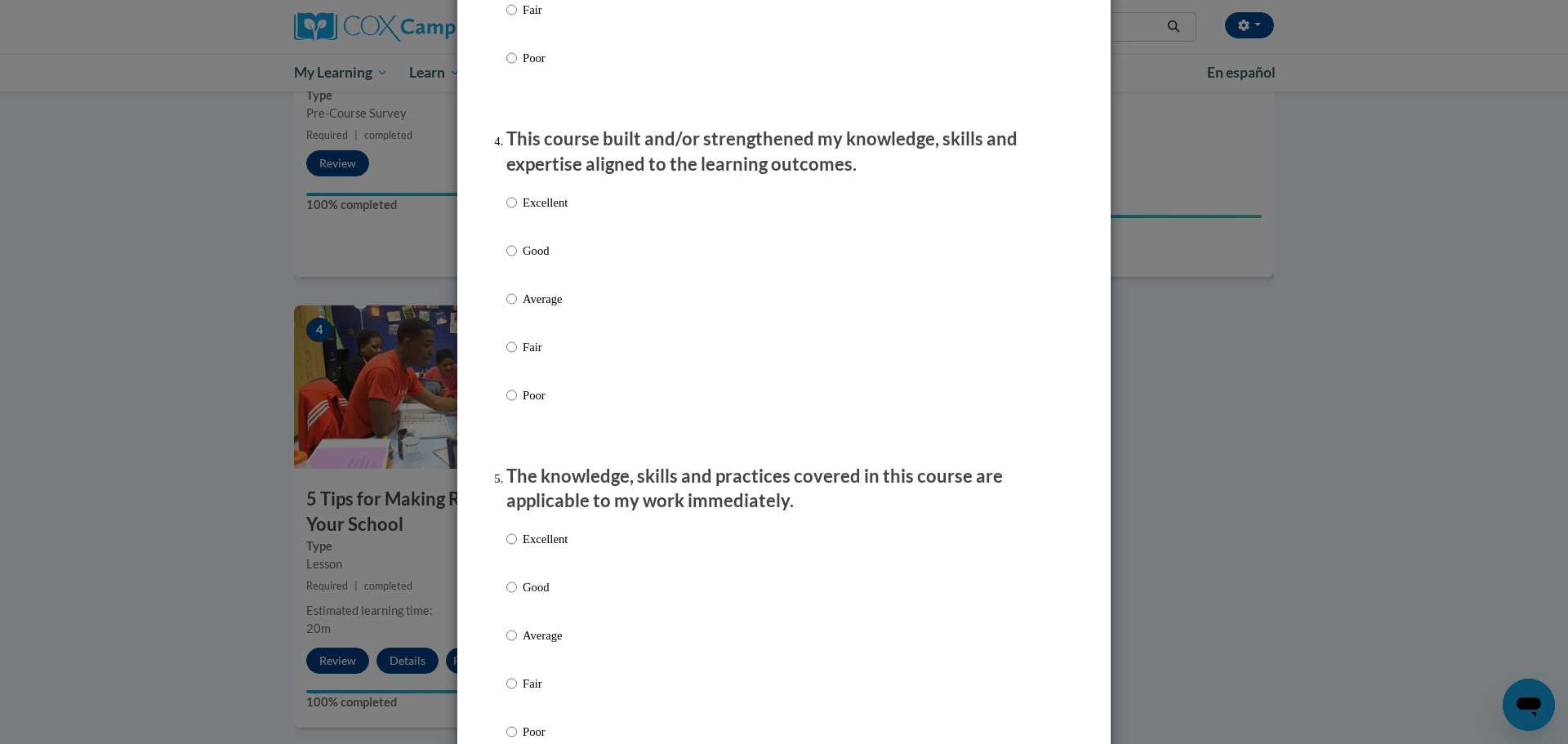
click at [564, 414] on div "Excellent Good Average Fair Poor" at bounding box center [784, 318] width 555 height 266
drag, startPoint x: 551, startPoint y: 314, endPoint x: 540, endPoint y: 342, distance: 30.1
click at [551, 308] on p "Average" at bounding box center [545, 299] width 45 height 18
click at [517, 308] on input "Average" at bounding box center [512, 299] width 11 height 18
radio input "true"
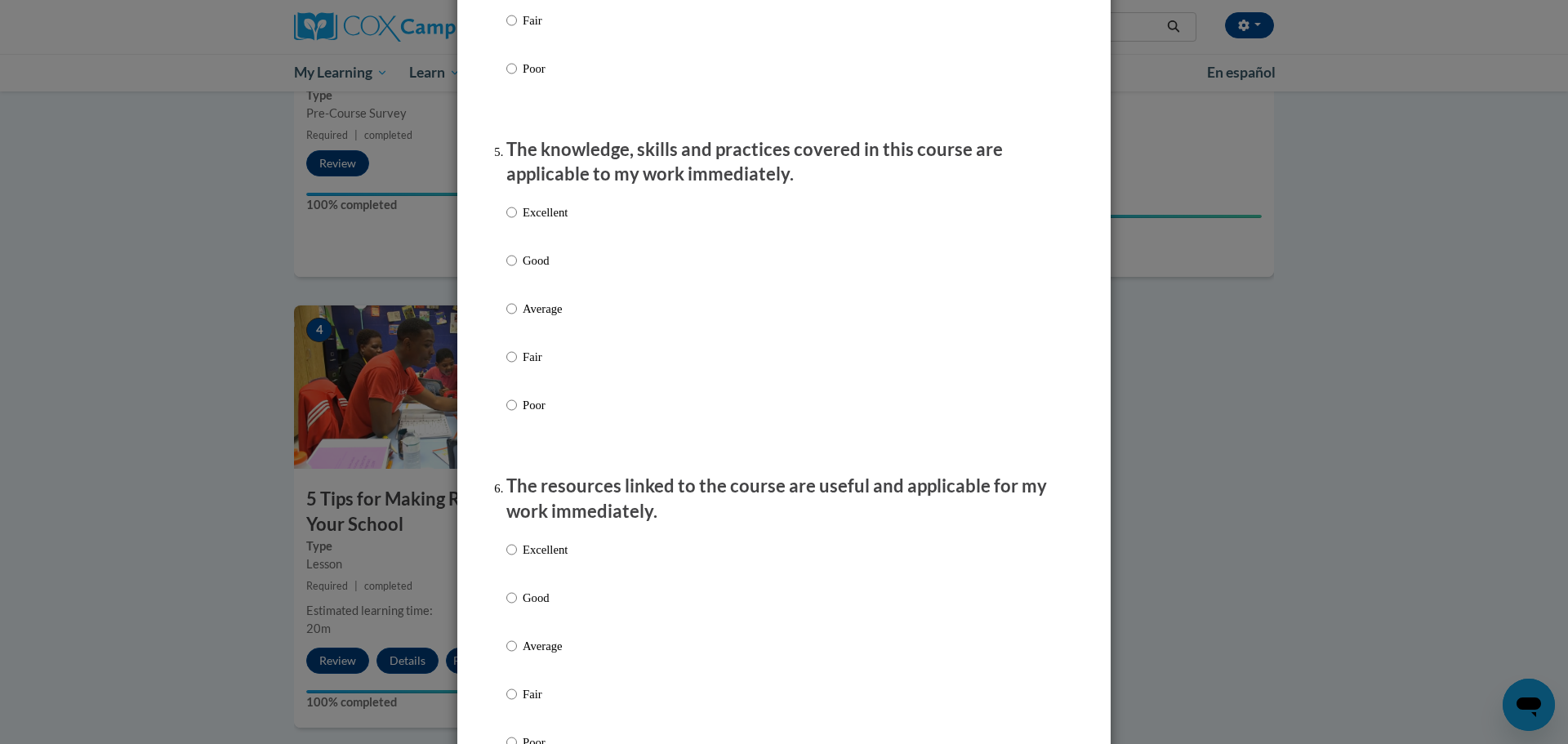
click at [552, 318] on p "Average" at bounding box center [545, 308] width 45 height 18
click at [517, 318] on input "Average" at bounding box center [512, 308] width 11 height 18
radio input "true"
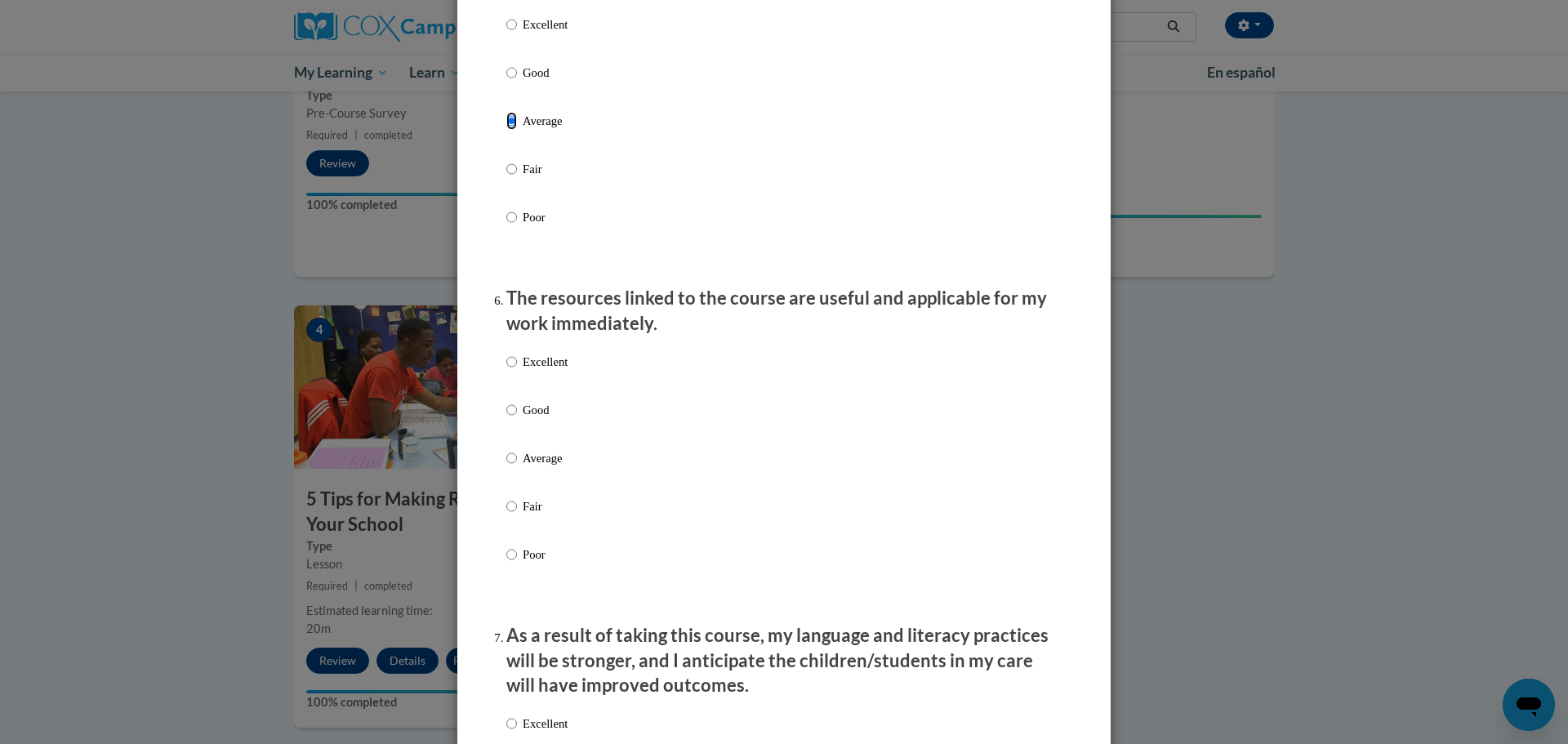
scroll to position [1796, 0]
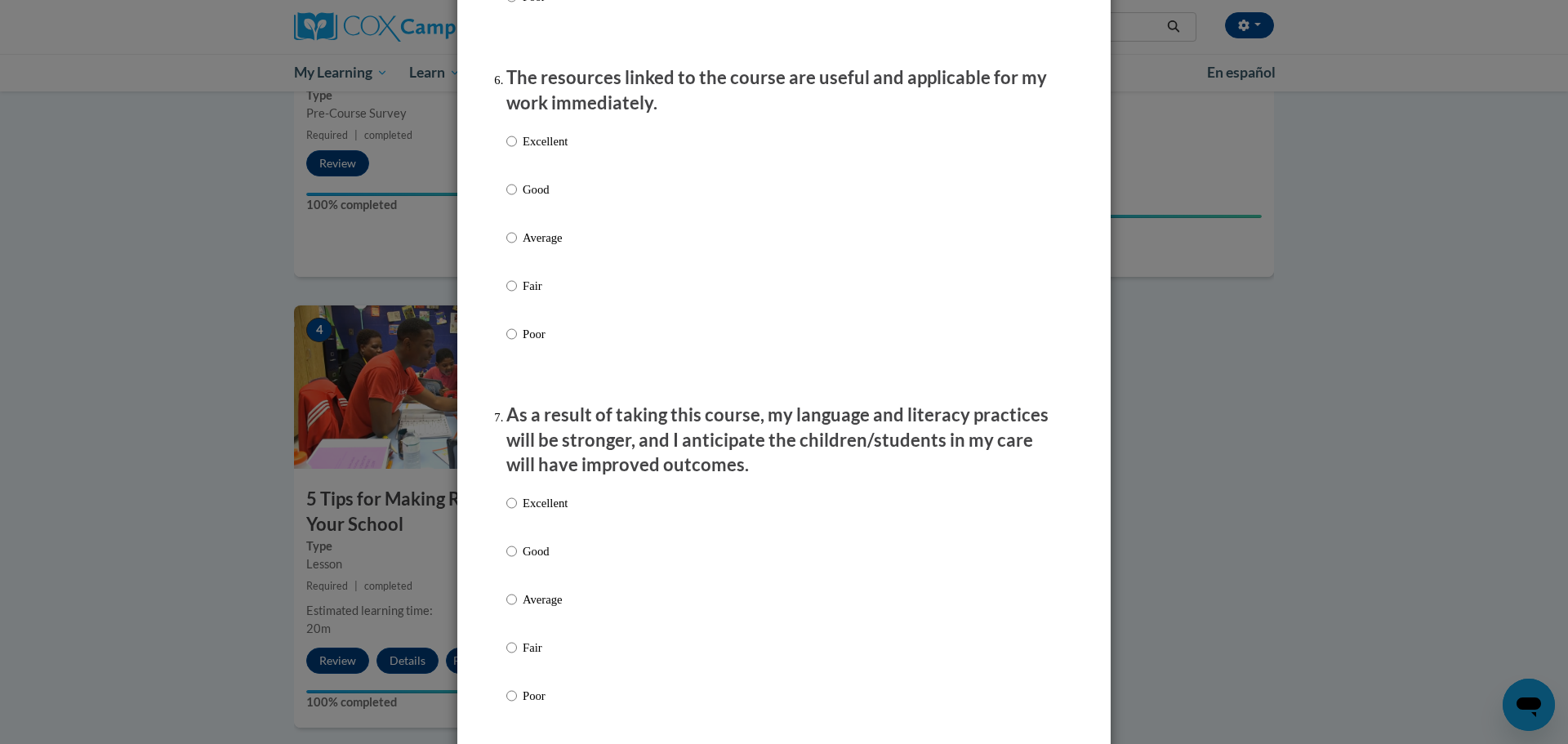
click at [587, 265] on div "Excellent Good Average Fair Poor" at bounding box center [784, 257] width 555 height 266
click at [569, 258] on div "Excellent Good Average Fair Poor" at bounding box center [784, 257] width 555 height 266
drag, startPoint x: 517, startPoint y: 262, endPoint x: 526, endPoint y: 261, distance: 9.1
click at [518, 262] on label "Average" at bounding box center [537, 250] width 62 height 44
click at [539, 247] on p "Average" at bounding box center [545, 238] width 45 height 18
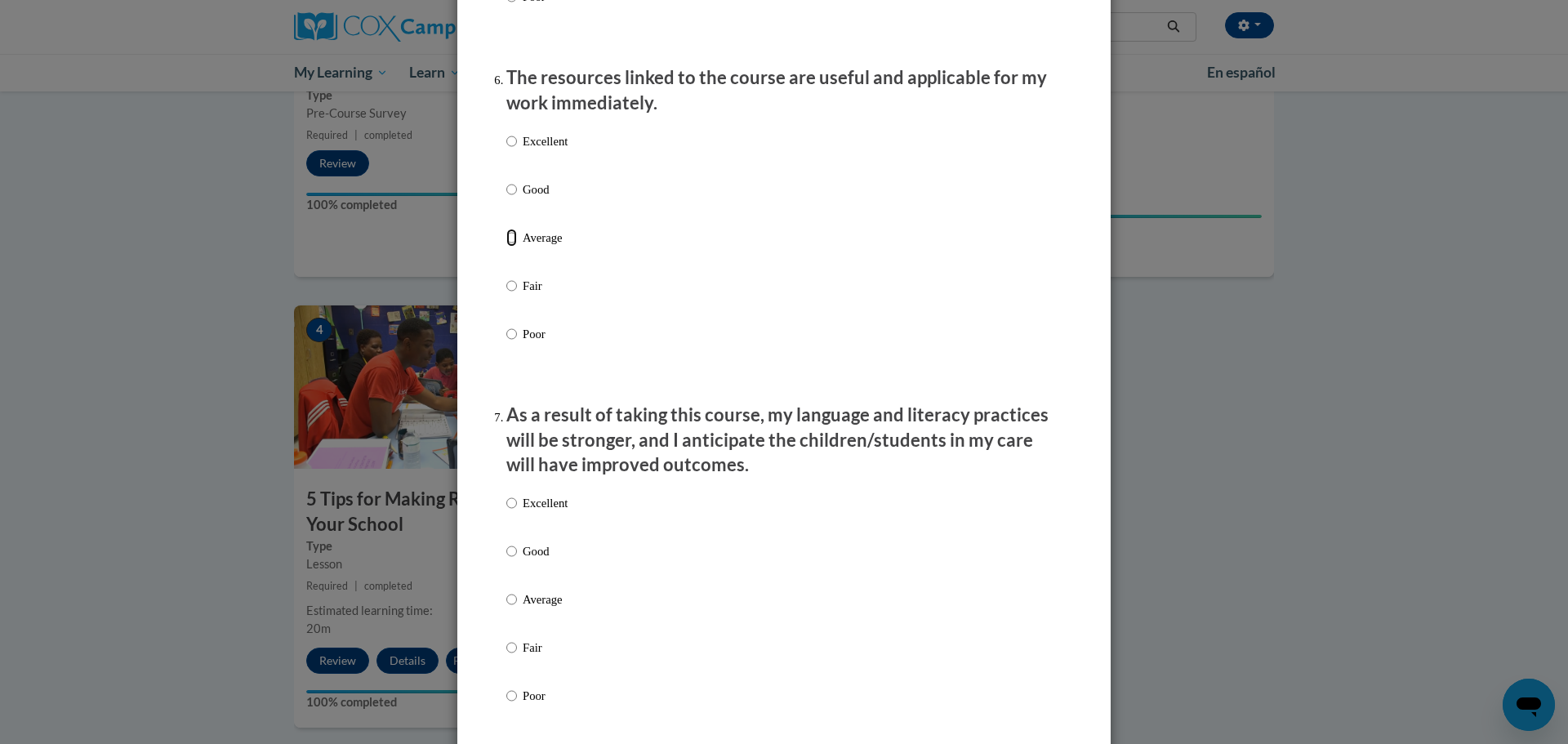
click at [517, 247] on input "Average" at bounding box center [512, 238] width 11 height 18
radio input "true"
click at [544, 537] on label "Excellent" at bounding box center [537, 517] width 62 height 44
click at [517, 512] on input "Excellent" at bounding box center [512, 504] width 11 height 18
radio input "true"
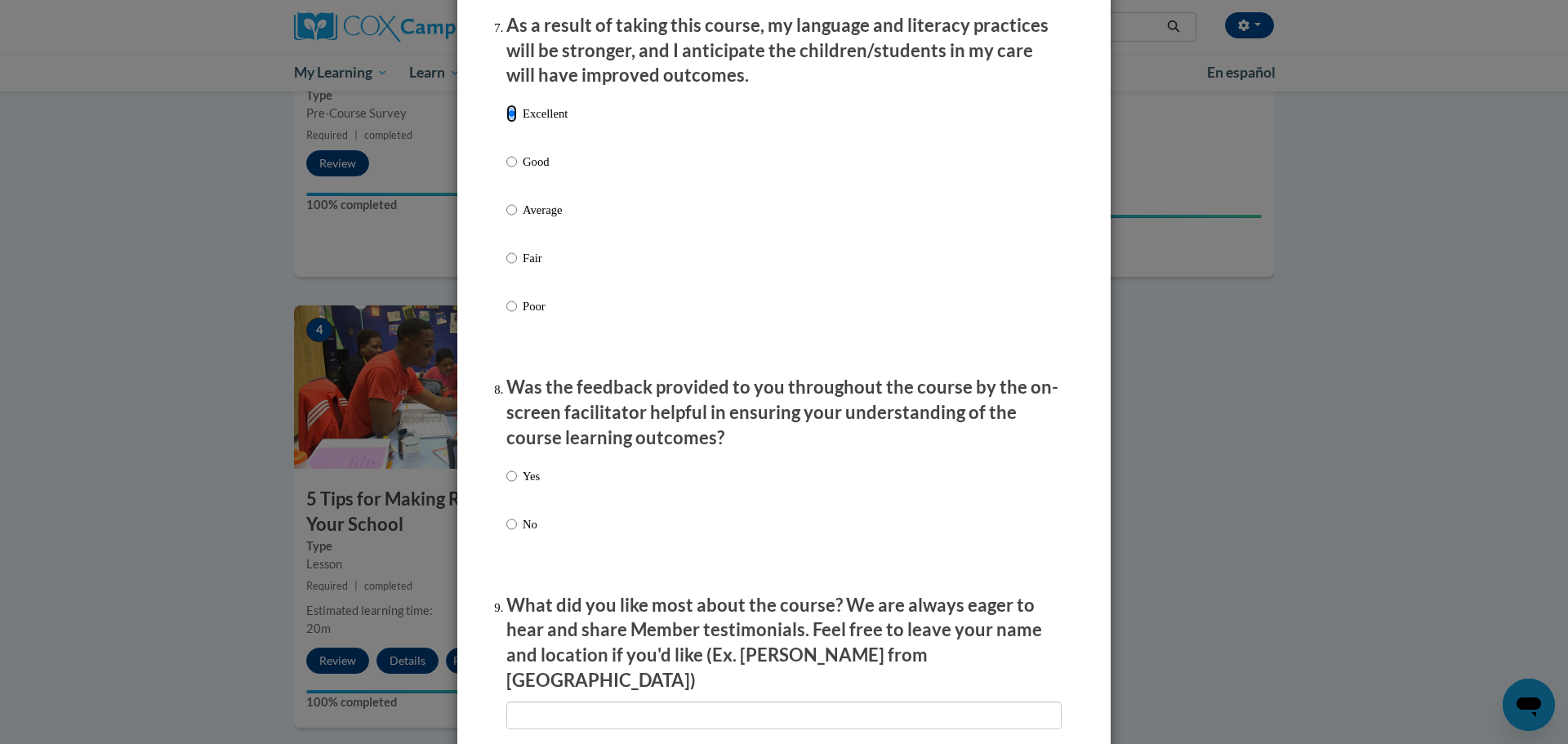
scroll to position [2204, 0]
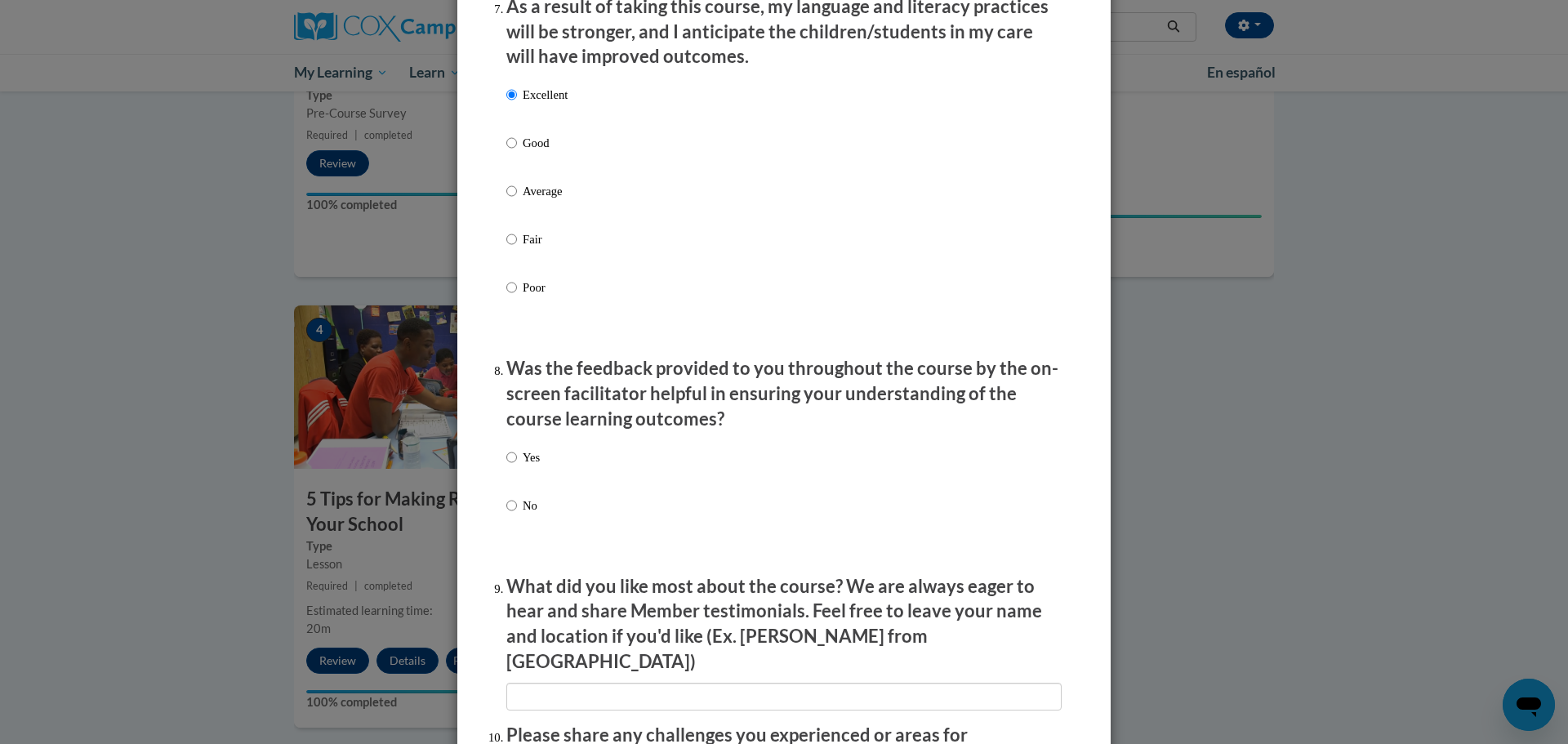
click at [560, 485] on div "Yes No" at bounding box center [784, 501] width 555 height 122
click at [567, 472] on div "Yes No" at bounding box center [784, 501] width 555 height 122
click at [530, 466] on p "Yes" at bounding box center [531, 458] width 17 height 18
click at [517, 466] on input "Yes" at bounding box center [512, 458] width 11 height 18
radio input "true"
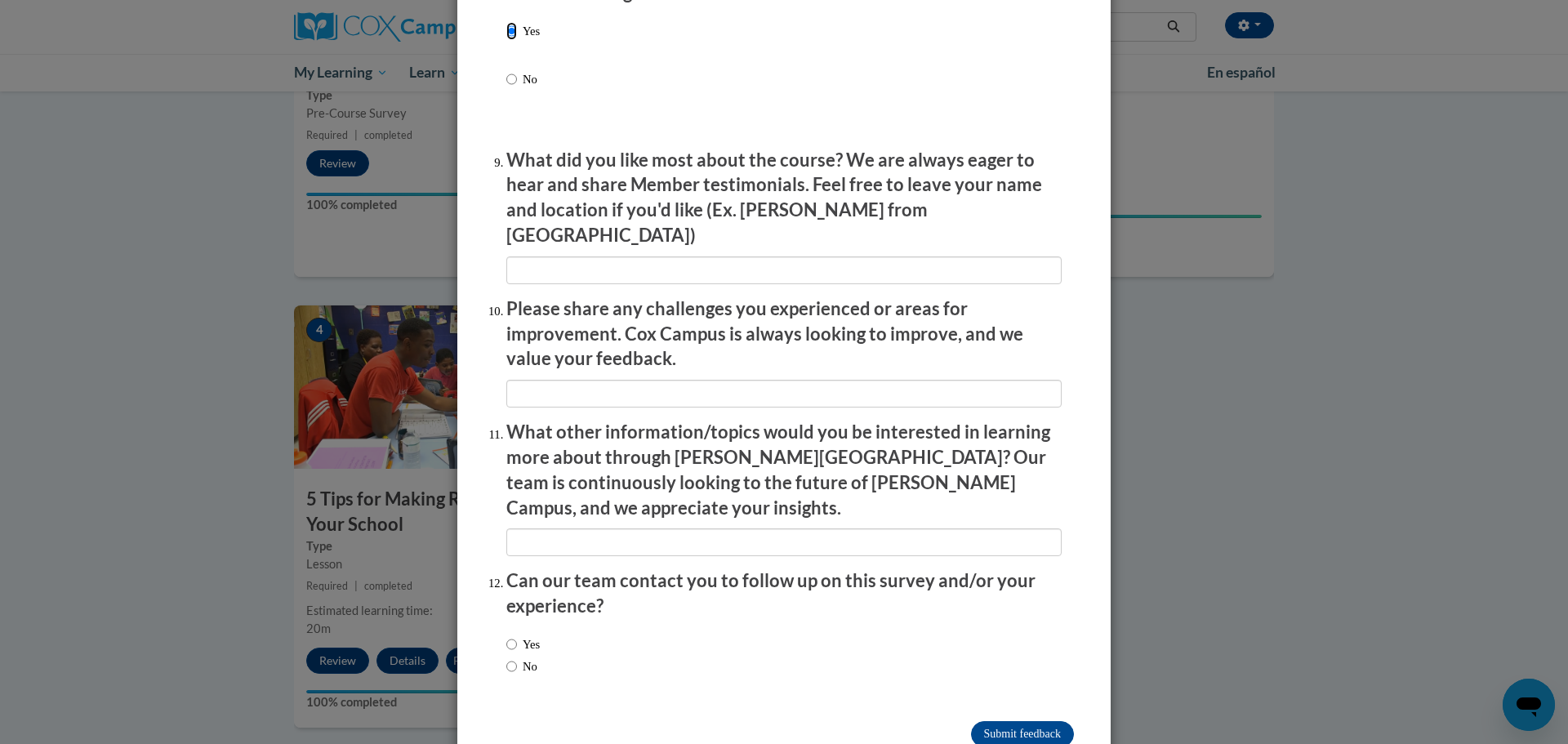
scroll to position [2649, 0]
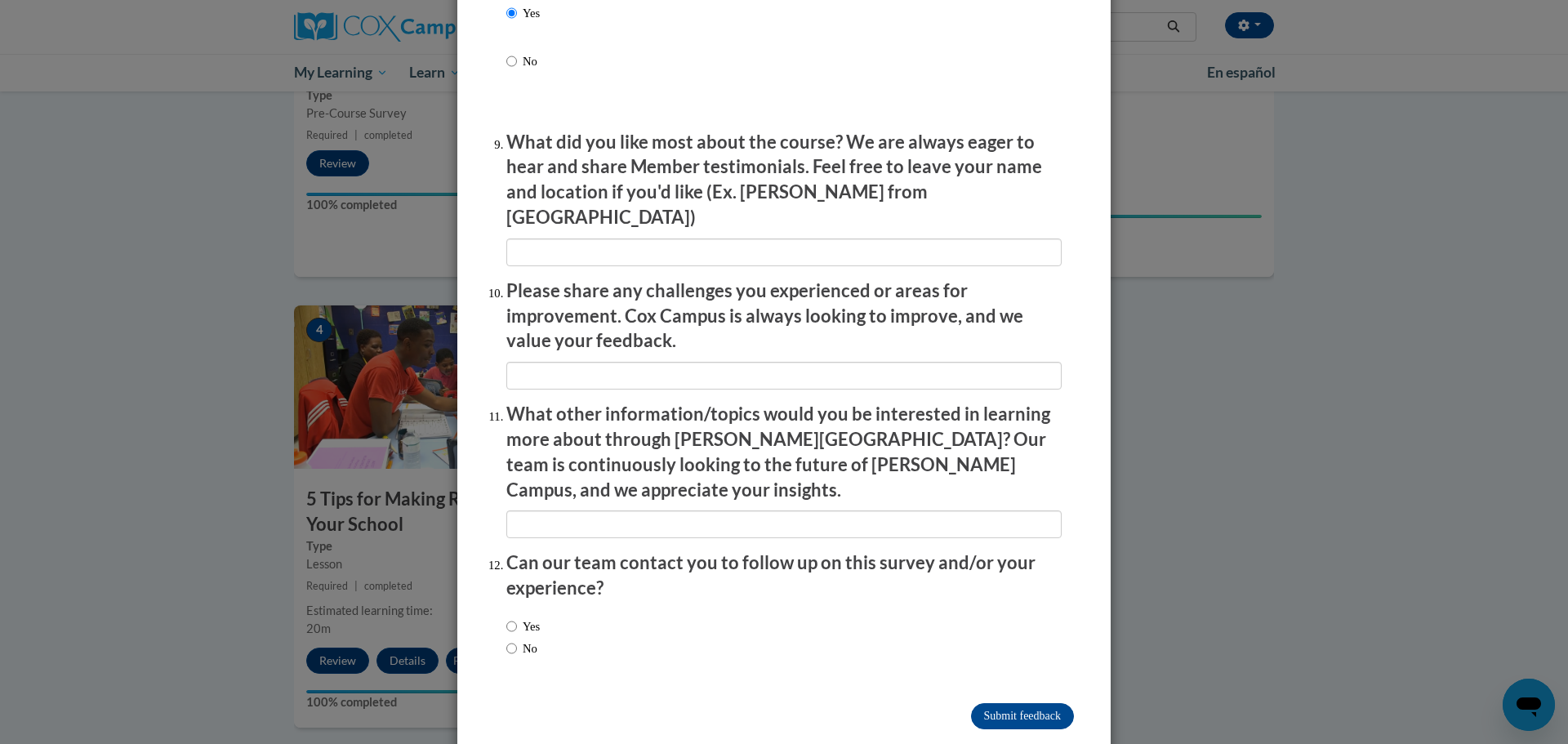
click at [529, 610] on div "Yes No" at bounding box center [523, 637] width 33 height 56
click at [532, 617] on label "Yes" at bounding box center [523, 626] width 33 height 18
click at [517, 617] on input "Yes" at bounding box center [512, 626] width 11 height 18
radio input "true"
click at [1024, 703] on input "Submit feedback" at bounding box center [1022, 716] width 103 height 26
